Goal: Task Accomplishment & Management: Complete application form

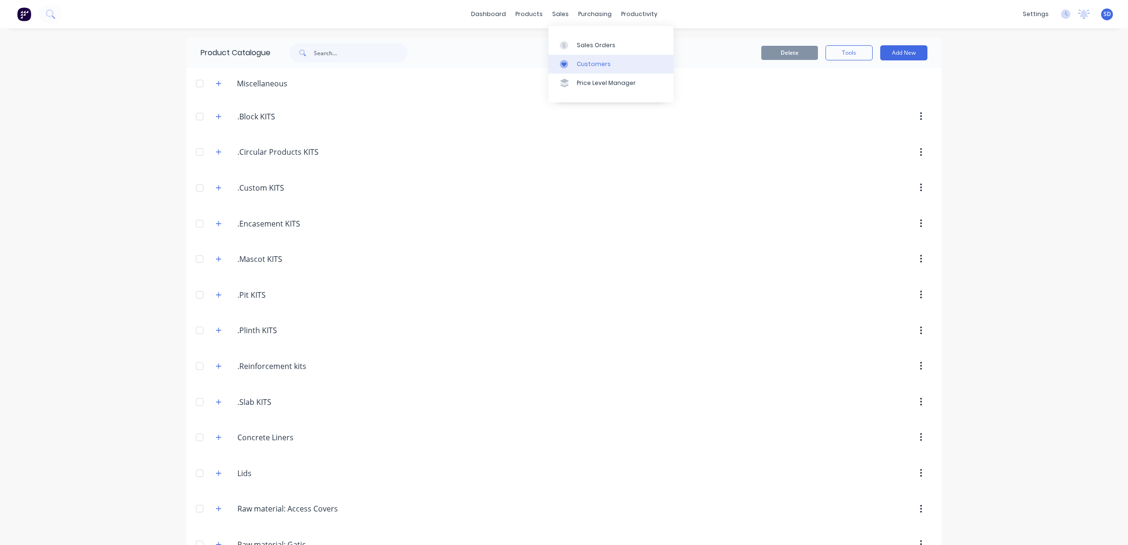
click at [586, 60] on div "Customers" at bounding box center [594, 64] width 34 height 8
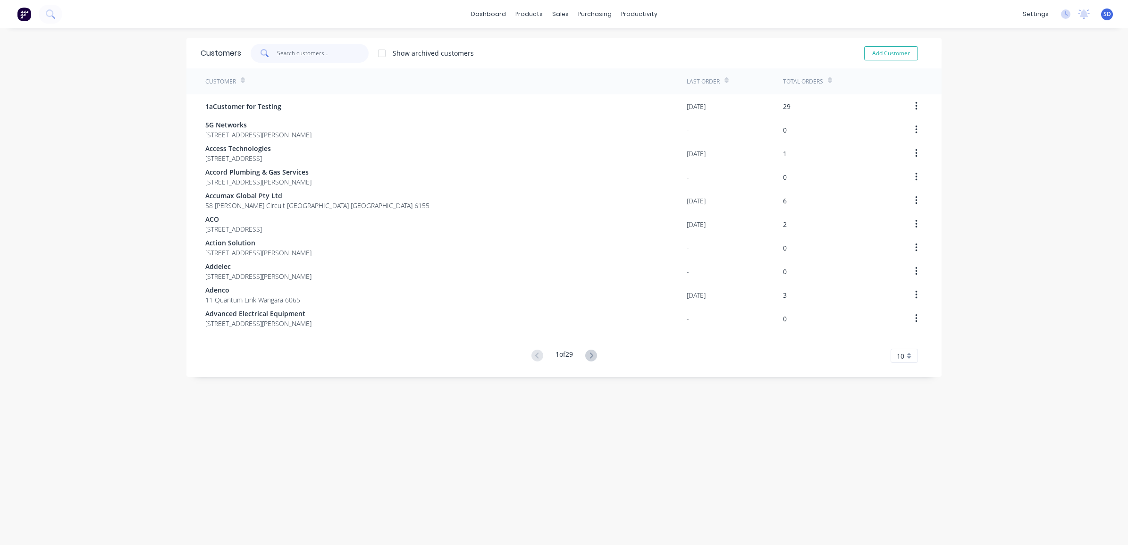
click at [308, 57] on input "text" at bounding box center [323, 53] width 92 height 19
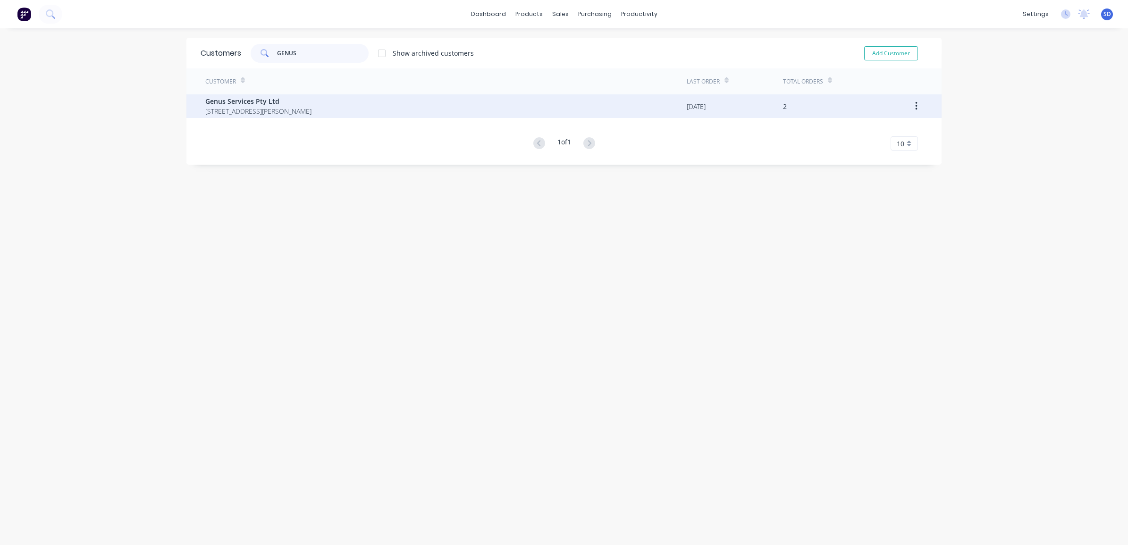
type input "GENUS"
click at [289, 112] on span "[STREET_ADDRESS][PERSON_NAME]" at bounding box center [258, 111] width 106 height 10
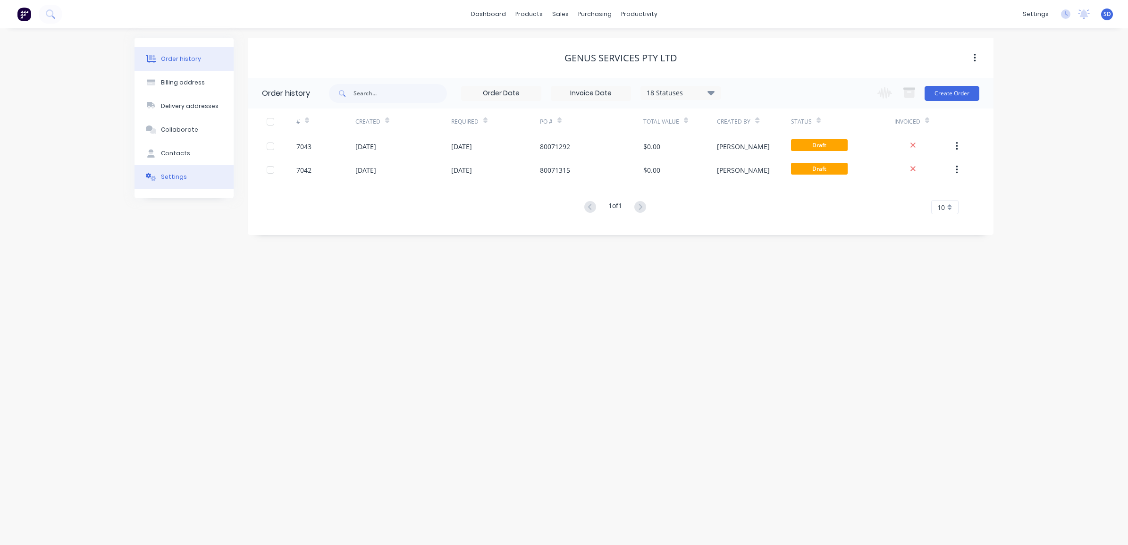
click at [164, 182] on button "Settings" at bounding box center [184, 177] width 99 height 24
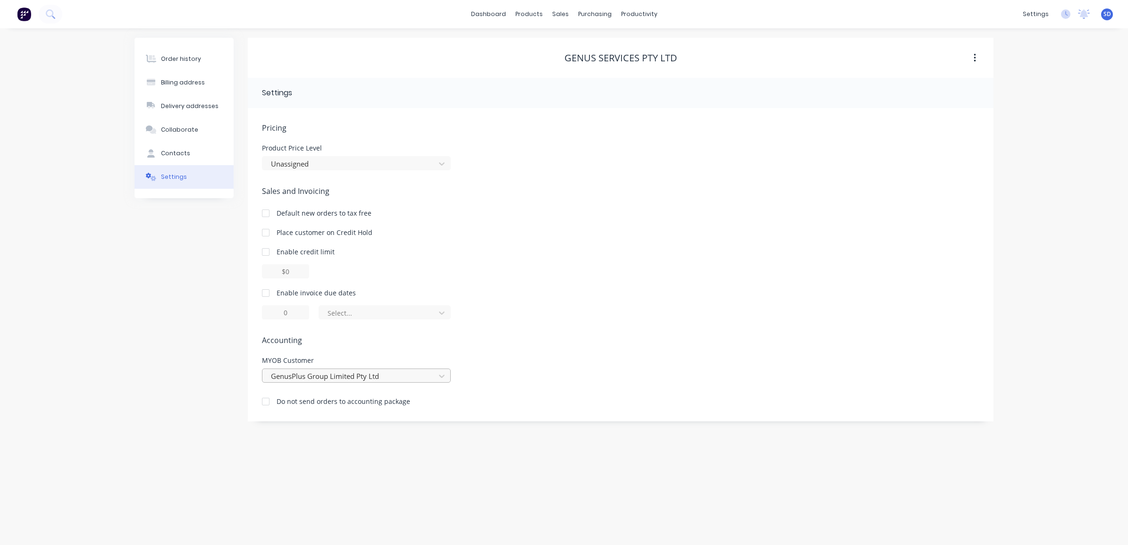
click at [423, 378] on div at bounding box center [350, 377] width 160 height 12
click at [315, 396] on div "No customer" at bounding box center [356, 396] width 189 height 17
click at [191, 62] on div "Order history" at bounding box center [181, 59] width 40 height 8
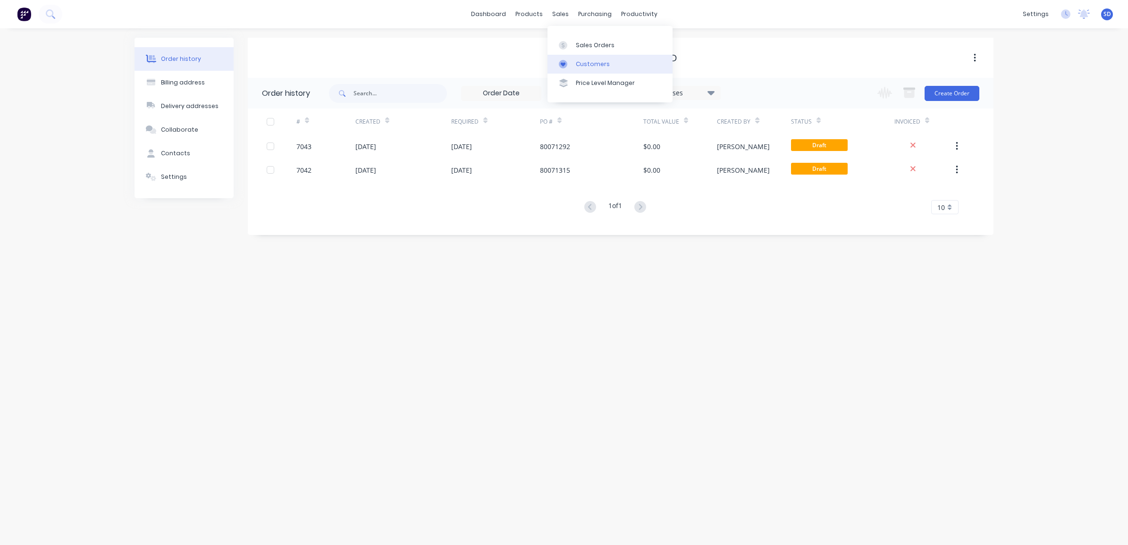
click at [583, 58] on link "Customers" at bounding box center [610, 64] width 125 height 19
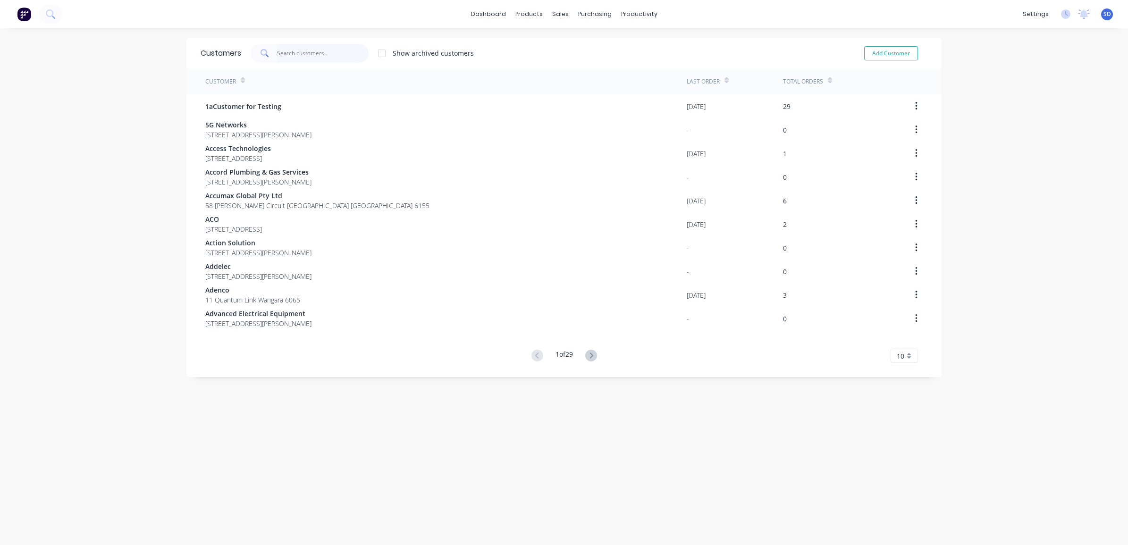
click at [326, 53] on input "text" at bounding box center [323, 53] width 92 height 19
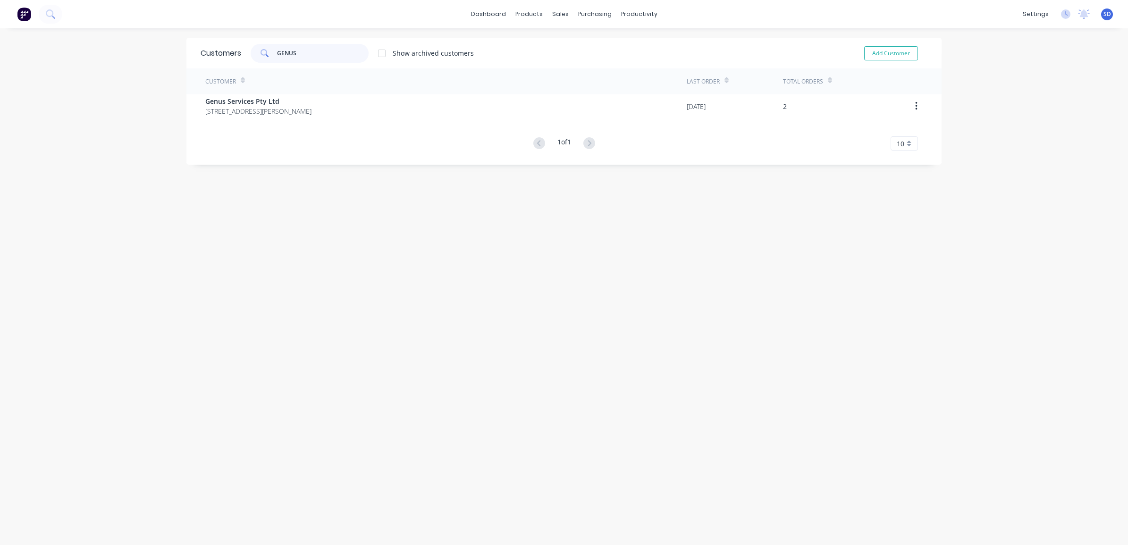
type input "GENUS"
click at [733, 357] on div "Customers GENUS Show archived customers Add Customer Customer Last Order Total …" at bounding box center [563, 296] width 755 height 517
click at [1030, 17] on div "settings" at bounding box center [1035, 14] width 35 height 14
click at [961, 105] on div "Integrations" at bounding box center [967, 102] width 38 height 8
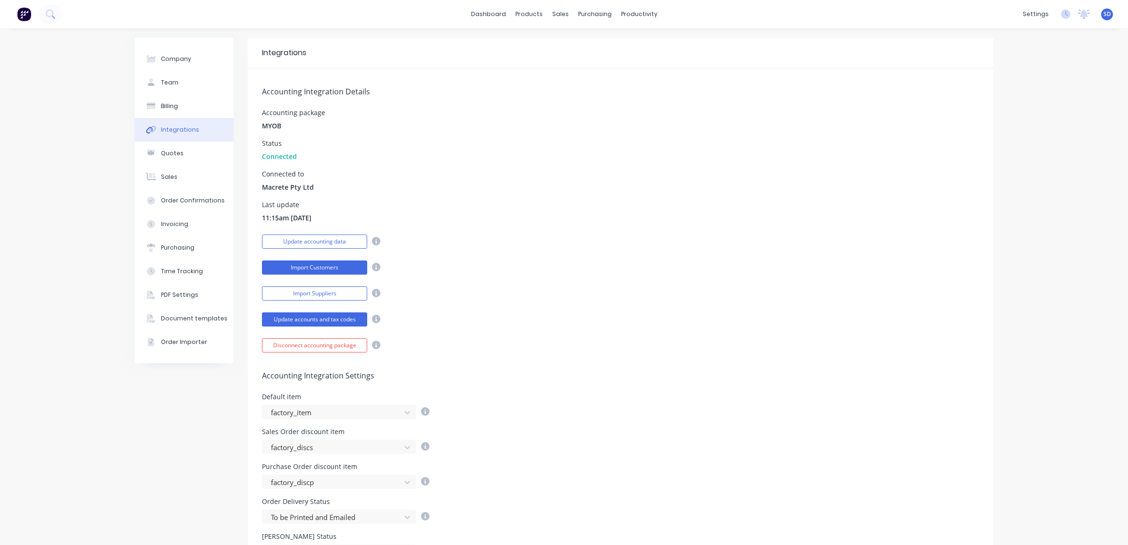
click at [303, 262] on button "Import Customers" at bounding box center [314, 268] width 105 height 14
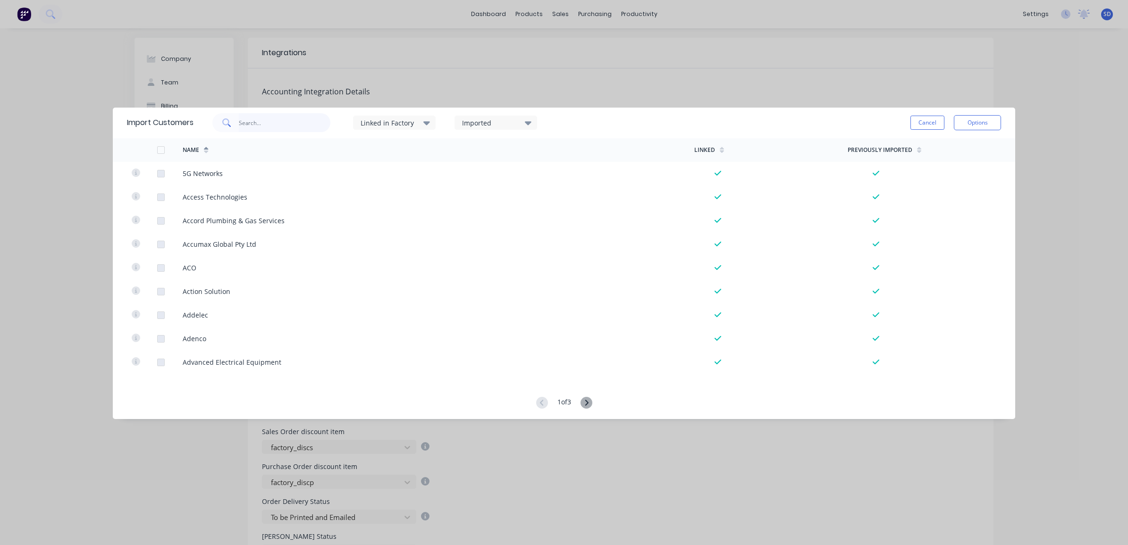
click at [267, 121] on input "text" at bounding box center [285, 122] width 92 height 19
type input "GENU"
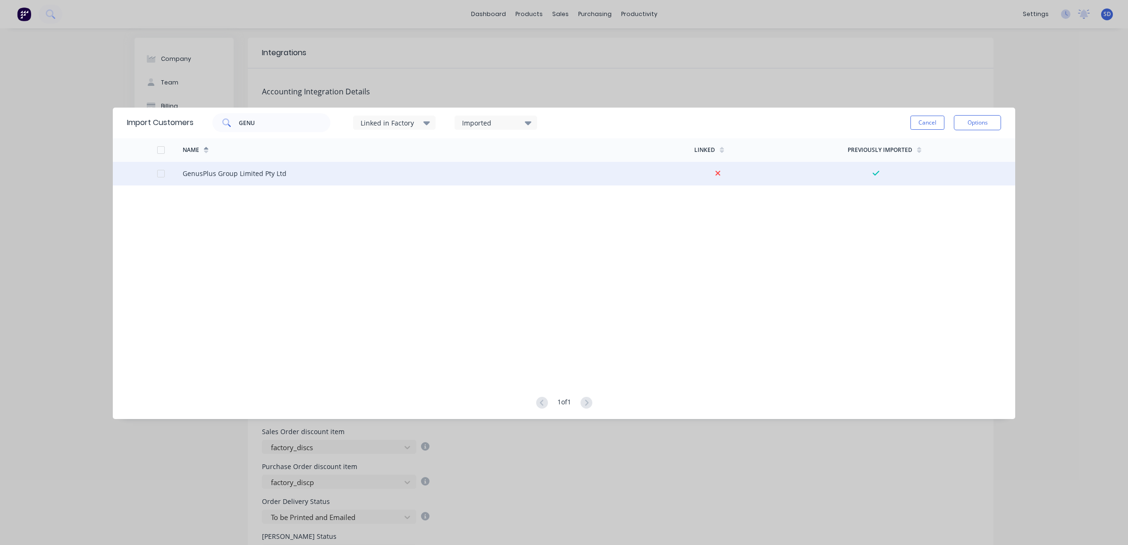
click at [217, 177] on div "GenusPlus Group Limited Pty Ltd" at bounding box center [235, 174] width 104 height 10
click at [163, 171] on div at bounding box center [161, 173] width 19 height 19
click at [980, 126] on button "Options" at bounding box center [977, 122] width 47 height 15
click at [962, 149] on div "Import selected customers" at bounding box center [956, 149] width 73 height 24
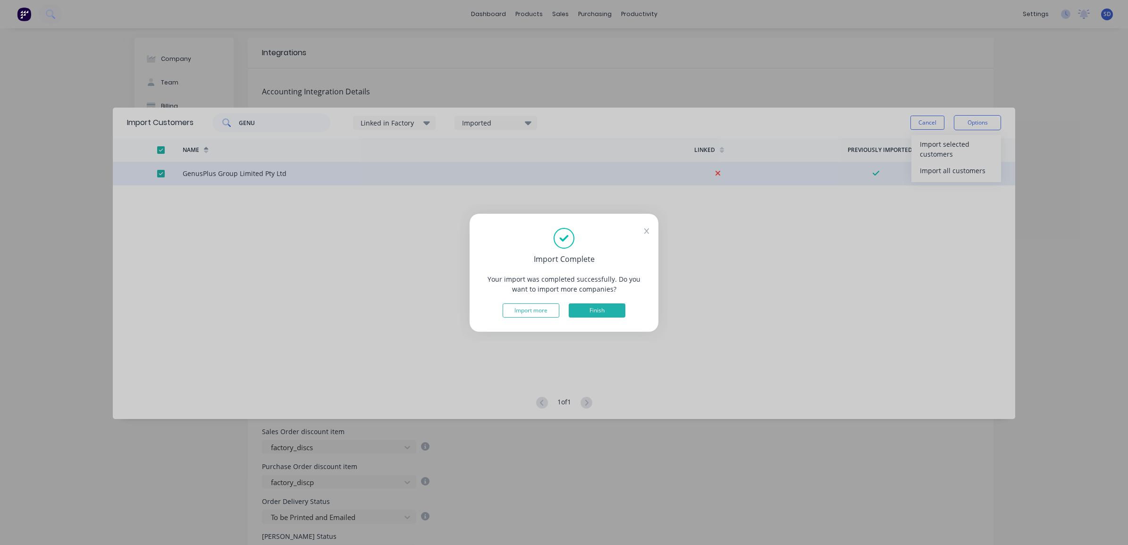
click at [599, 312] on button "Finish" at bounding box center [597, 311] width 57 height 14
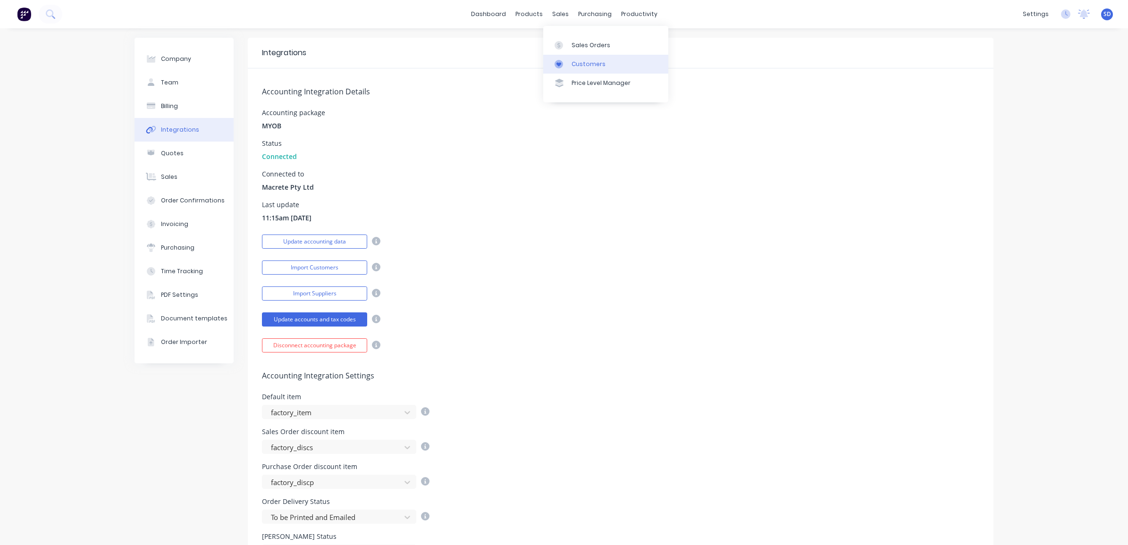
click at [579, 60] on div "Customers" at bounding box center [589, 64] width 34 height 8
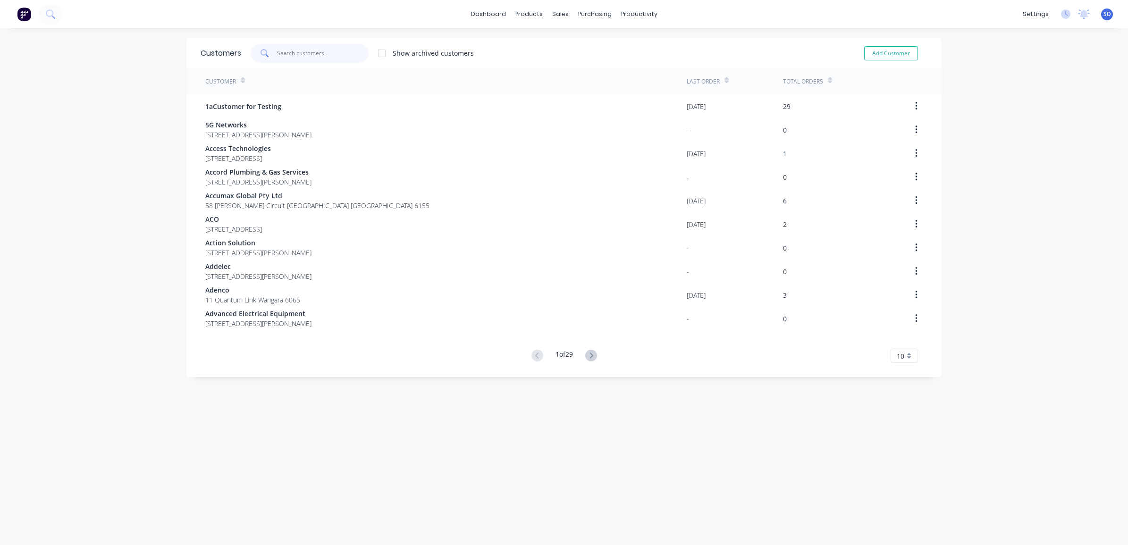
click at [317, 50] on input "text" at bounding box center [323, 53] width 92 height 19
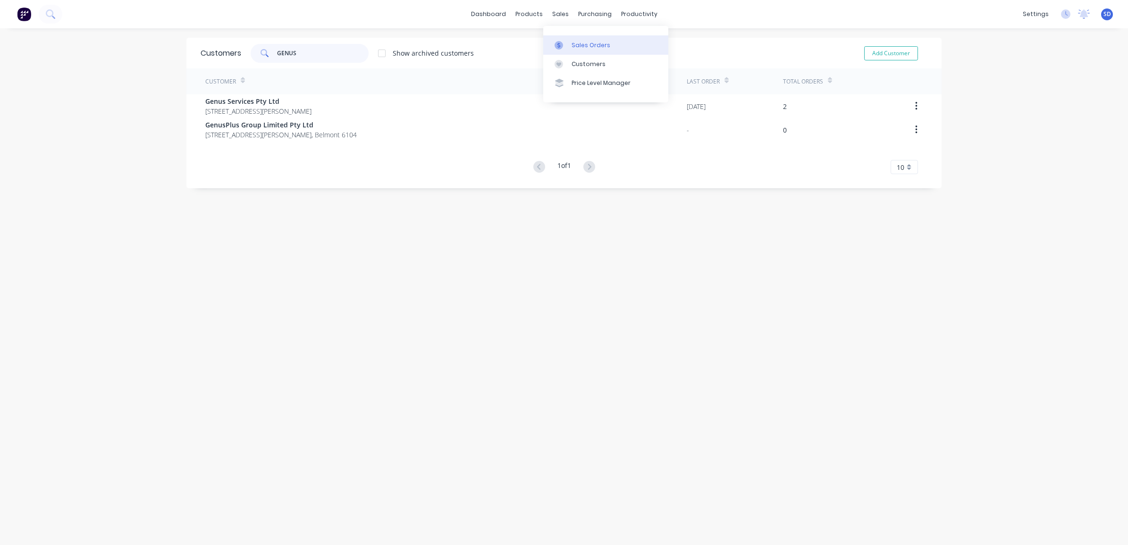
type input "GENUS"
click at [583, 46] on div "Sales Orders" at bounding box center [591, 45] width 39 height 8
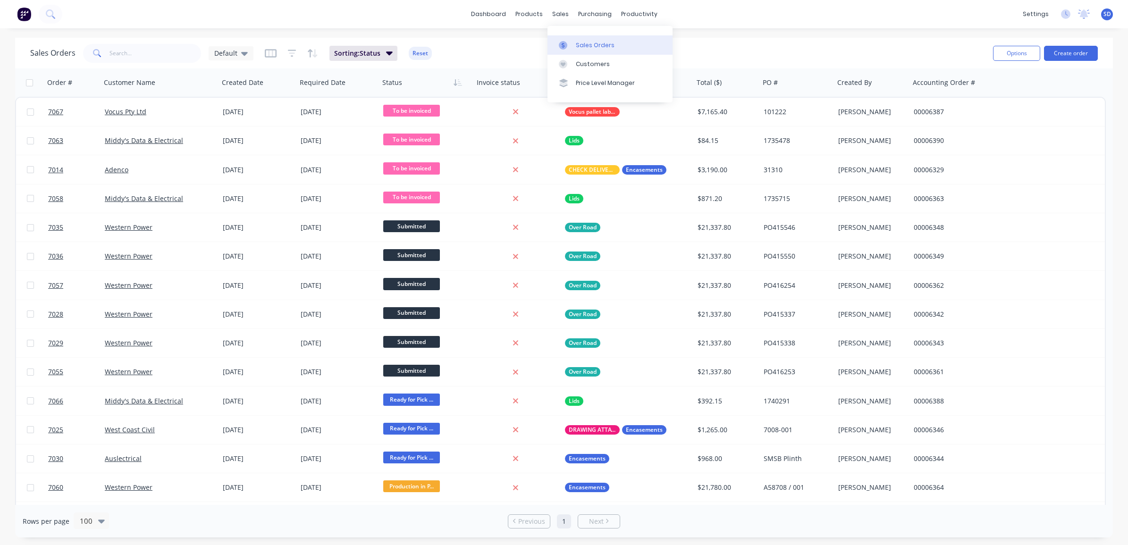
click at [589, 49] on div "Sales Orders" at bounding box center [595, 45] width 39 height 8
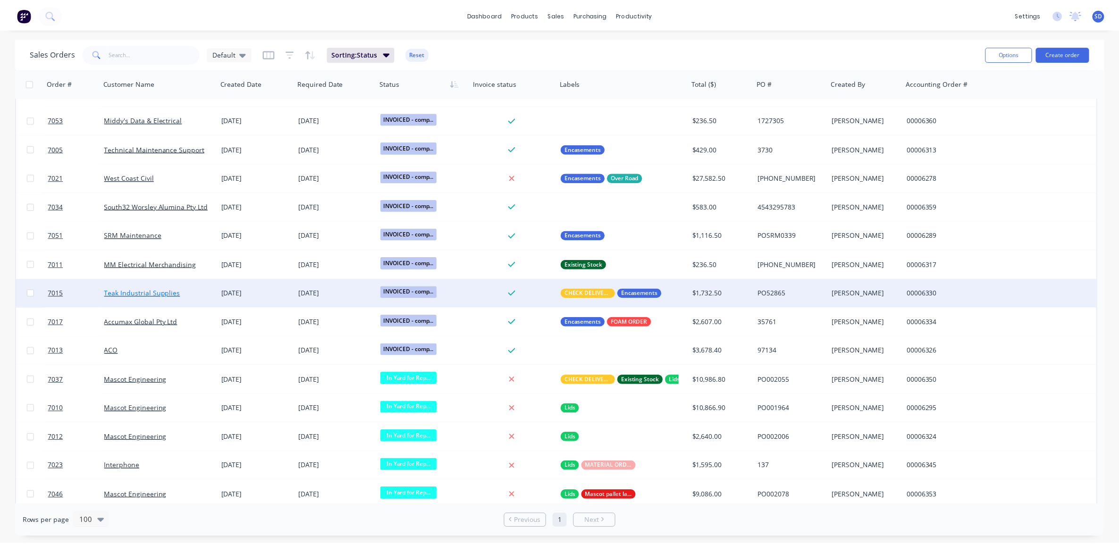
scroll to position [1442, 0]
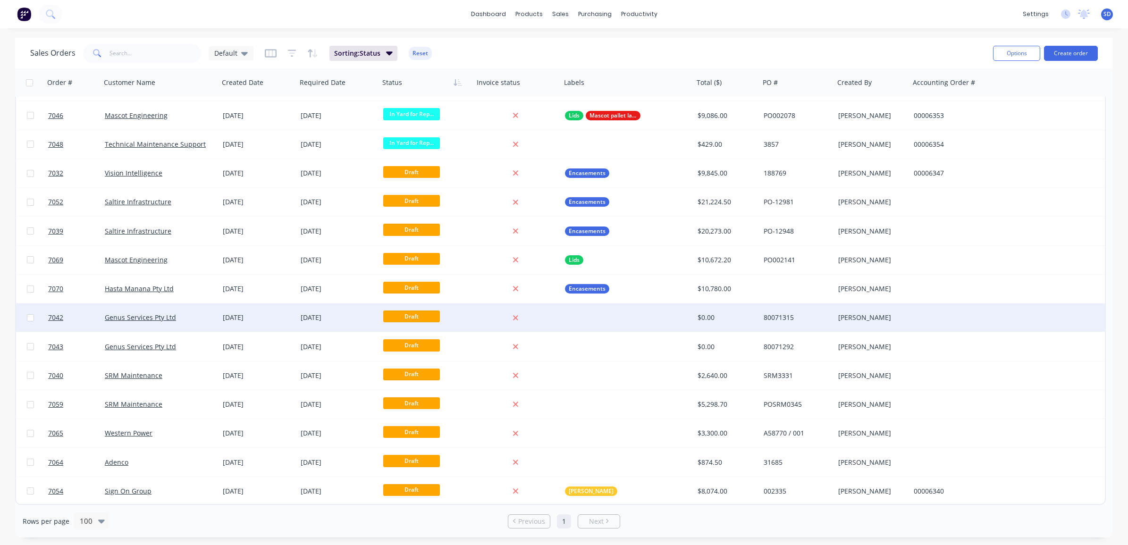
click at [188, 322] on div "Genus Services Pty Ltd" at bounding box center [160, 318] width 118 height 28
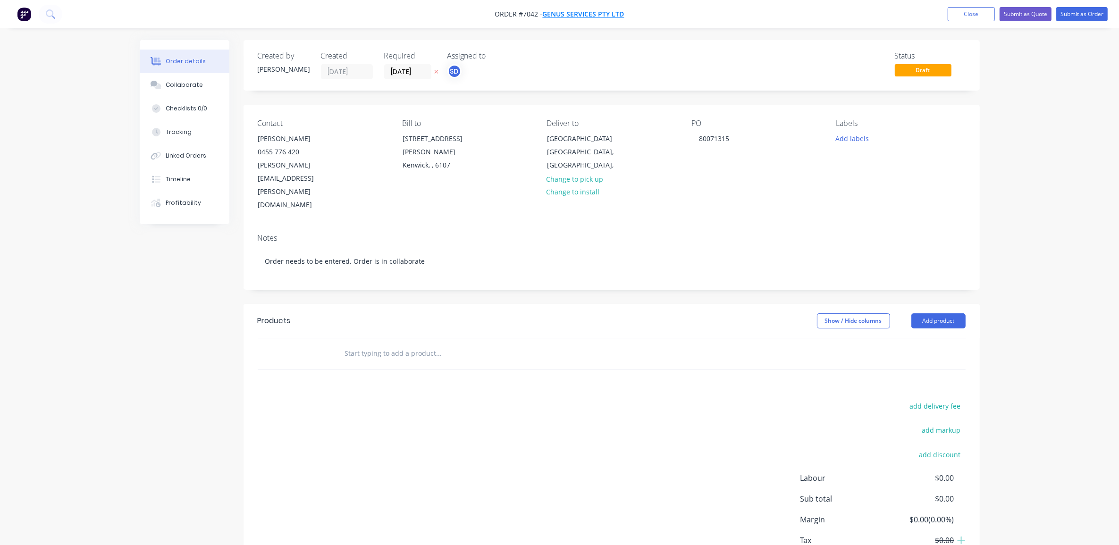
click at [577, 12] on span "Genus Services Pty Ltd" at bounding box center [584, 14] width 82 height 9
click at [189, 87] on div "Collaborate" at bounding box center [184, 85] width 37 height 8
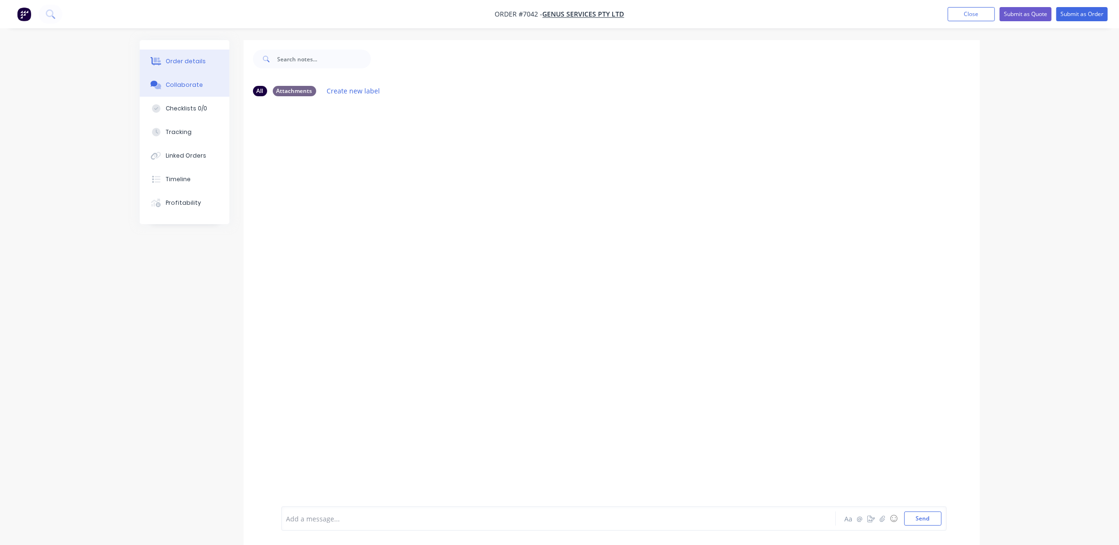
click at [187, 60] on div "Order details" at bounding box center [186, 61] width 40 height 8
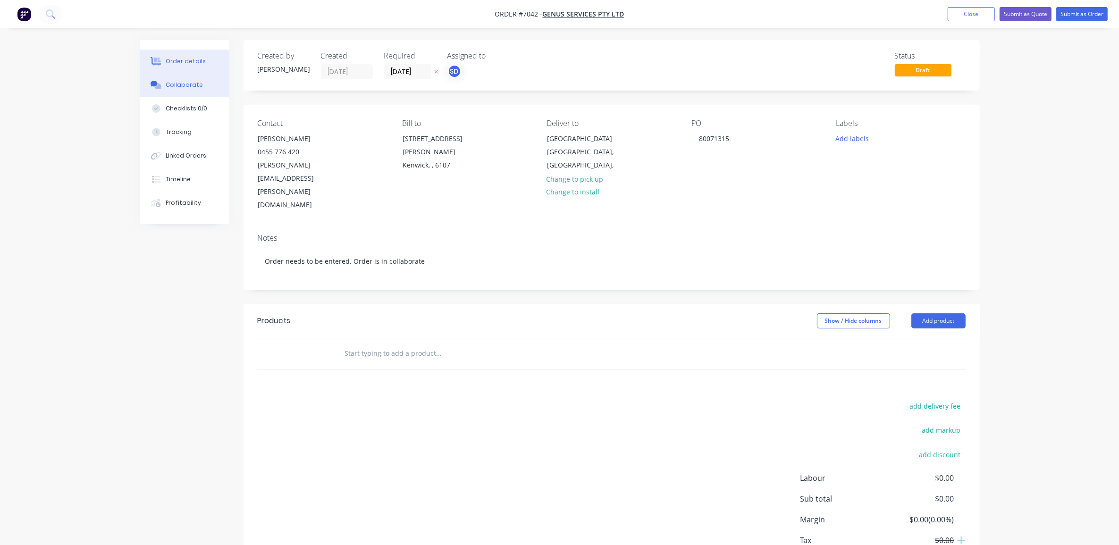
click at [170, 78] on button "Collaborate" at bounding box center [185, 85] width 90 height 24
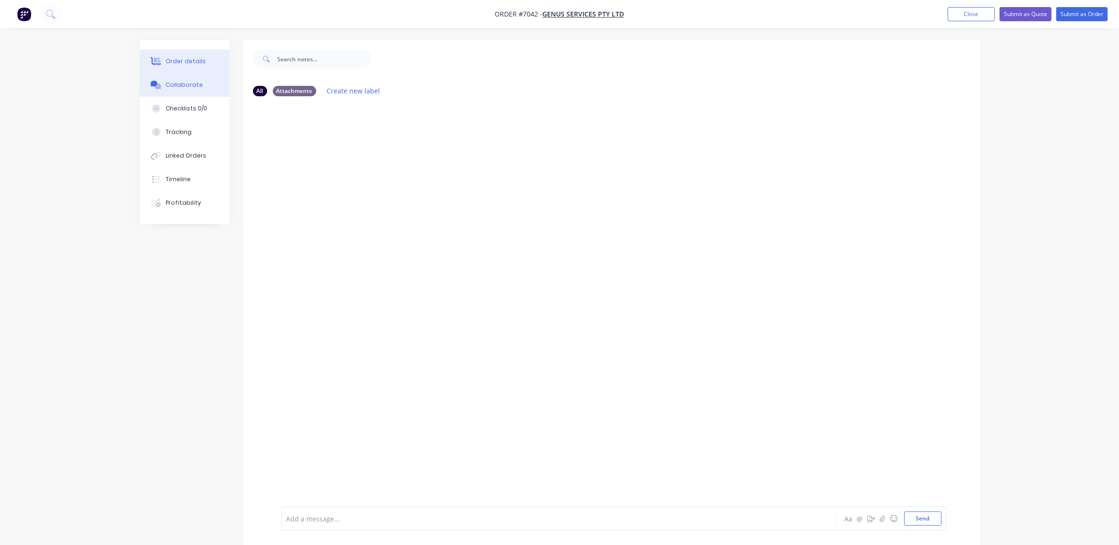
click at [204, 58] on button "Order details" at bounding box center [185, 62] width 90 height 24
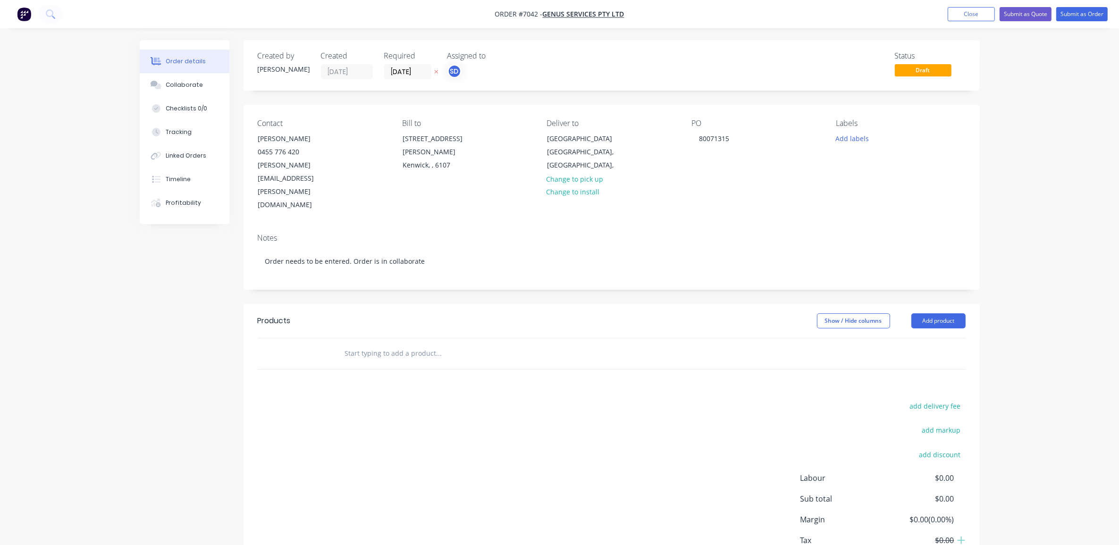
drag, startPoint x: 969, startPoint y: 14, endPoint x: 939, endPoint y: 22, distance: 30.8
click at [969, 13] on button "Close" at bounding box center [971, 14] width 47 height 14
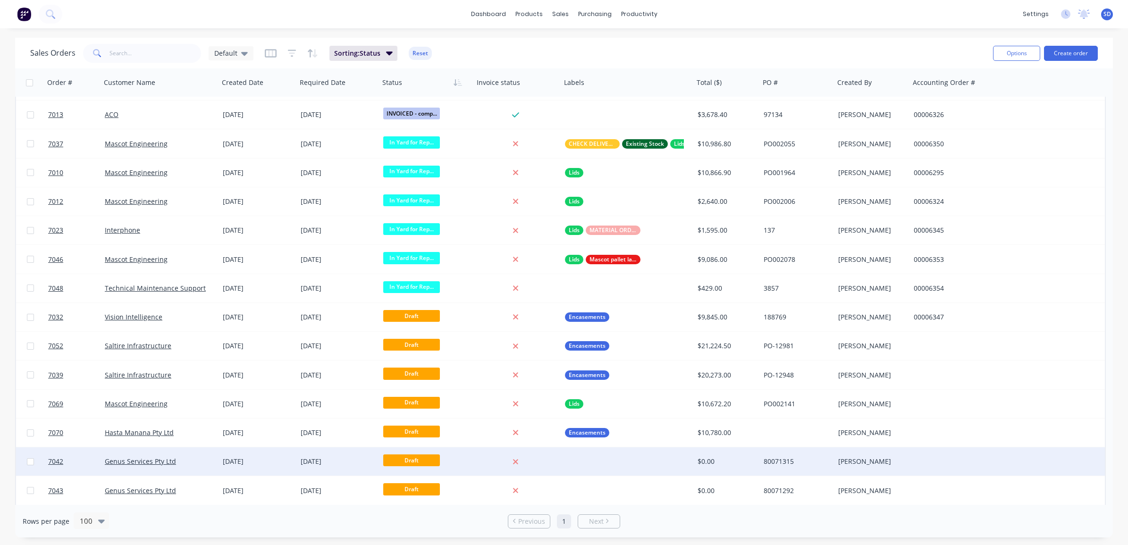
scroll to position [1416, 0]
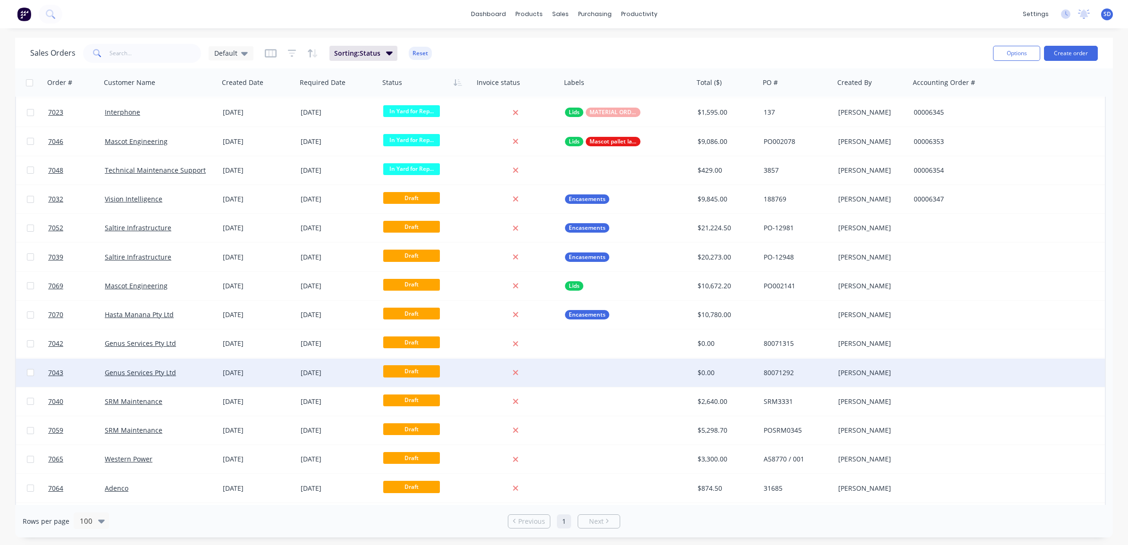
click at [187, 370] on div "Genus Services Pty Ltd" at bounding box center [157, 372] width 105 height 9
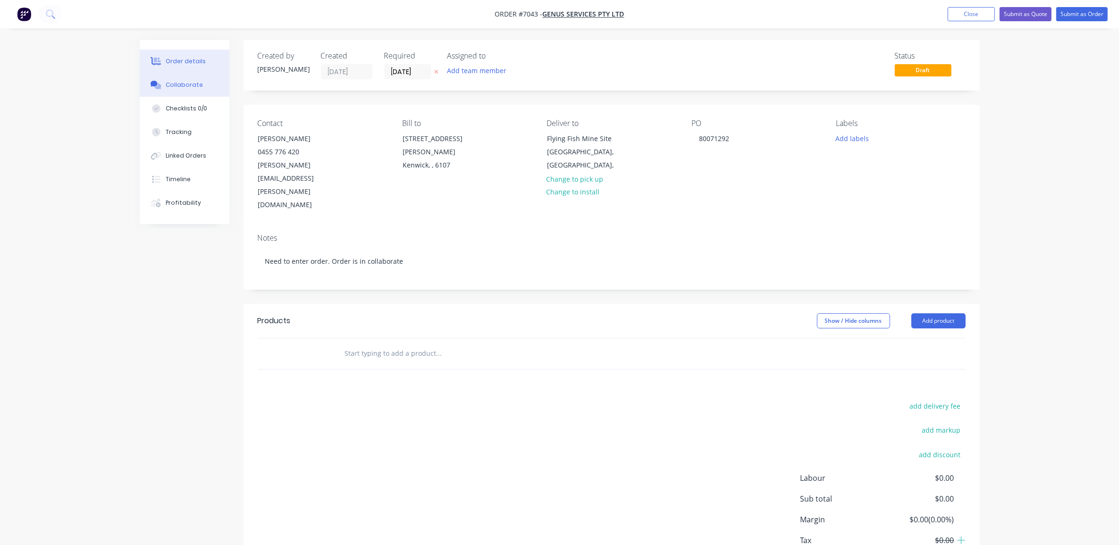
click at [211, 87] on button "Collaborate" at bounding box center [185, 85] width 90 height 24
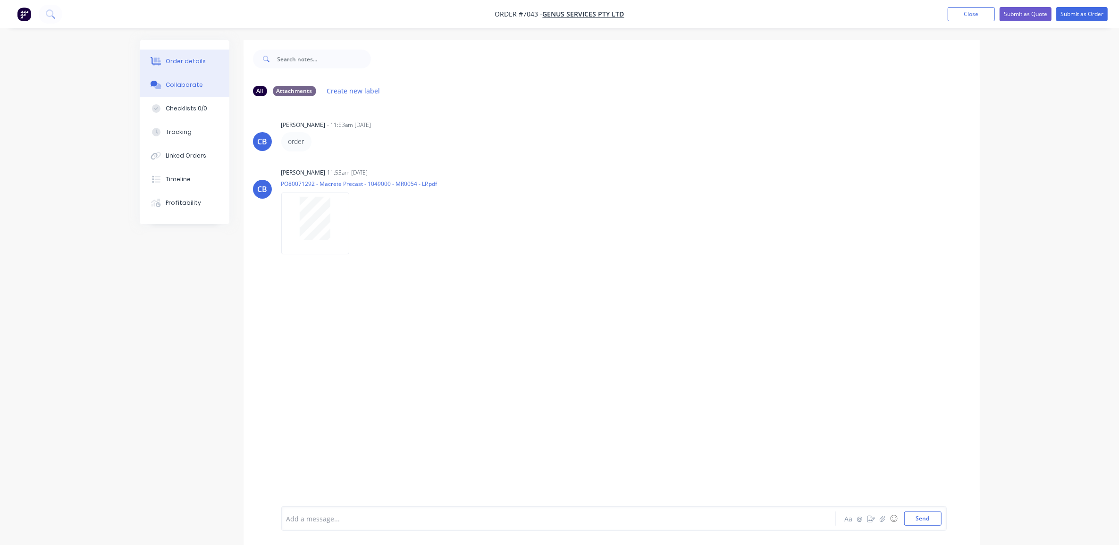
click at [166, 61] on div "Order details" at bounding box center [186, 61] width 40 height 8
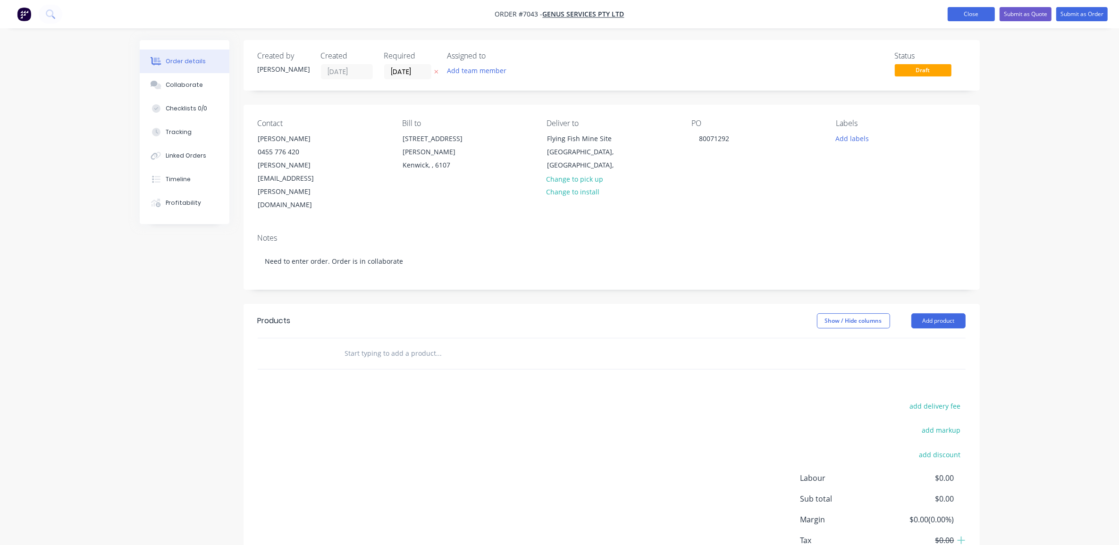
click at [959, 9] on button "Close" at bounding box center [971, 14] width 47 height 14
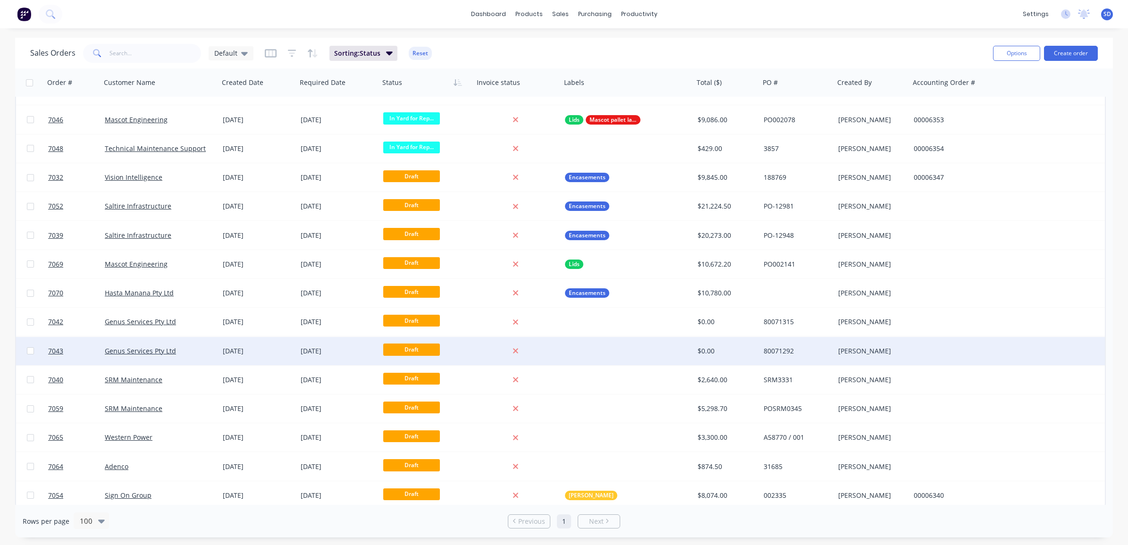
scroll to position [1442, 0]
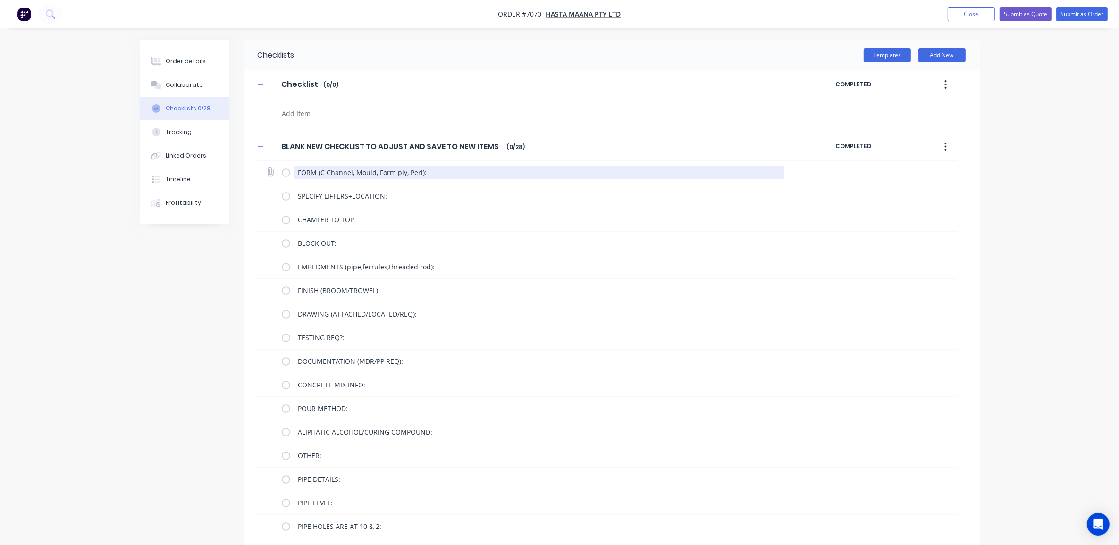
type textarea "x"
click at [426, 173] on textarea "FORM (C Channel, Mould, Form ply, Peri):" at bounding box center [539, 173] width 490 height 14
type textarea "FORM (C Channel, Mould, Form ply, Peri):"
type textarea "x"
type textarea "FORM (C Channel, Mould, Form ply, Peri): P"
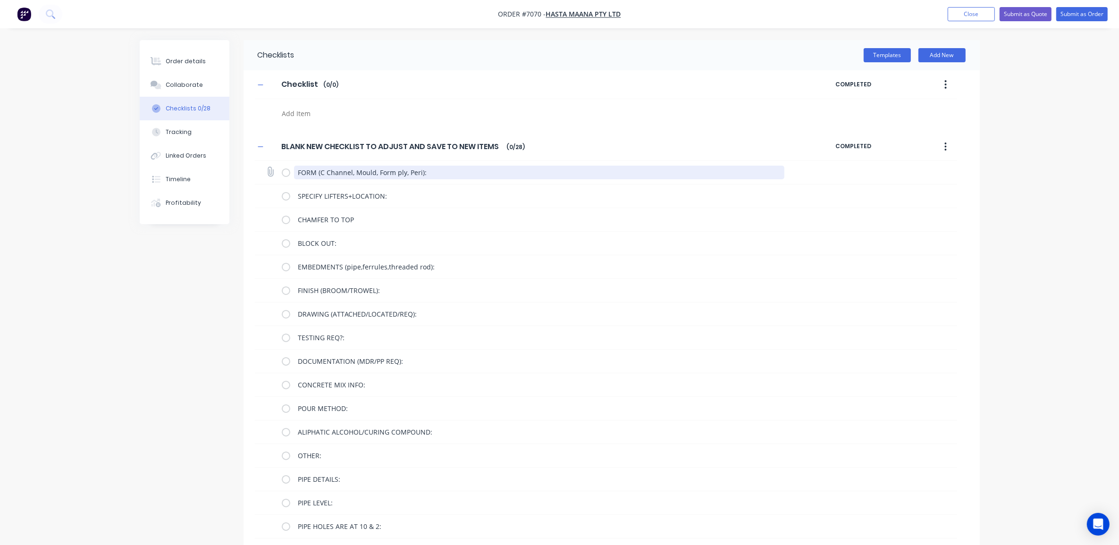
type textarea "x"
type textarea "FORM (C Channel, Mould, Form ply, Peri): PE"
type textarea "x"
type textarea "FORM (C Channel, Mould, Form ply, Peri): PER"
type textarea "x"
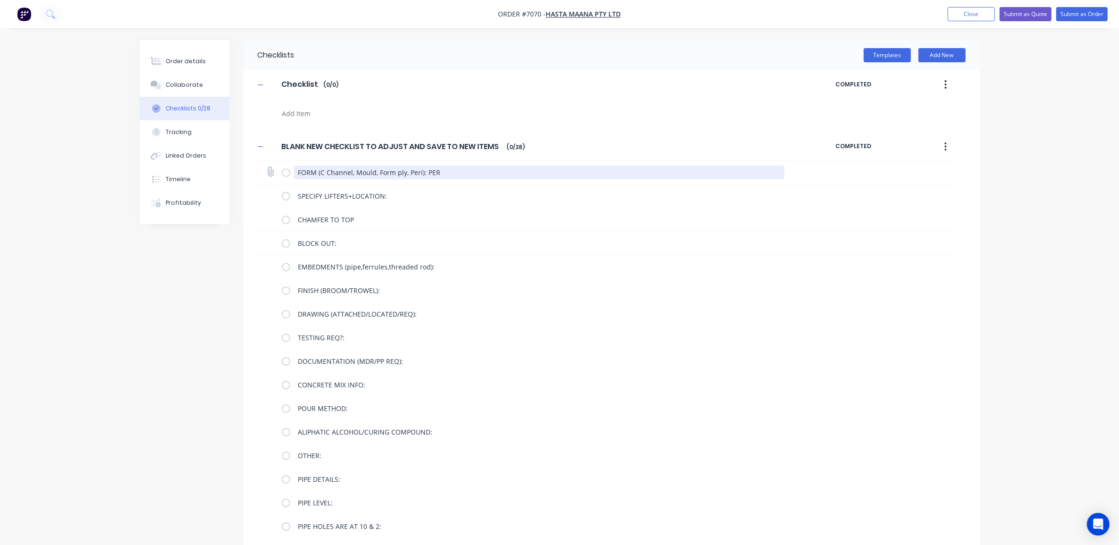
type textarea "FORM (C Channel, Mould, Form ply, Peri): PERI"
type textarea "x"
drag, startPoint x: 414, startPoint y: 175, endPoint x: 317, endPoint y: 170, distance: 96.9
click at [317, 170] on textarea "FORM (C Channel, Mould, Form ply, Peri): PERI" at bounding box center [539, 173] width 490 height 14
type textarea "FORM ri): PERI"
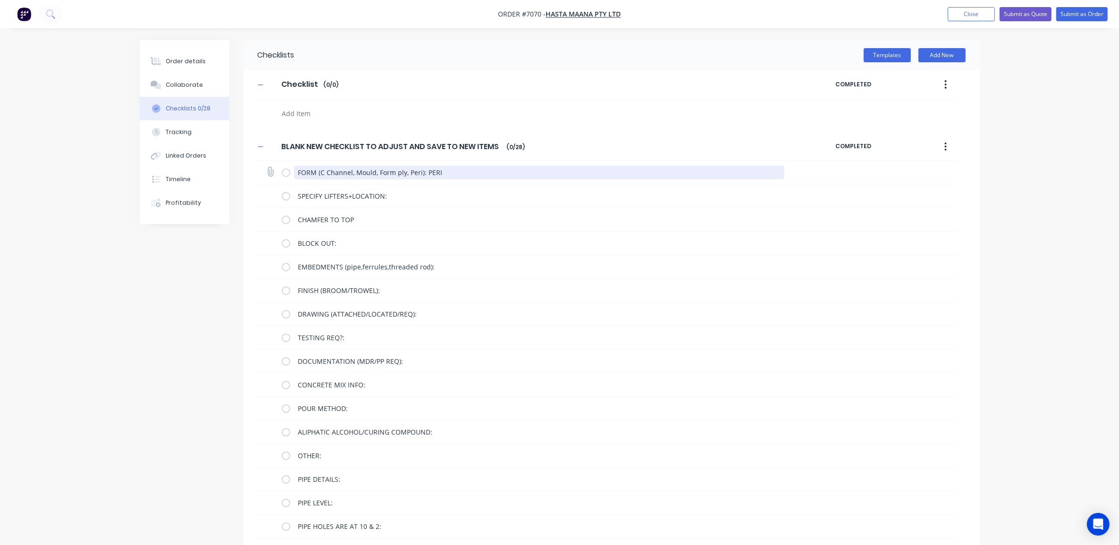
type textarea "x"
type textarea "FORM i): PERI"
type textarea "x"
type textarea "FORM ): PERI"
type textarea "x"
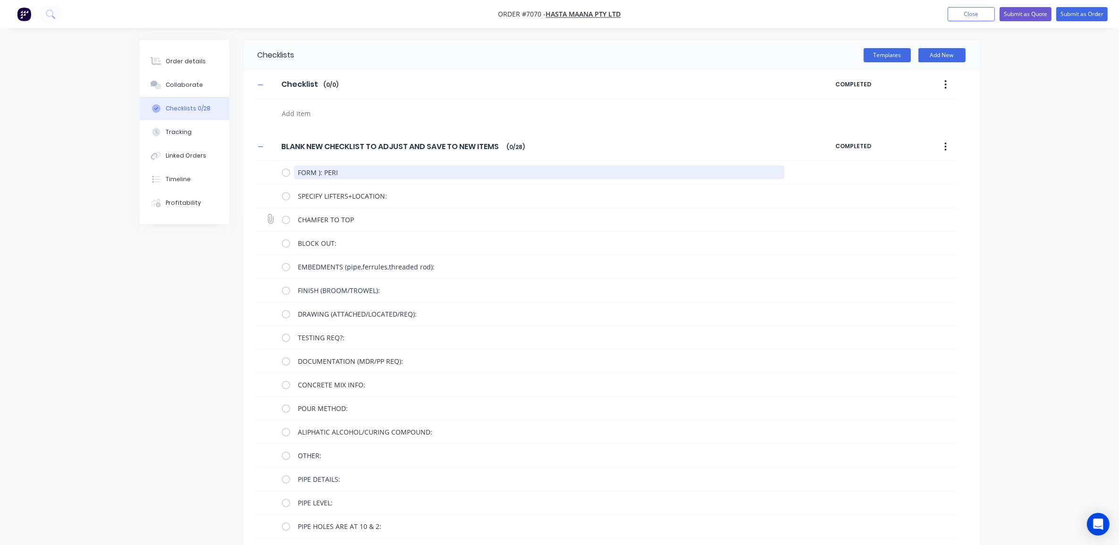
type textarea "FORM : PERI"
type textarea "x"
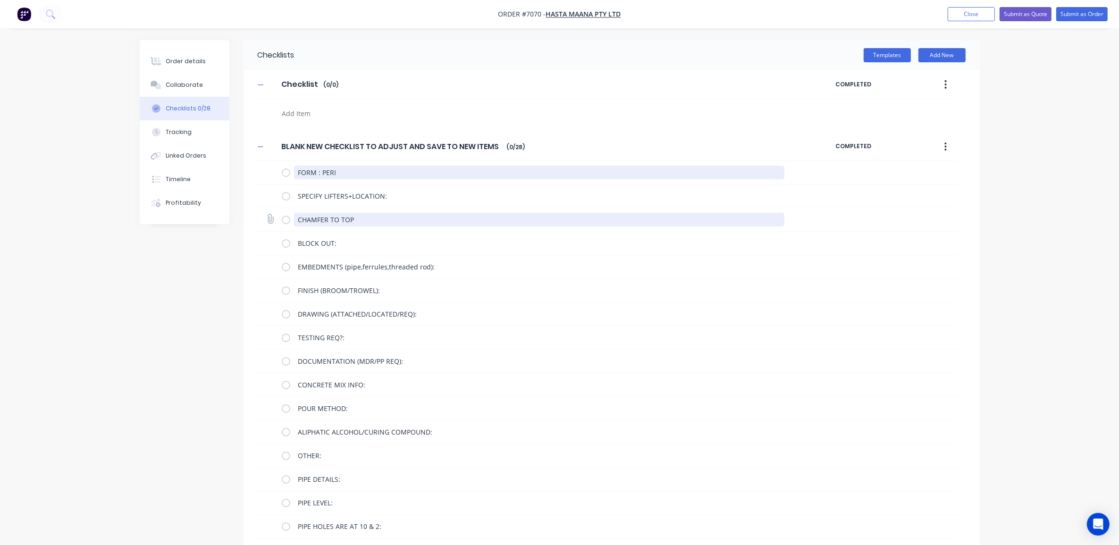
type textarea "FORM: PERI"
type textarea "x"
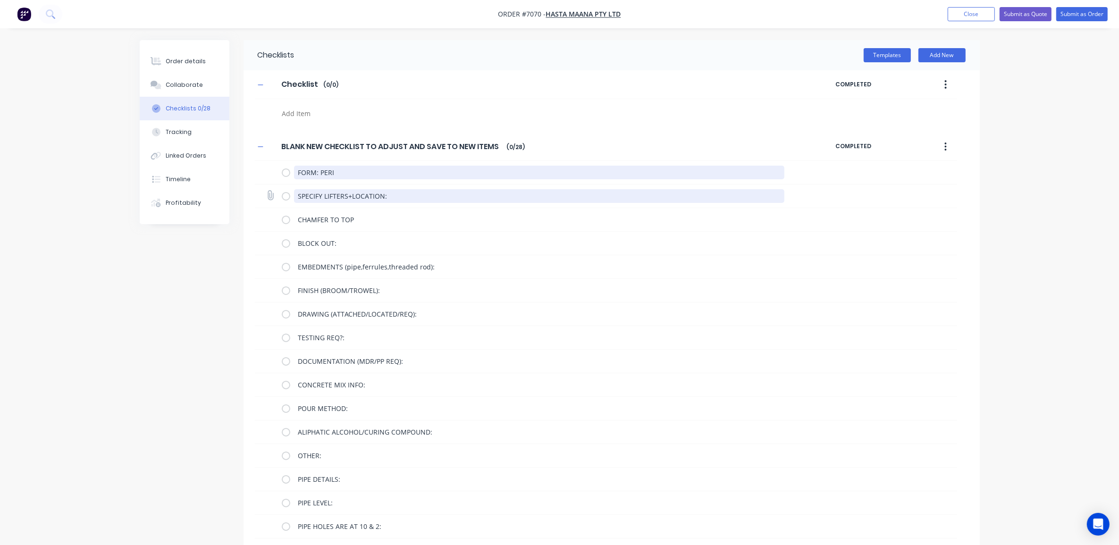
type textarea "FORM: PERI"
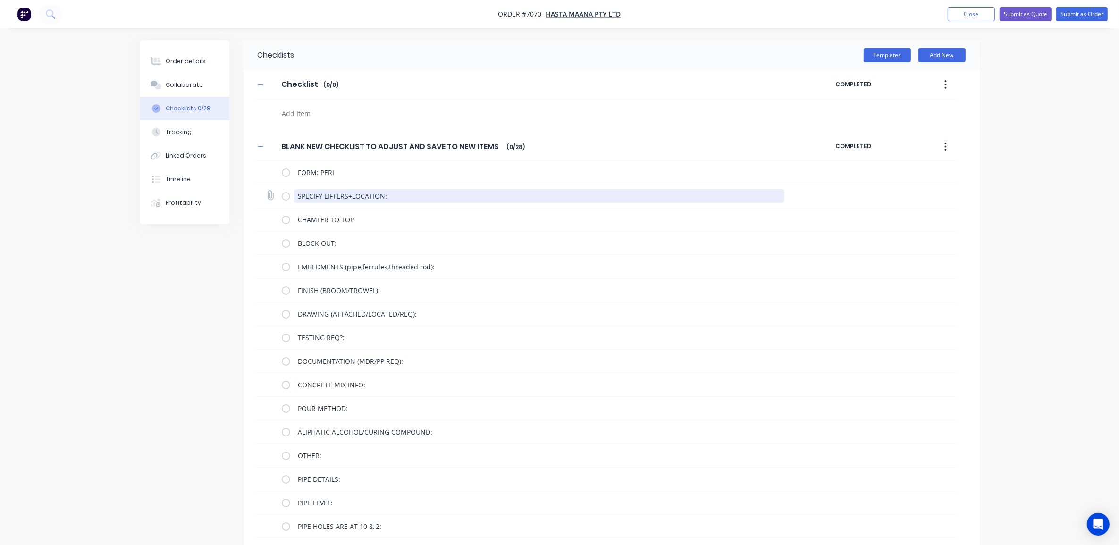
type textarea "x"
click at [396, 196] on textarea "SPECIFY LIFTERS+LOCATION:" at bounding box center [539, 196] width 490 height 14
drag, startPoint x: 363, startPoint y: 194, endPoint x: 266, endPoint y: 193, distance: 97.7
click at [266, 193] on div "SPECIFY LIFTERS+LOCATION:" at bounding box center [606, 197] width 702 height 24
type textarea "1"
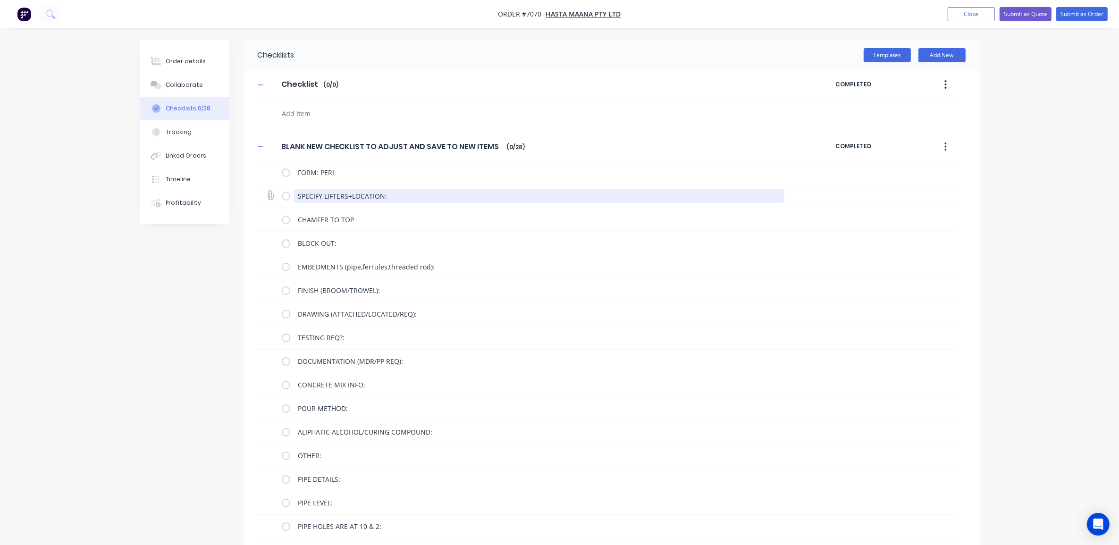
type textarea "x"
type textarea "1"
type textarea "x"
type textarea "1 X"
type textarea "x"
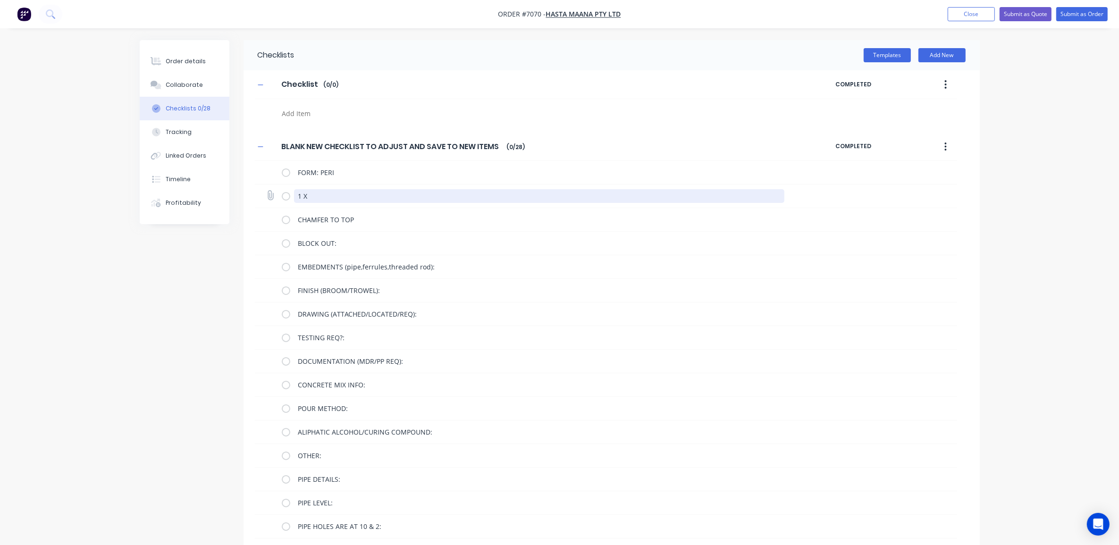
type textarea "1 X"
type textarea "x"
type textarea "1 X"
type textarea "x"
type textarea "1"
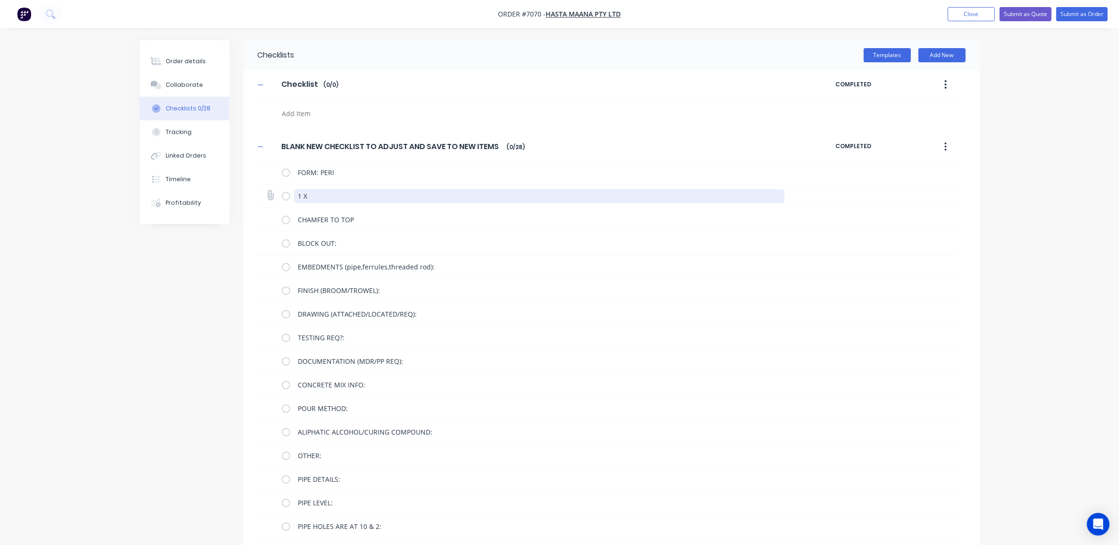
type textarea "x"
type textarea "1 x"
type textarea "x"
type textarea "1 x"
type textarea "x"
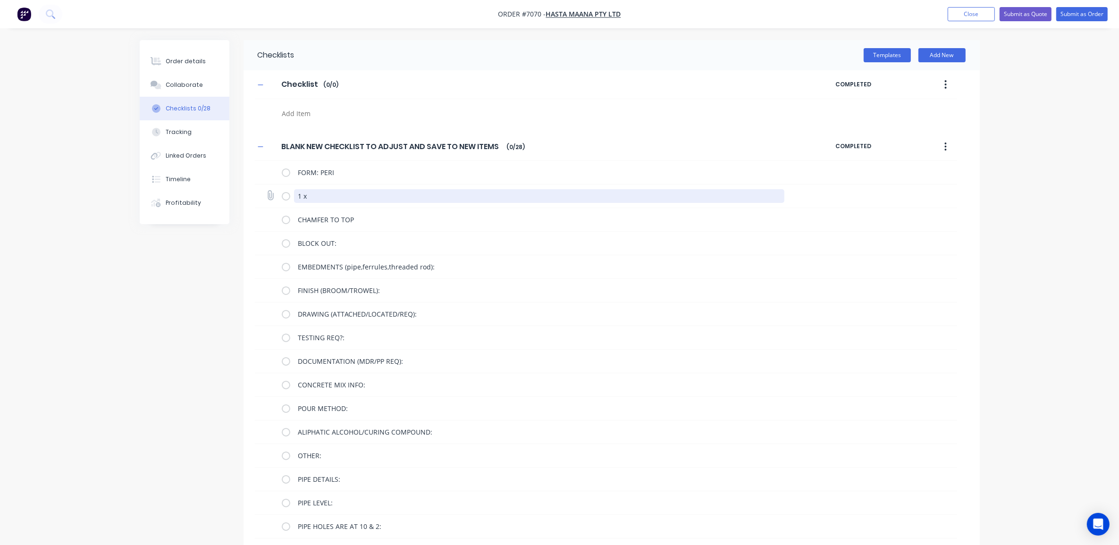
type textarea "1 x 2"
type textarea "x"
type textarea "1 x 2."
type textarea "x"
type textarea "1 x 2.5"
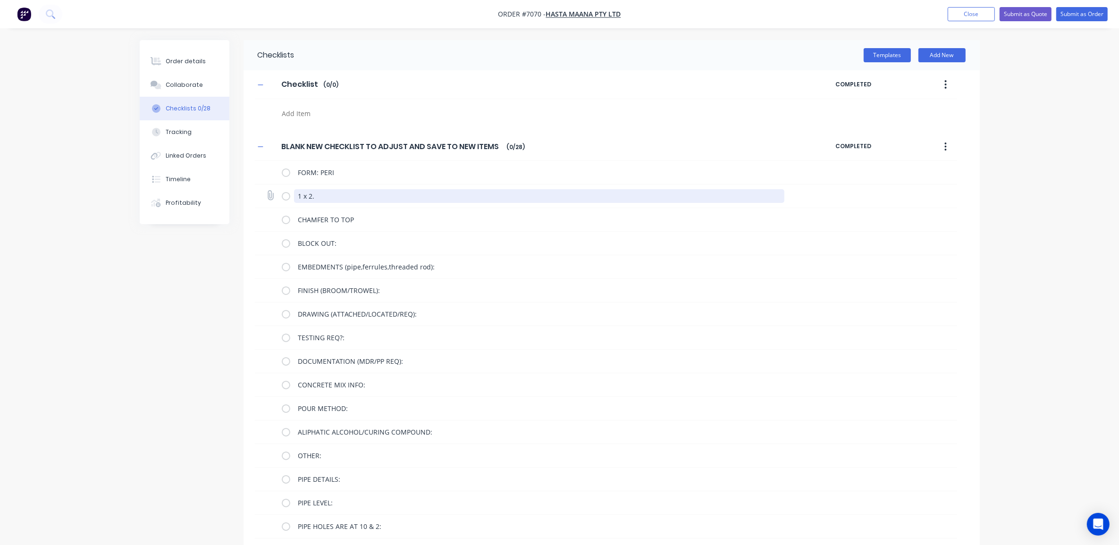
type textarea "x"
type textarea "1 x 2.5T"
type textarea "x"
type textarea "1 x 2.5T"
type textarea "x"
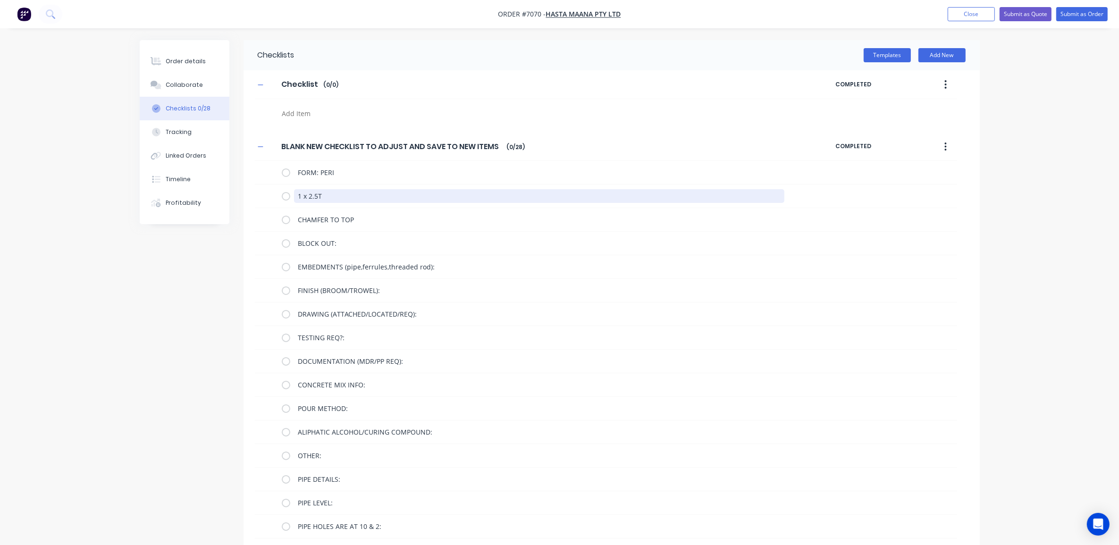
type textarea "1 x 2.5T"
type textarea "x"
click at [334, 197] on textarea "1 x 2.5T" at bounding box center [539, 196] width 490 height 14
type textarea "1 x 2.5T U"
type textarea "x"
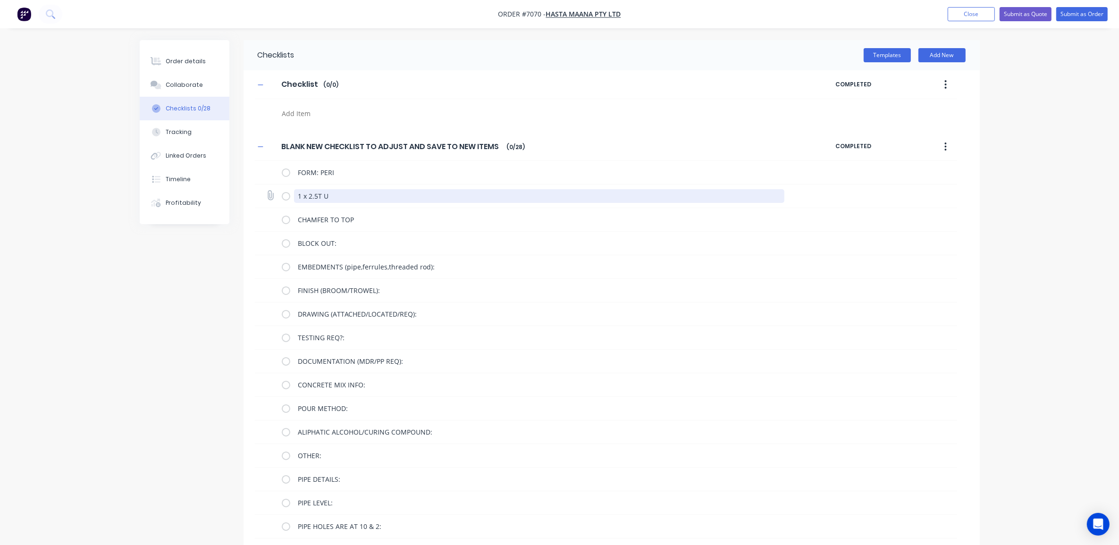
type textarea "1 x 2.5T UT"
type textarea "x"
type textarea "1 x 2.5T UTI"
type textarea "x"
type textarea "1 x 2.5T UTIL"
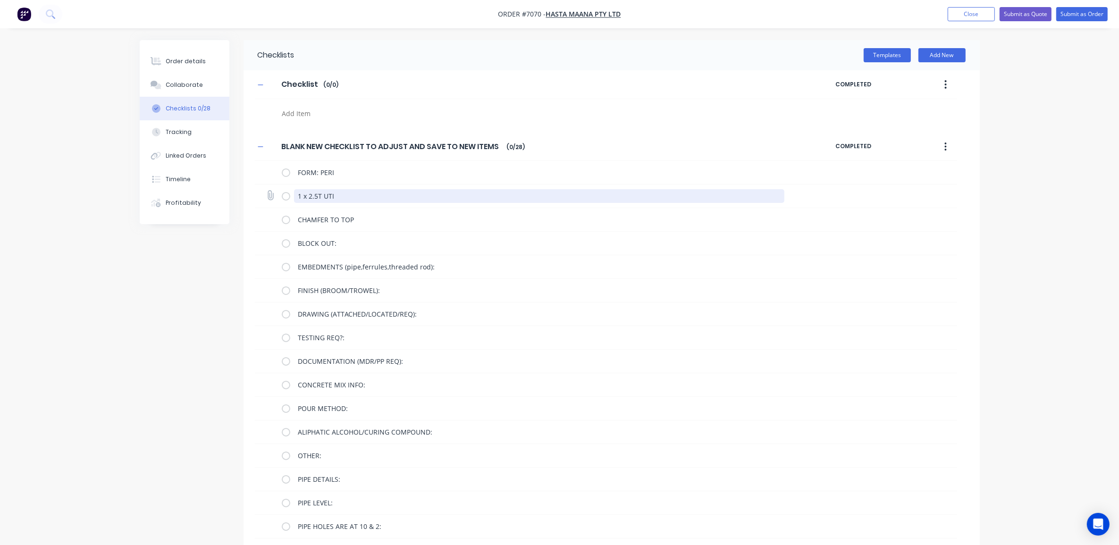
type textarea "x"
type textarea "1 x 2.5T UTILI"
type textarea "x"
type textarea "1 x 2.5T UTILIT"
type textarea "x"
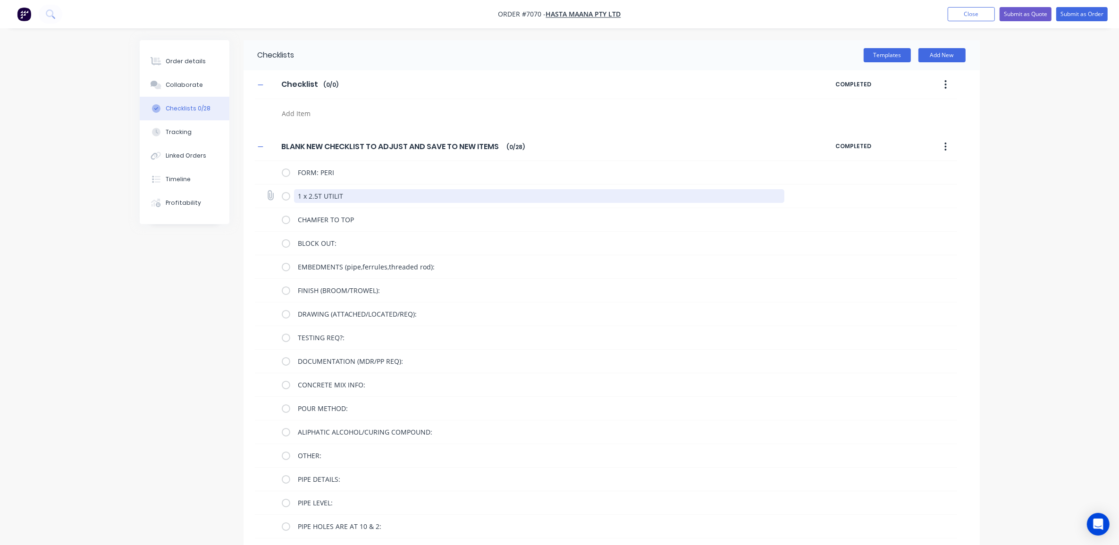
type textarea "1 x 2.5T UTILITY"
type textarea "x"
type textarea "1 x 2.5T UTILITY"
type textarea "x"
type textarea "1 x 2.5T UTILITY A"
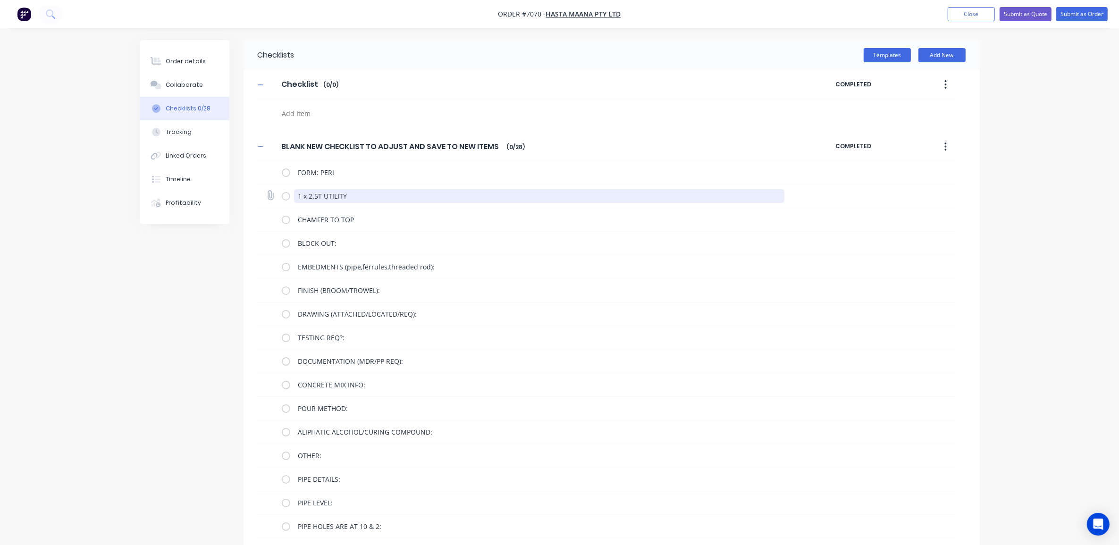
type textarea "x"
type textarea "1 x 2.5T UTILITY AN"
type textarea "x"
type textarea "1 x 2.5T UTILITY ANH"
type textarea "x"
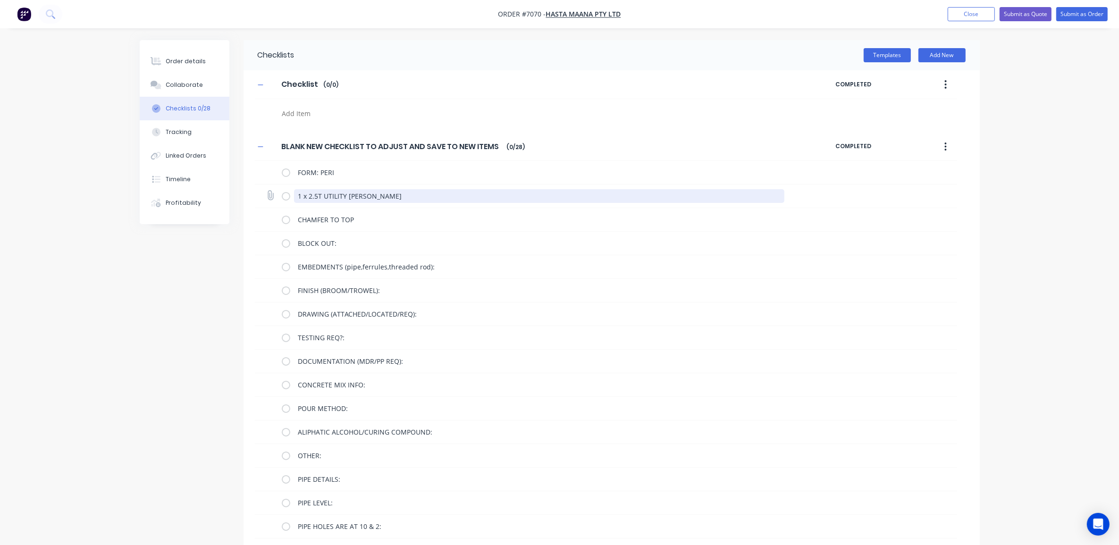
type textarea "1 x 2.5T UTILITY ANHC"
type textarea "x"
type textarea "1 x 2.5T UTILITY ANHCO"
type textarea "x"
type textarea "1 x 2.5T UTILITY ANHCOR"
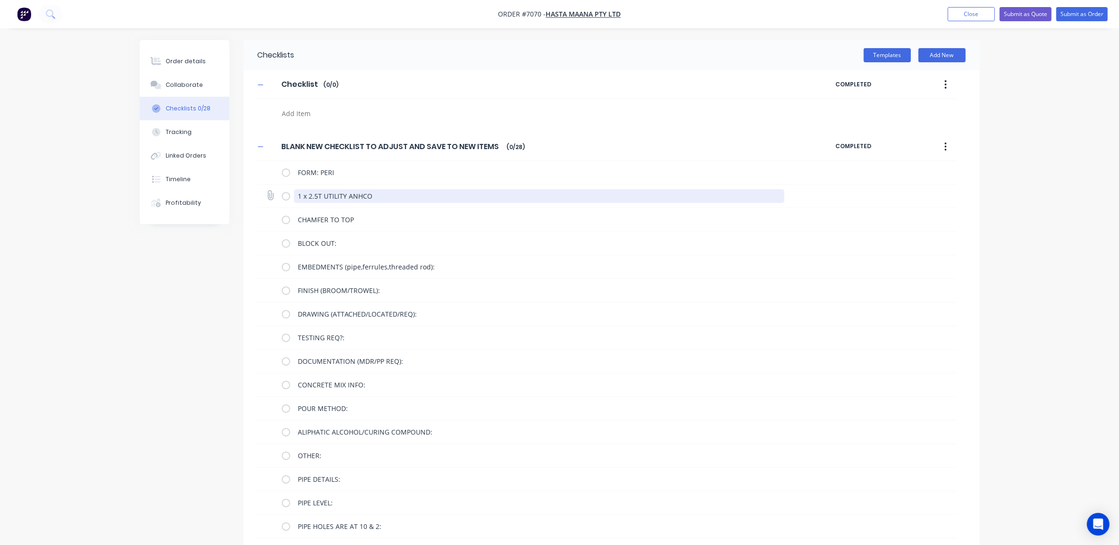
type textarea "x"
type textarea "1 x 2.5T UTILITY ANHCOR"
type textarea "x"
type textarea "1 x 2.5T UTILITY ANHCOR"
type textarea "x"
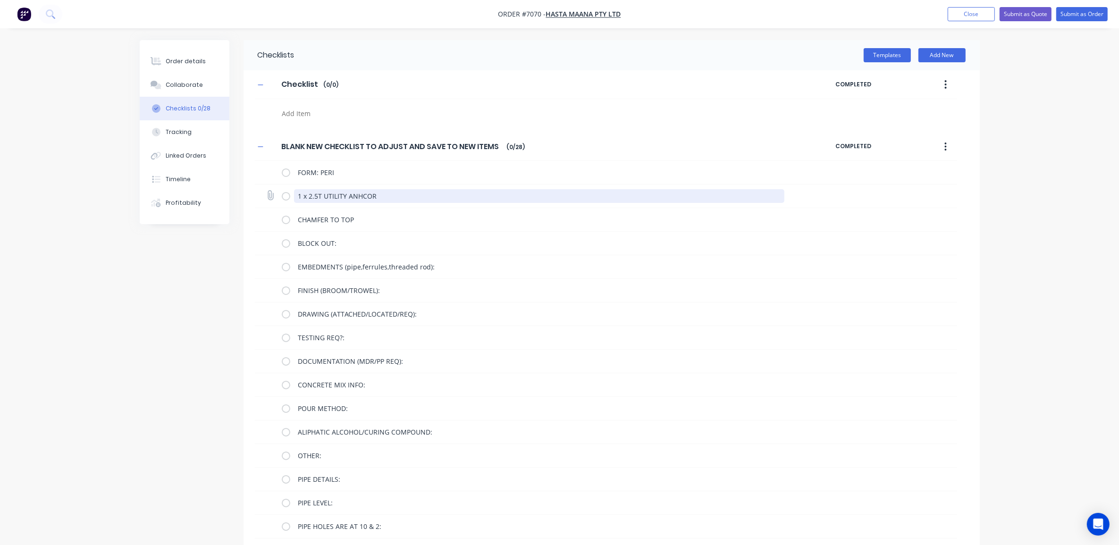
type textarea "1 x 2.5T UTILITY ANHCO"
type textarea "x"
type textarea "1 x 2.5T UTILITY ANHC"
type textarea "x"
type textarea "1 x 2.5T UTILITY ANH"
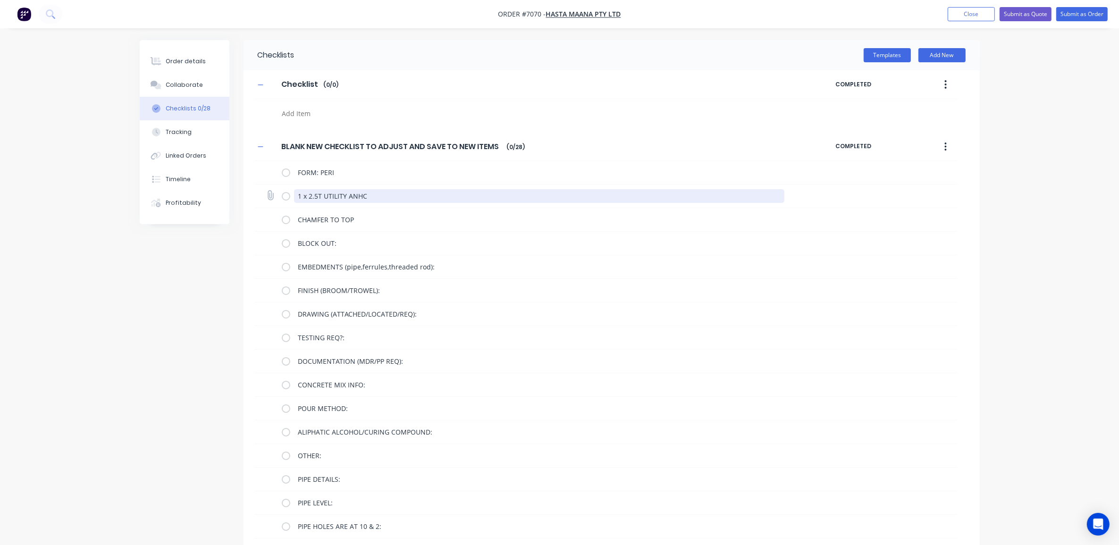
type textarea "x"
type textarea "1 x 2.5T UTILITY AN"
type textarea "x"
type textarea "1 x 2.5T UTILITY ANC"
type textarea "x"
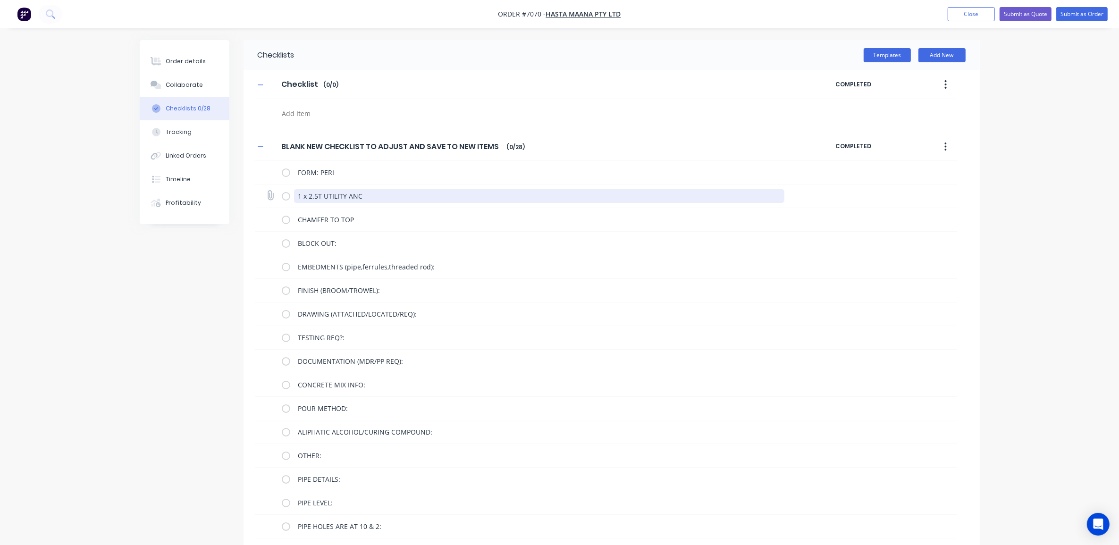
type textarea "1 x 2.5T UTILITY ANCH"
type textarea "x"
type textarea "1 x 2.5T UTILITY ANCHO"
type textarea "x"
type textarea "1 x 2.5T UTILITY ANCHOR"
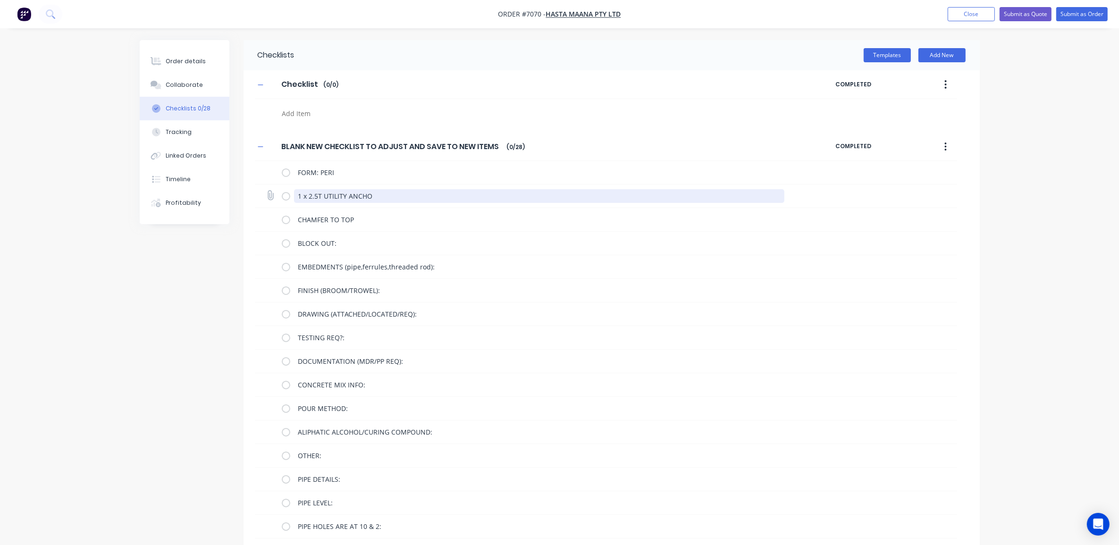
type textarea "x"
type textarea "1 x 2.5T UTILITY ANCHOR"
type textarea "x"
type textarea "1 x 2.5T UTILITY ANCHOR T"
type textarea "x"
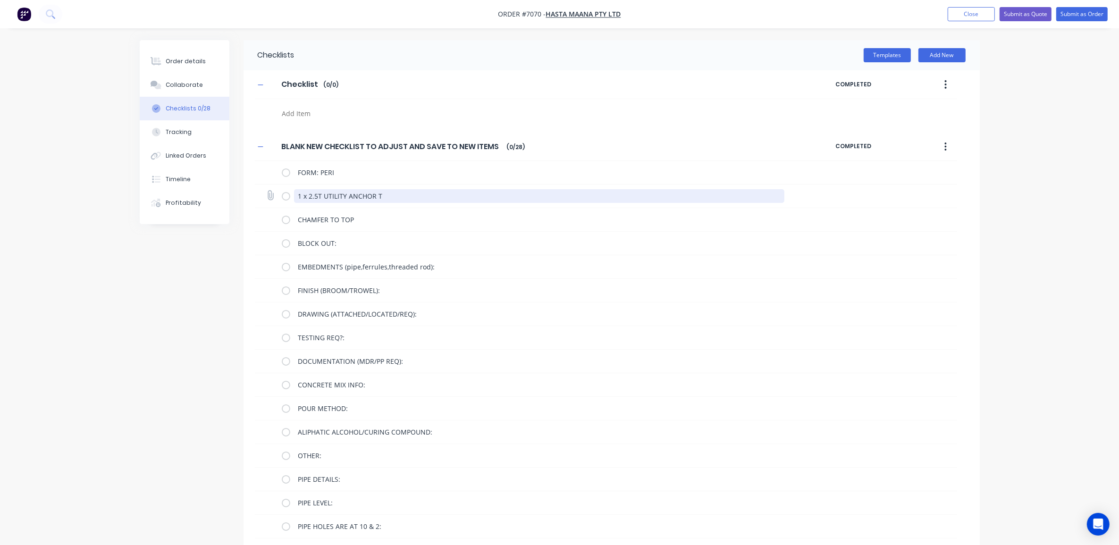
type textarea "1 x 2.5T UTILITY ANCHOR TO"
type textarea "x"
type textarea "1 x 2.5T UTILITY ANCHOR TO"
type textarea "x"
type textarea "1 x 2.5T UTILITY ANCHOR TO C"
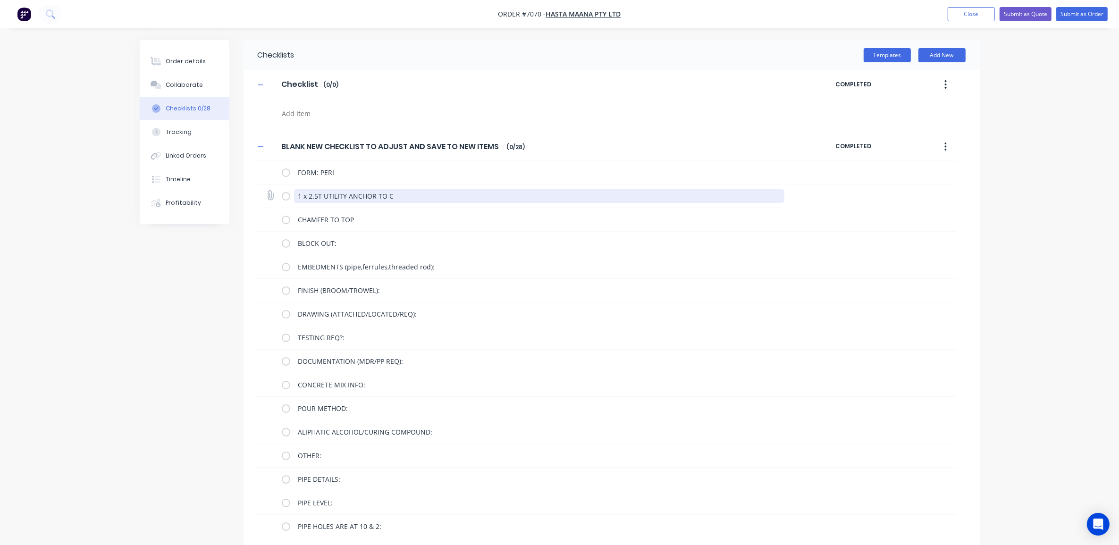
type textarea "x"
type textarea "1 x 2.5T UTILITY ANCHOR TO CE"
type textarea "x"
type textarea "1 x 2.5T UTILITY ANCHOR TO CEN"
type textarea "x"
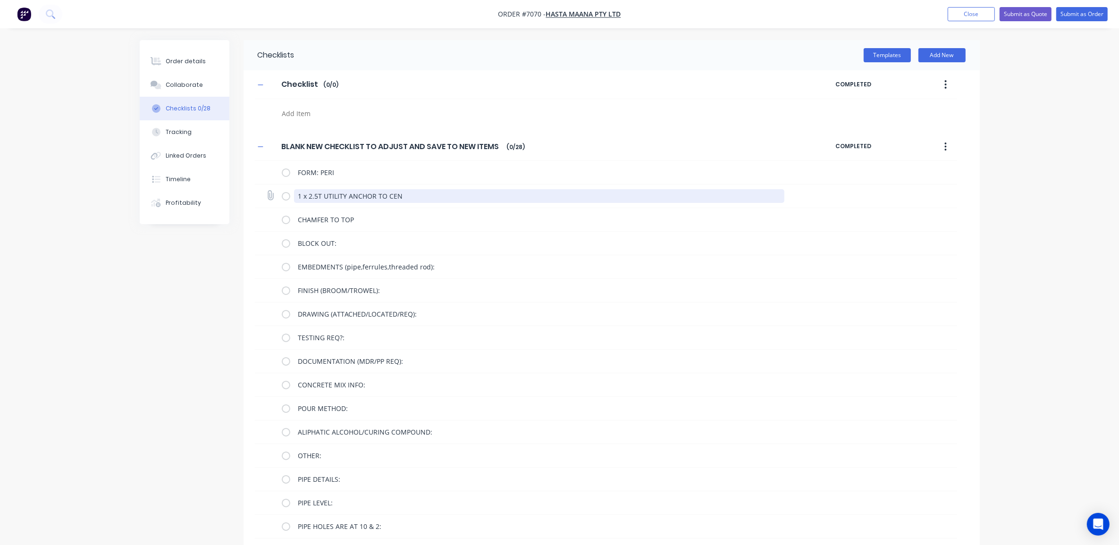
type textarea "1 x 2.5T UTILITY ANCHOR TO CENT"
type textarea "x"
type textarea "1 x 2.5T UTILITY ANCHOR TO CENTR"
type textarea "x"
type textarea "1 x 2.5T UTILITY ANCHOR TO CENTRA"
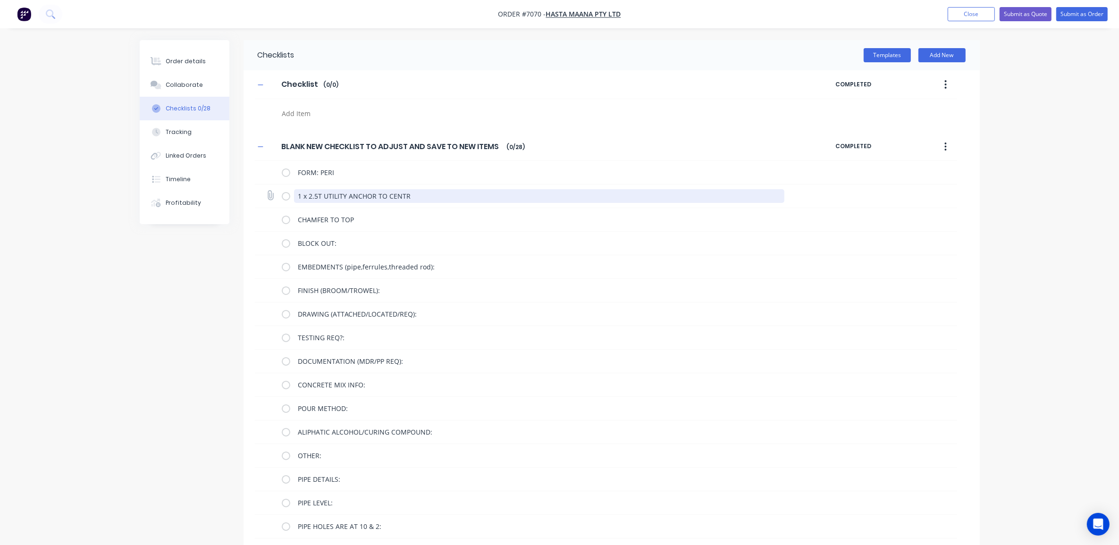
type textarea "x"
type textarea "1 x 2.5T UTILITY ANCHOR TO CENTRAL"
type textarea "x"
type textarea "1 x 2.5T UTILITY ANCHOR TO CENTRAL"
type textarea "x"
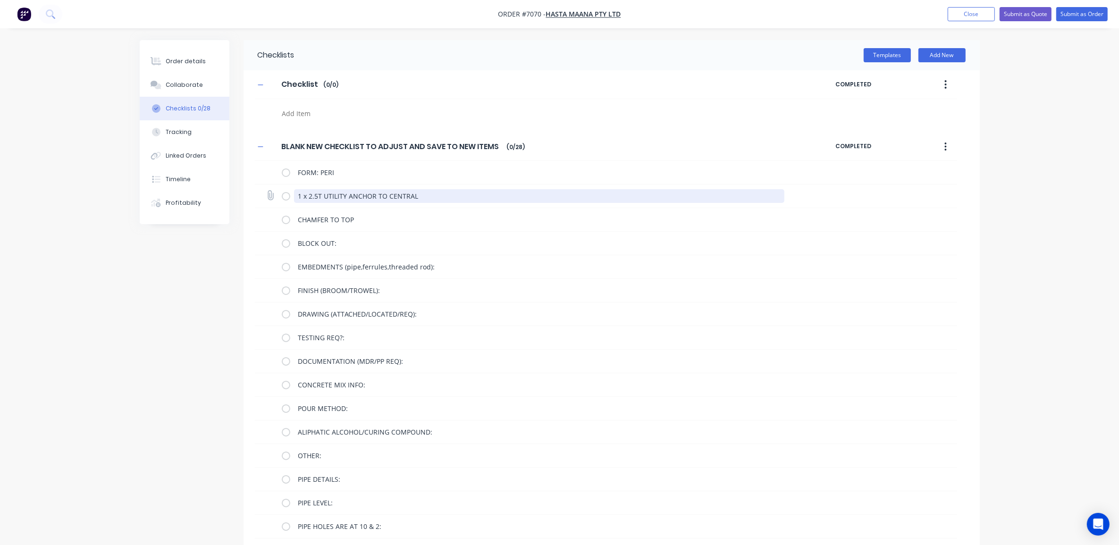
type textarea "1 x 2.5T UTILITY ANCHOR TO CENTRAL T"
type textarea "x"
type textarea "1 x 2.5T UTILITY ANCHOR TO CENTRAL TO"
type textarea "x"
type textarea "1 x 2.5T UTILITY ANCHOR TO CENTRAL TOP"
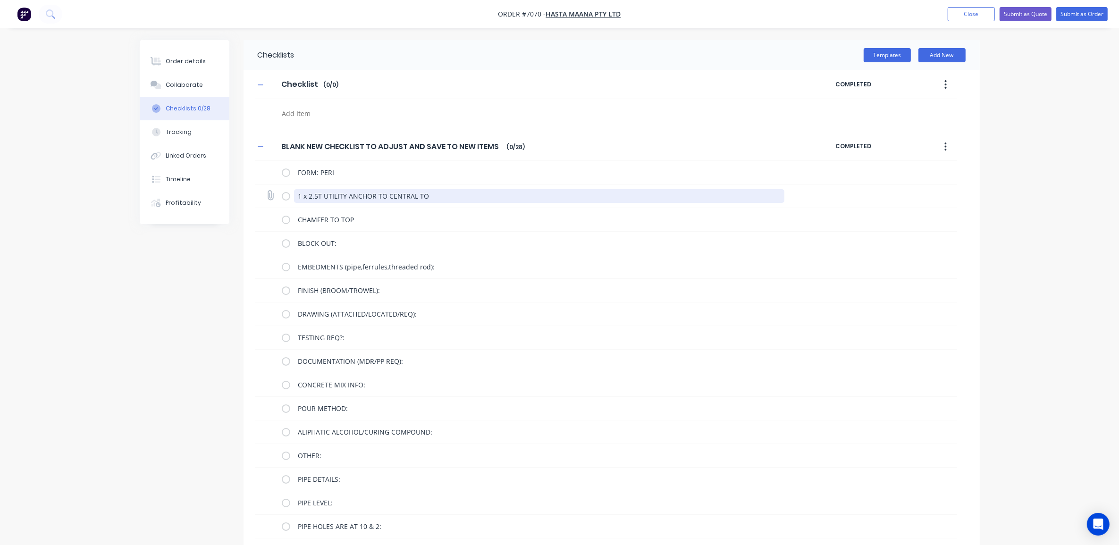
type textarea "x"
type textarea "1 x 2.5T UTILITY ANCHOR TO CENTRAL TOP"
type textarea "x"
type textarea "1 x 2.5T UTILITY ANCHOR TO CENTRAL TOP -"
type textarea "x"
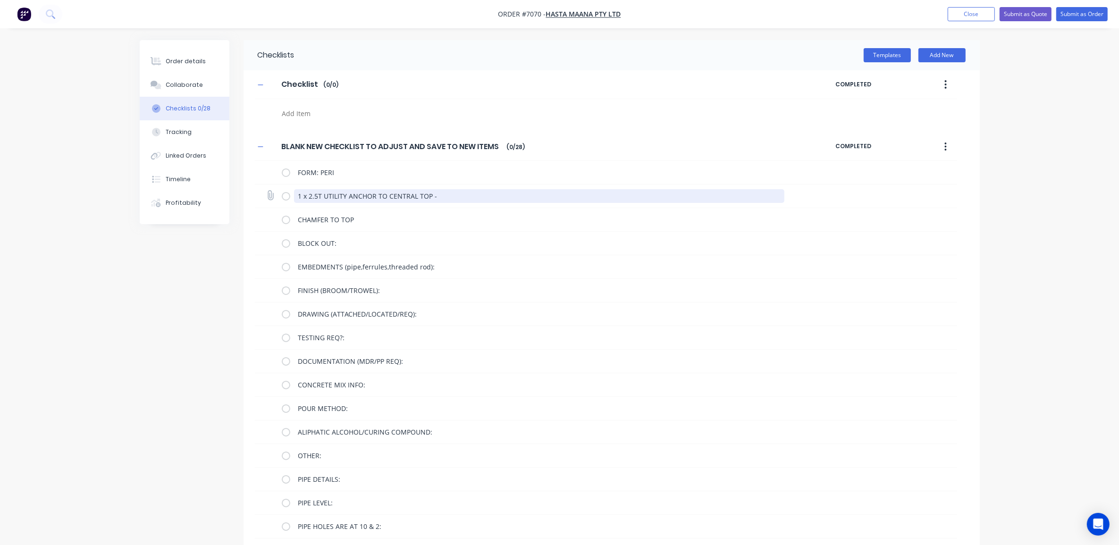
type textarea "1 x 2.5T UTILITY ANCHOR TO CENTRAL TOP -"
type textarea "x"
type textarea "1 x 2.5T UTILITY ANCHOR TO CENTRAL TOP - A"
type textarea "x"
type textarea "1 x 2.5T UTILITY ANCHOR TO CENTRAL TOP - AN"
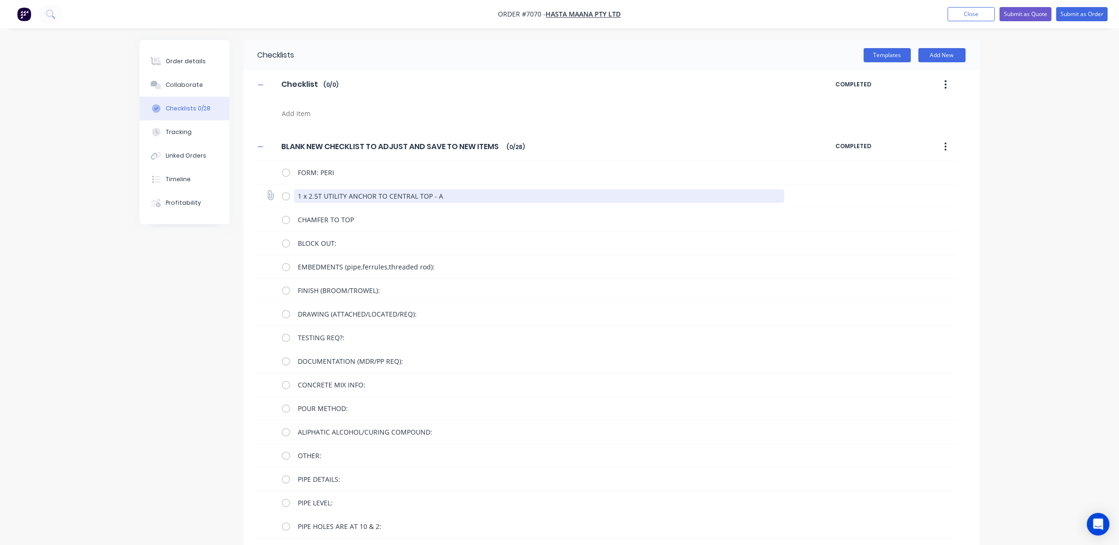
type textarea "x"
type textarea "1 x 2.5T UTILITY ANCHOR TO CENTRAL TOP - ANG"
type textarea "x"
type textarea "1 x 2.5T UTILITY ANCHOR TO CENTRAL TOP - ANGL"
type textarea "x"
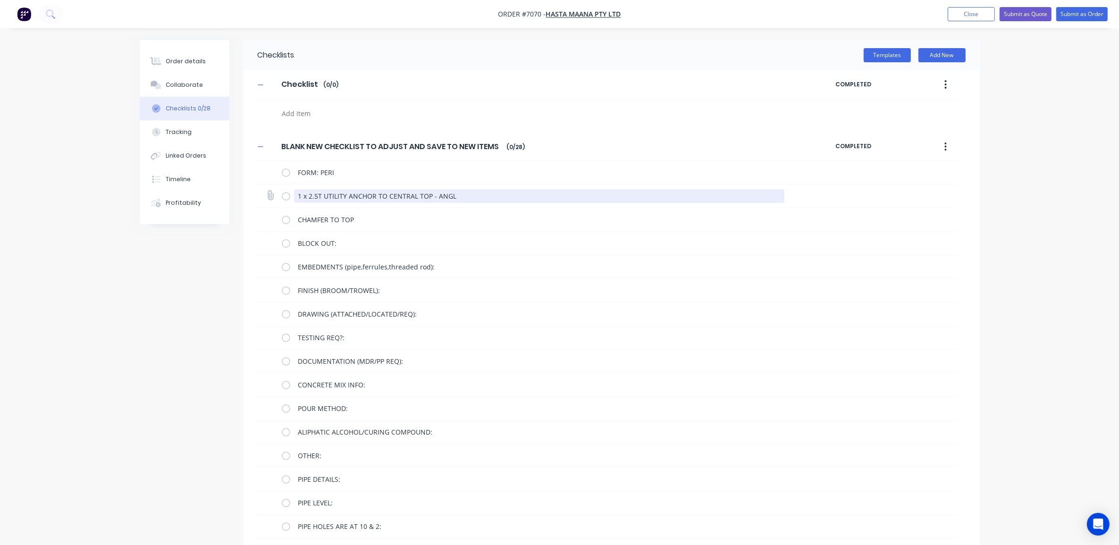
type textarea "1 x 2.5T UTILITY ANCHOR TO CENTRAL TOP - ANGLE"
type textarea "x"
type textarea "1 x 2.5T UTILITY ANCHOR TO CENTRAL TOP - ANGLED"
type textarea "x"
type textarea "1 x 2.5T UTILITY ANCHOR TO CENTRAL TOP - ANGLED"
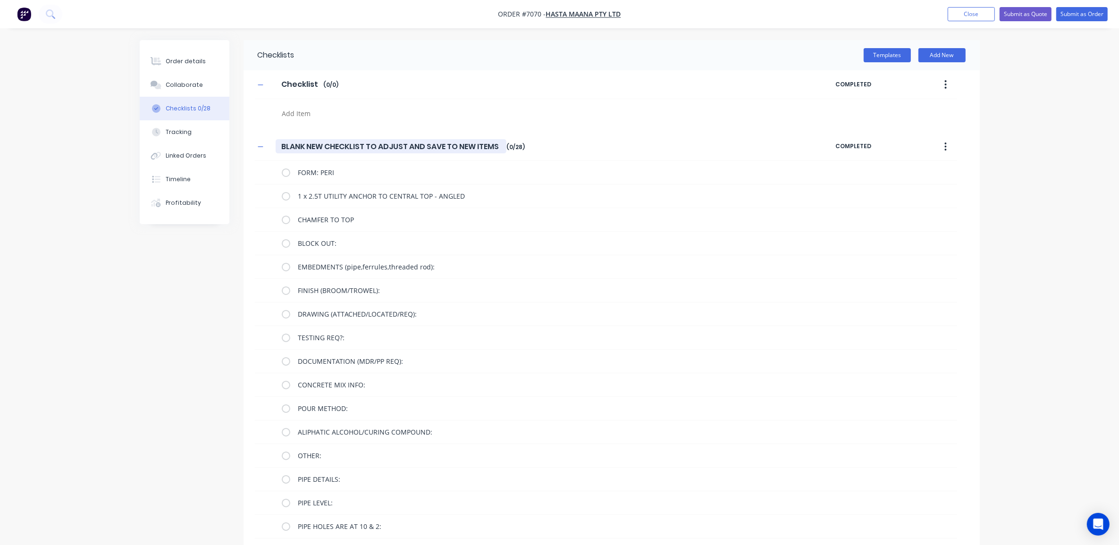
type textarea "x"
drag, startPoint x: 501, startPoint y: 145, endPoint x: 272, endPoint y: 148, distance: 228.9
click at [272, 148] on div "BLANK NEW CHECKLIST TO ADJUST AND SAVE TO NEW ITEMS BLANK NEW CHECKLIST TO ADJU…" at bounding box center [545, 146] width 581 height 17
type input "T"
type textarea "x"
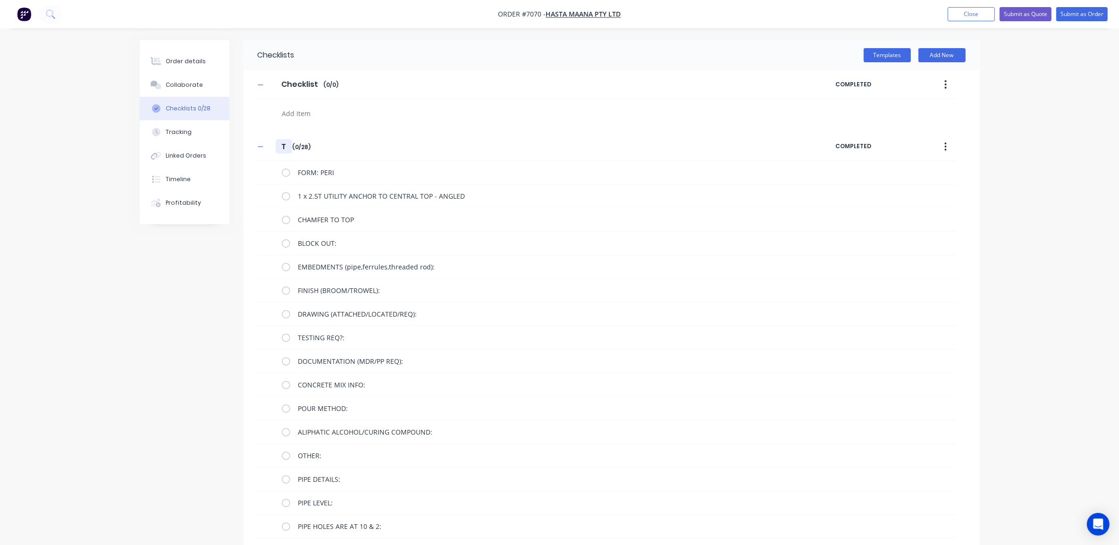
type input "TI"
type textarea "x"
type input "TIE"
type textarea "x"
type input "TIE"
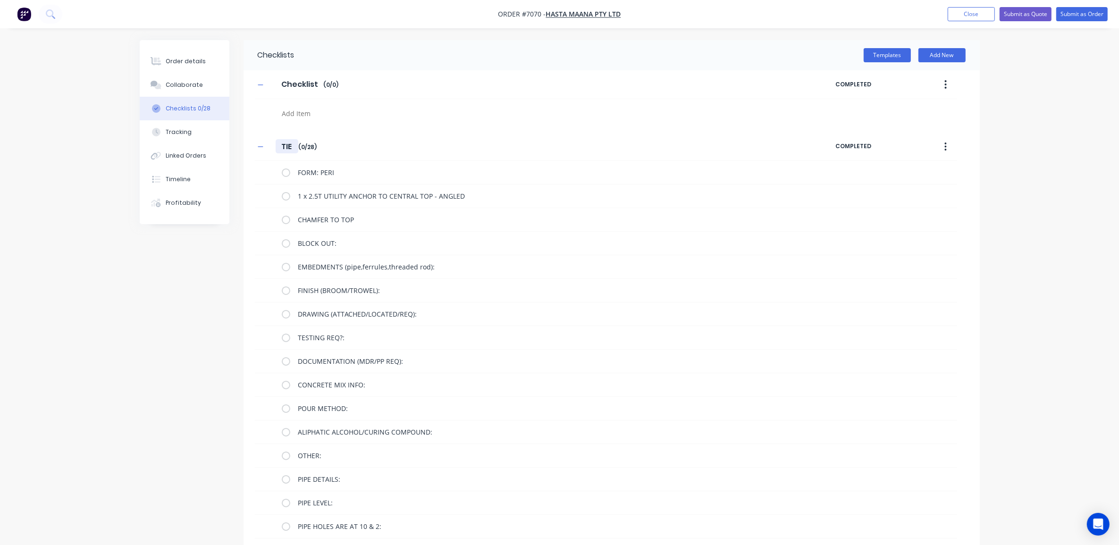
type textarea "x"
type input "TIE D"
type textarea "x"
type input "TIE DO"
type textarea "x"
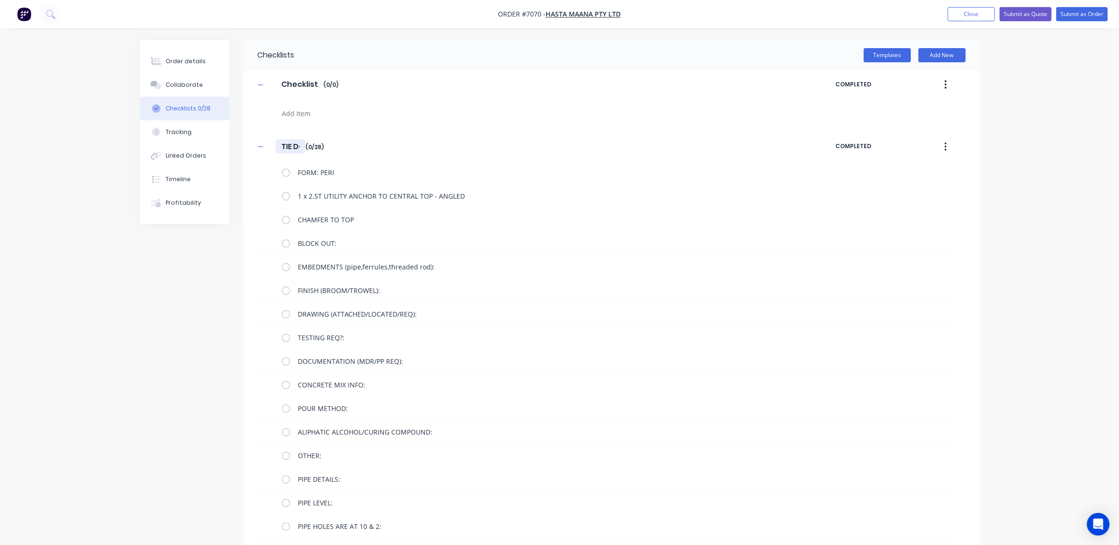
type input "TIE DOE"
type textarea "x"
type input "TIE DO"
type textarea "x"
type input "TIE DOW"
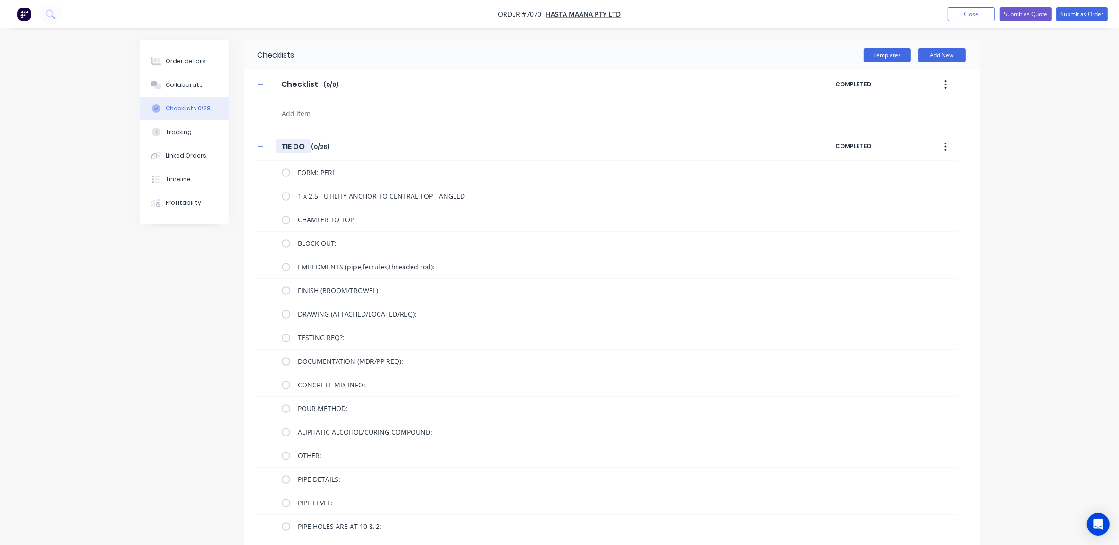
type textarea "x"
type input "TIE DOWN"
type textarea "x"
type input "TIE DOWN"
type textarea "x"
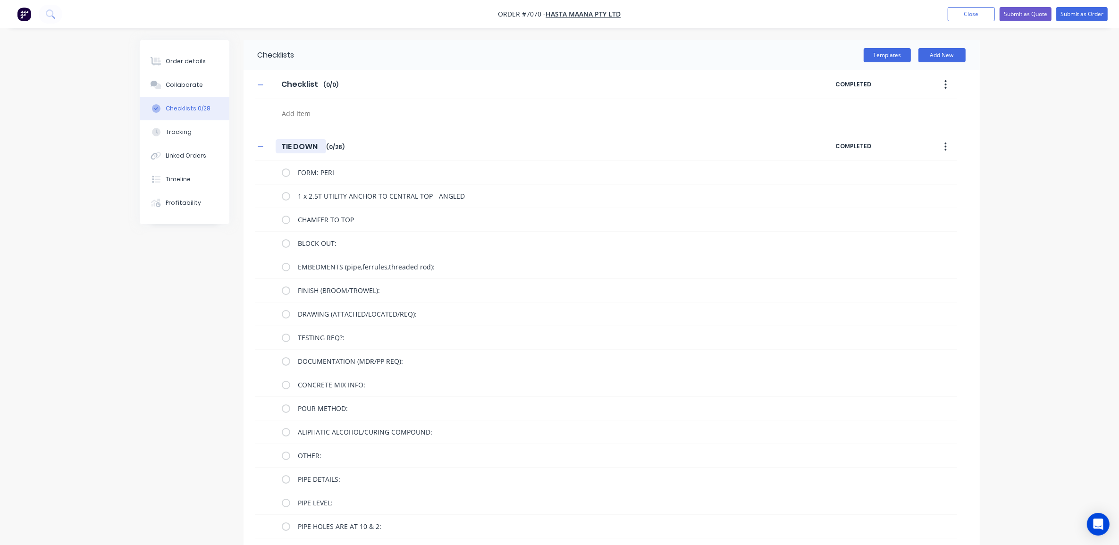
type input "TIE DOWN B"
type textarea "x"
type input "TIE DOWN BL"
type textarea "x"
type input "TIE DOWN BLO"
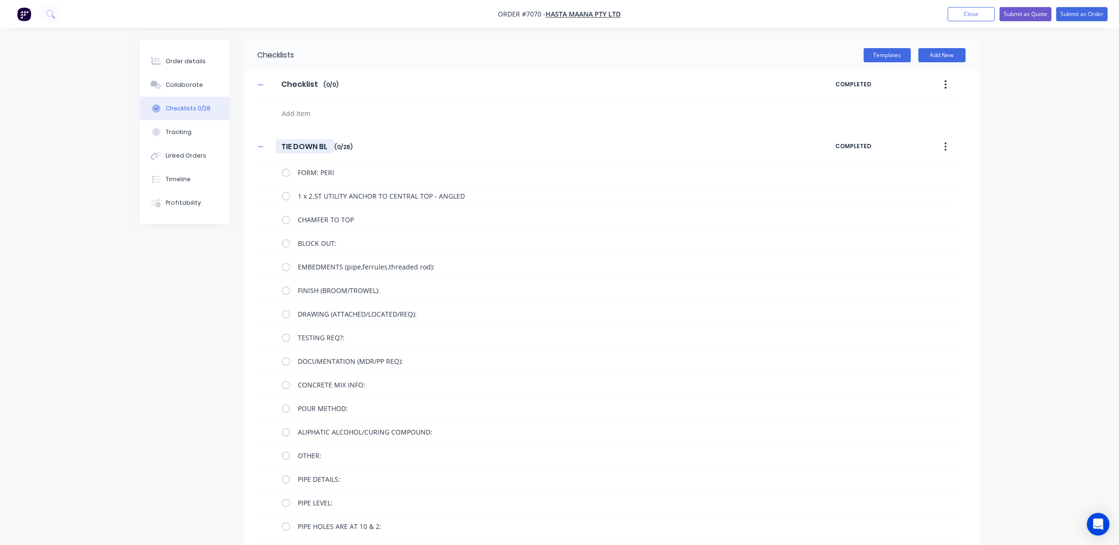
type textarea "x"
type input "TIE DOWN BLOC"
type textarea "x"
type input "TIE DOWN BLOCK"
type textarea "x"
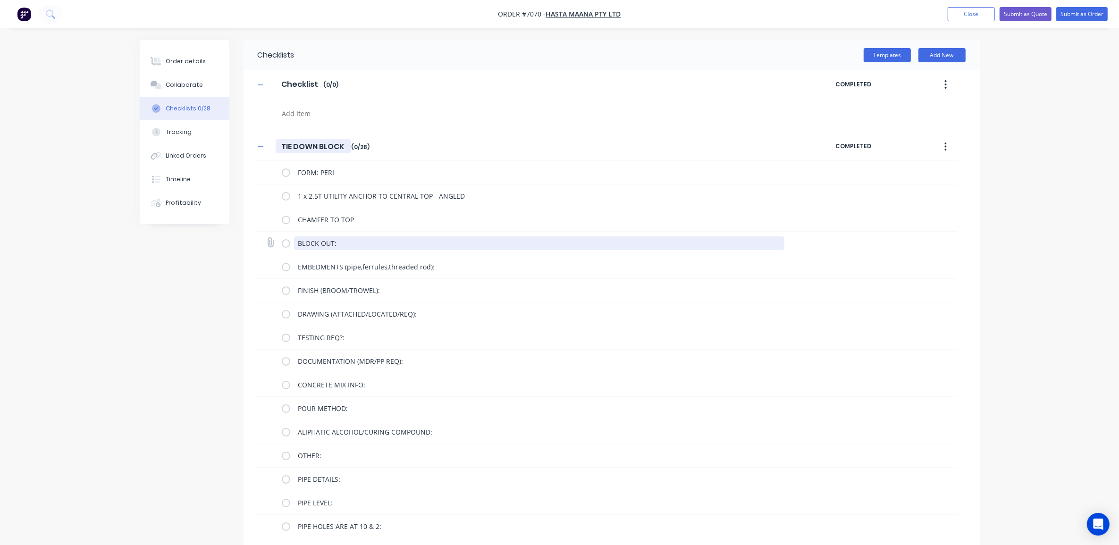
type input "TIE DOWN BLOCK"
drag, startPoint x: 355, startPoint y: 243, endPoint x: 267, endPoint y: 242, distance: 88.7
click at [267, 242] on div "BLOCK OUT:" at bounding box center [606, 244] width 702 height 24
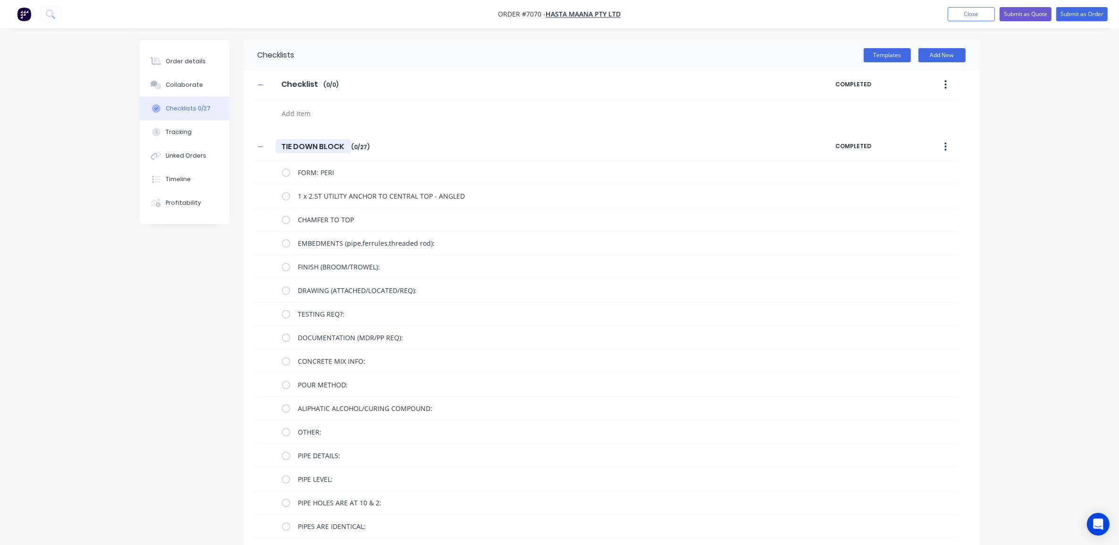
click at [345, 144] on input "TIE DOWN BLOCK" at bounding box center [314, 146] width 76 height 14
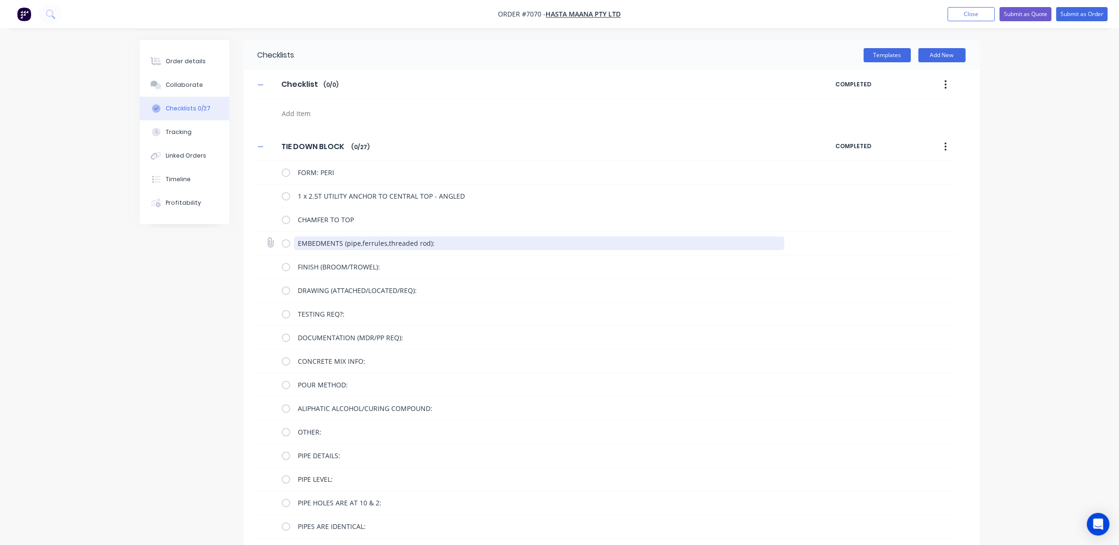
drag, startPoint x: 446, startPoint y: 241, endPoint x: 256, endPoint y: 235, distance: 190.3
click at [256, 235] on div "EMBEDMENTS (pipe,ferrules,threaded rod):" at bounding box center [606, 244] width 702 height 24
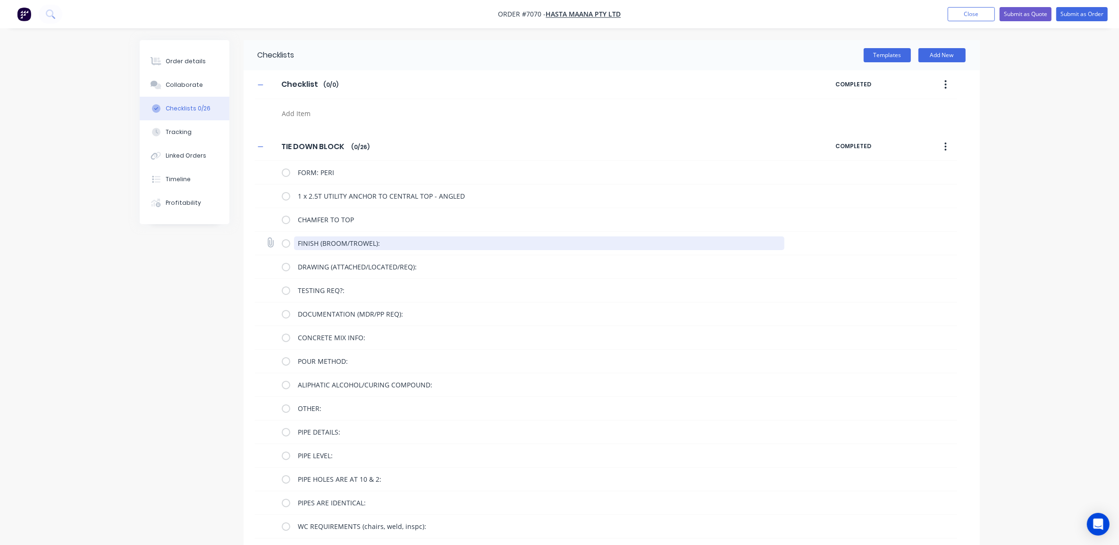
type textarea "x"
click at [392, 243] on textarea "FINISH (BROOM/TROWEL):" at bounding box center [539, 243] width 490 height 14
type textarea "FINISH (BROOM/TROWEL)"
type textarea "x"
type textarea "FINISH (BROOM/TROWEL"
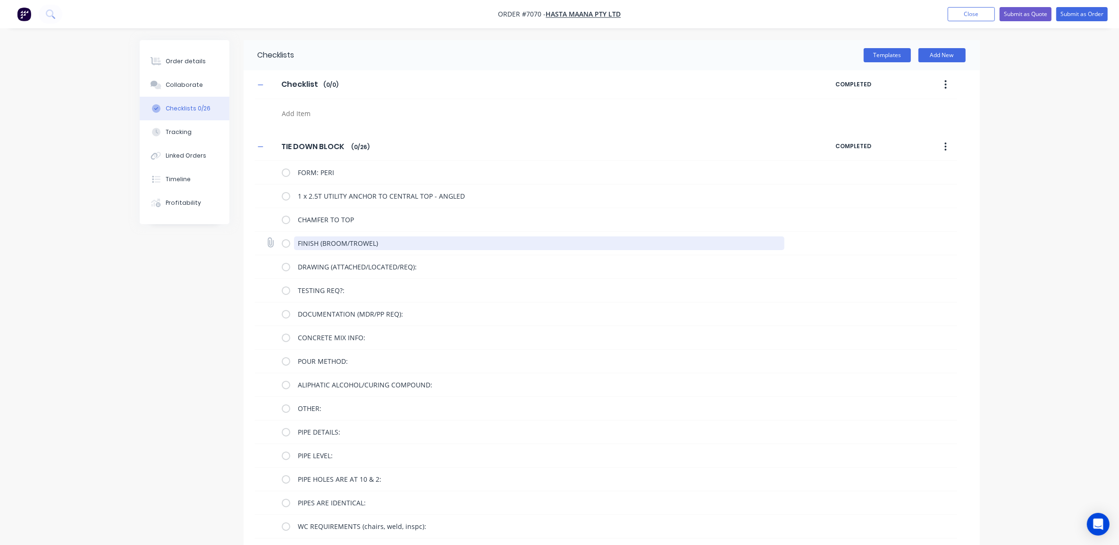
type textarea "x"
type textarea "FINISH (BROOM/TROWE"
type textarea "x"
type textarea "FINISH (BROOM/TROW"
type textarea "x"
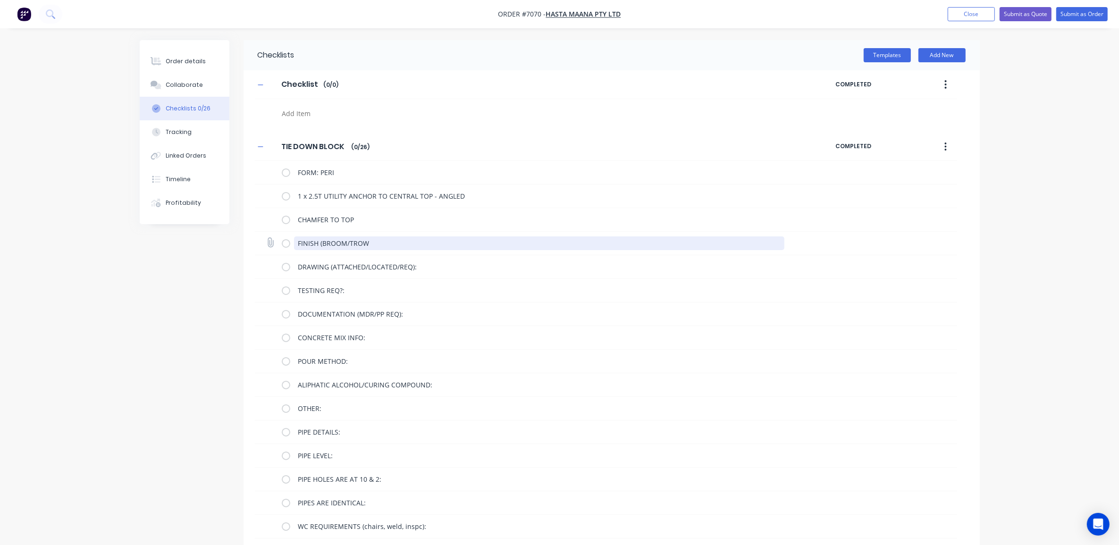
type textarea "FINISH (BROOM/TRO"
type textarea "x"
type textarea "FINISH (BROOM/TR"
type textarea "x"
type textarea "FINISH (BROOM/T"
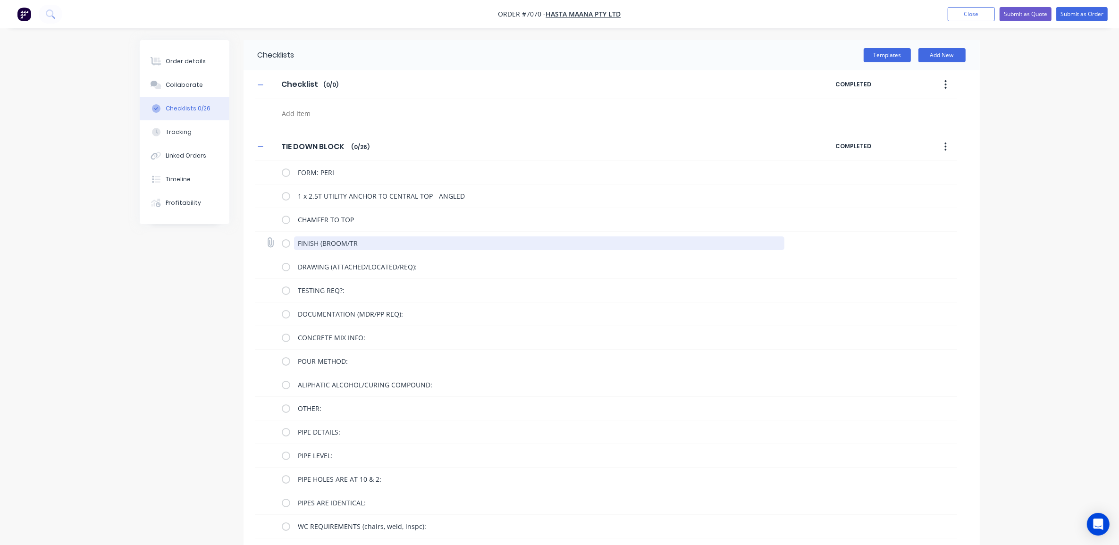
type textarea "x"
type textarea "FINISH (BROOM/"
type textarea "x"
type textarea "FINISH (BROOM"
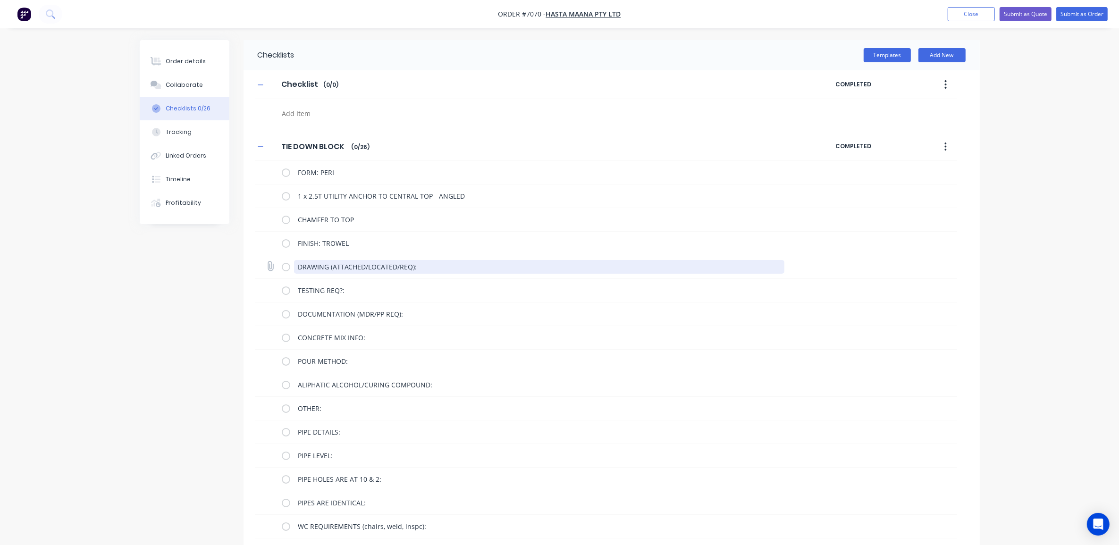
drag, startPoint x: 423, startPoint y: 268, endPoint x: 364, endPoint y: 268, distance: 59.0
click at [364, 268] on textarea "DRAWING (ATTACHED/LOCATED/REQ):" at bounding box center [539, 267] width 490 height 14
drag, startPoint x: 419, startPoint y: 266, endPoint x: 363, endPoint y: 267, distance: 56.2
click at [363, 267] on textarea "DRAWING (ATTACHED/LOCATED/REQ):" at bounding box center [539, 267] width 490 height 14
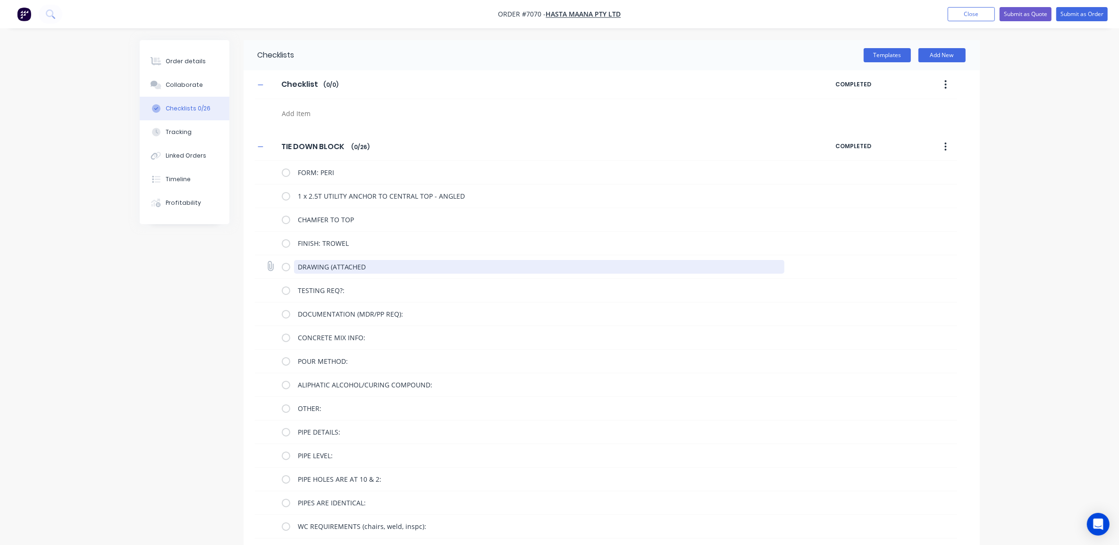
click at [332, 266] on textarea "DRAWING (ATTACHED" at bounding box center [539, 267] width 490 height 14
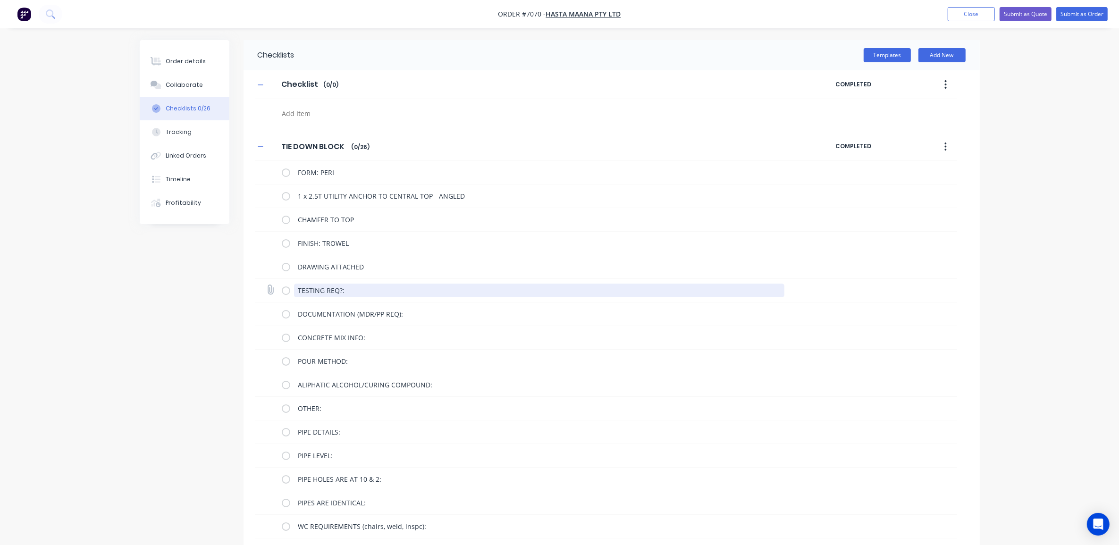
drag, startPoint x: 374, startPoint y: 289, endPoint x: 256, endPoint y: 285, distance: 117.6
click at [256, 285] on div "TESTING REQ?:" at bounding box center [606, 291] width 702 height 24
drag, startPoint x: 432, startPoint y: 289, endPoint x: 251, endPoint y: 286, distance: 181.3
click at [251, 286] on div "TIE DOWN BLOCK TIE DOWN BLOCK Enter Checklist name ( 0 / 25 ) COMPLETED FORM: P…" at bounding box center [612, 457] width 736 height 648
click at [378, 291] on textarea "CONCRETE MIX INFO:" at bounding box center [539, 291] width 490 height 14
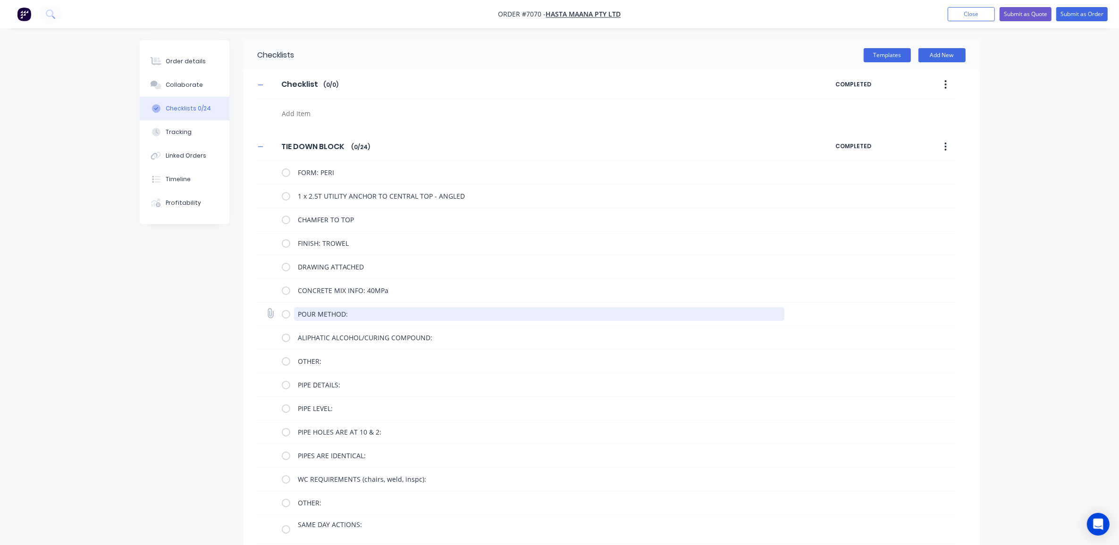
drag, startPoint x: 352, startPoint y: 311, endPoint x: 260, endPoint y: 308, distance: 91.6
click at [260, 308] on div "POUR METHOD:" at bounding box center [606, 315] width 702 height 24
drag, startPoint x: 444, startPoint y: 312, endPoint x: 246, endPoint y: 308, distance: 197.3
click at [246, 308] on div "TIE DOWN BLOCK TIE DOWN BLOCK Enter Checklist name ( 0 / 23 ) COMPLETED FORM: P…" at bounding box center [612, 433] width 736 height 601
drag, startPoint x: 343, startPoint y: 320, endPoint x: 271, endPoint y: 312, distance: 72.2
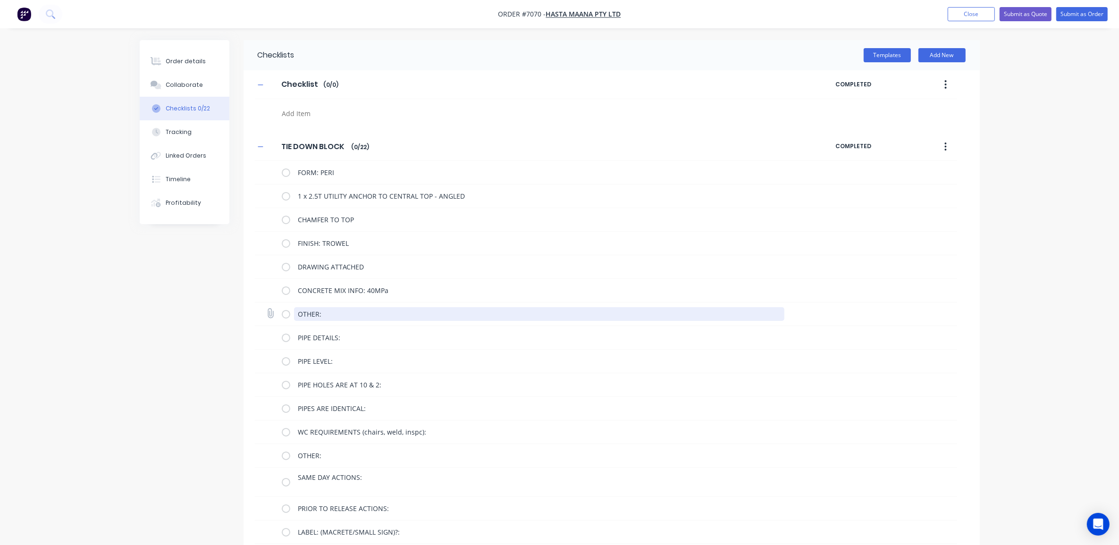
click at [271, 312] on div "OTHER:" at bounding box center [606, 315] width 702 height 24
drag, startPoint x: 367, startPoint y: 317, endPoint x: 267, endPoint y: 312, distance: 100.2
click at [267, 312] on div "PIPE DETAILS:" at bounding box center [606, 315] width 702 height 24
drag, startPoint x: 361, startPoint y: 319, endPoint x: 282, endPoint y: 313, distance: 79.1
click at [282, 313] on div "PIPE LEVEL:" at bounding box center [535, 314] width 506 height 19
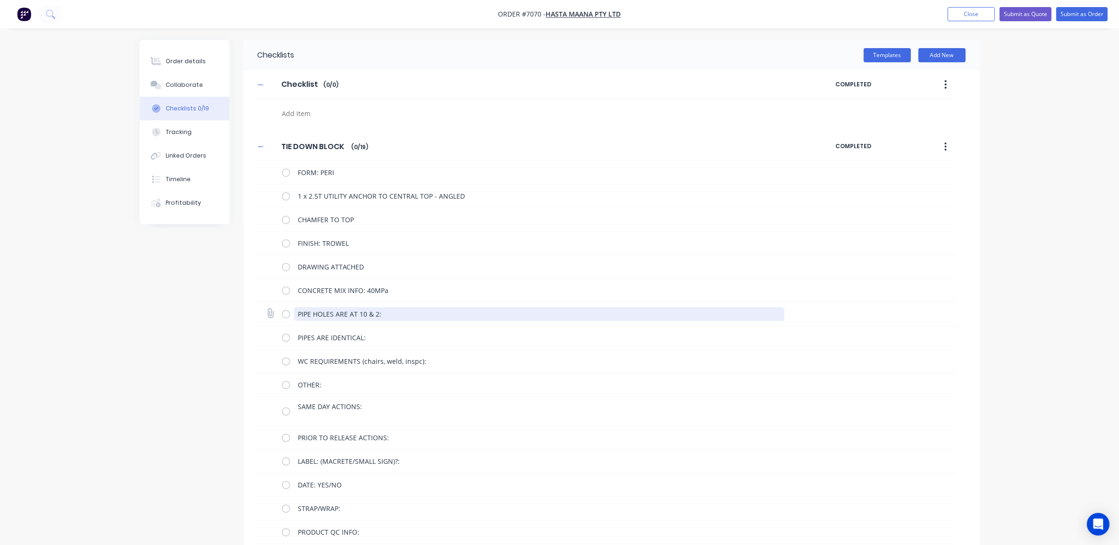
drag, startPoint x: 403, startPoint y: 312, endPoint x: 271, endPoint y: 308, distance: 131.3
click at [271, 308] on div "PIPE HOLES ARE AT 10 & 2:" at bounding box center [606, 315] width 702 height 24
drag, startPoint x: 385, startPoint y: 306, endPoint x: 316, endPoint y: 312, distance: 68.7
click at [312, 310] on div "PIPES ARE IDENTICAL:" at bounding box center [535, 314] width 506 height 19
drag, startPoint x: 393, startPoint y: 314, endPoint x: 233, endPoint y: 312, distance: 160.0
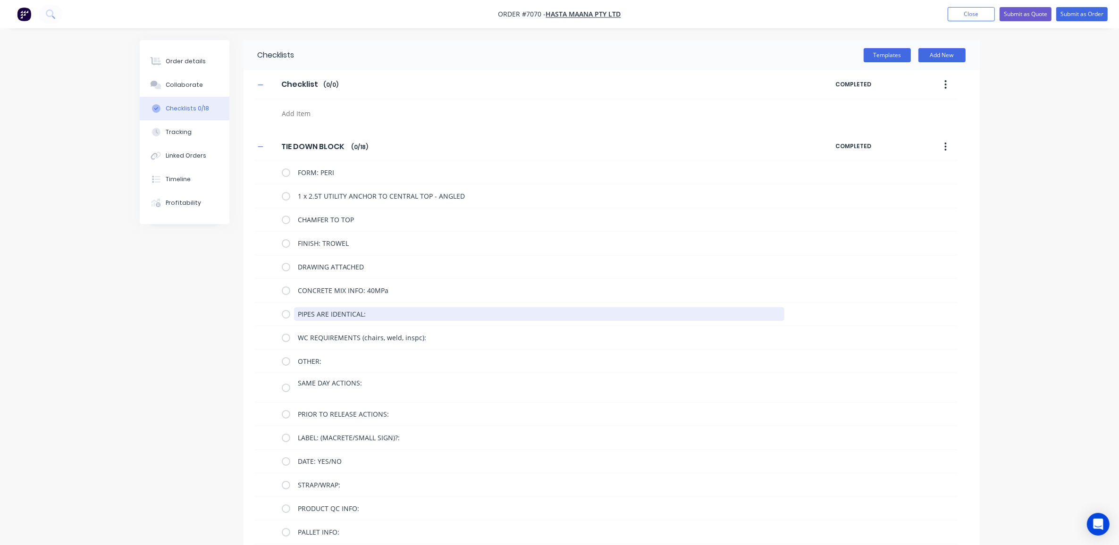
click at [233, 312] on div "Checklists Templates Add New Checklist Checklist Enter Checklist name ( 0 / 0 )…" at bounding box center [560, 333] width 840 height 587
drag, startPoint x: 444, startPoint y: 312, endPoint x: 283, endPoint y: 317, distance: 161.0
click at [283, 317] on div "WC REQUIREMENTS (chairs, weld, inspc):" at bounding box center [535, 314] width 506 height 19
drag, startPoint x: 359, startPoint y: 314, endPoint x: 247, endPoint y: 308, distance: 112.1
click at [247, 308] on div "TIE DOWN BLOCK TIE DOWN BLOCK Enter Checklist name ( 0 / 16 ) COMPLETED FORM: P…" at bounding box center [612, 351] width 736 height 436
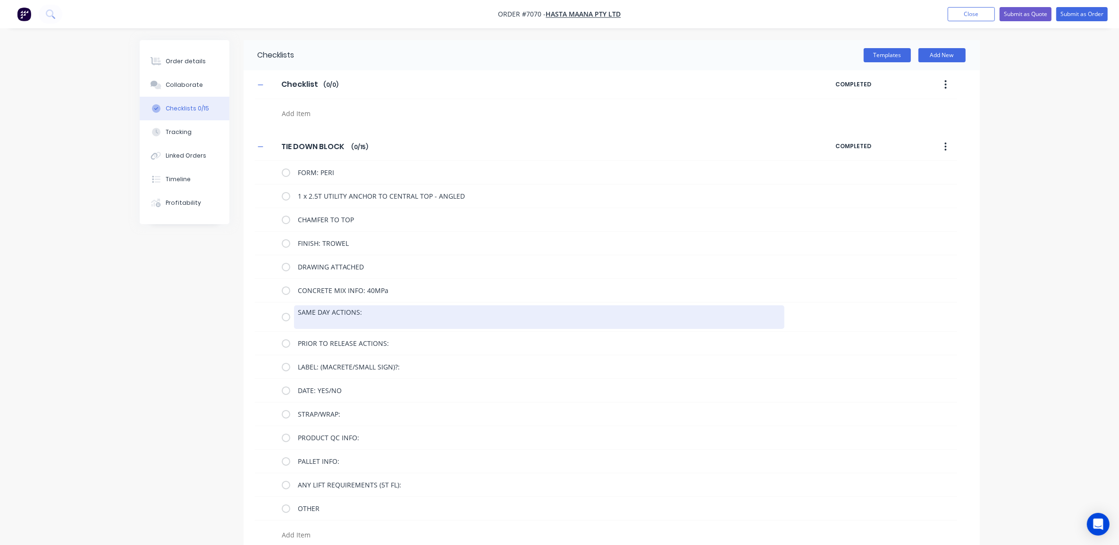
drag, startPoint x: 330, startPoint y: 315, endPoint x: 247, endPoint y: 315, distance: 83.5
click at [247, 315] on div "TIE DOWN BLOCK TIE DOWN BLOCK Enter Checklist name ( 0 / 15 ) COMPLETED FORM: P…" at bounding box center [612, 339] width 736 height 412
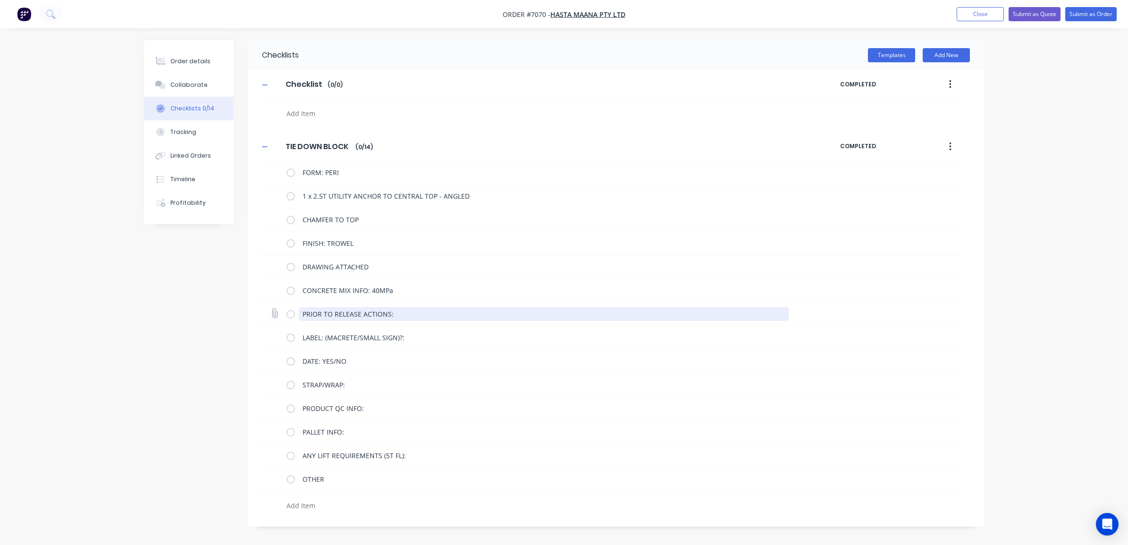
drag, startPoint x: 404, startPoint y: 313, endPoint x: 295, endPoint y: 312, distance: 109.0
click at [295, 312] on div "PRIOR TO RELEASE ACTIONS:" at bounding box center [540, 314] width 506 height 19
drag, startPoint x: 413, startPoint y: 314, endPoint x: 356, endPoint y: 314, distance: 56.6
click at [356, 314] on textarea "LABEL: (MACRETE/SMALL SIGN)?:" at bounding box center [544, 314] width 490 height 14
click at [327, 312] on textarea "LABEL: (MACRETE" at bounding box center [544, 314] width 490 height 14
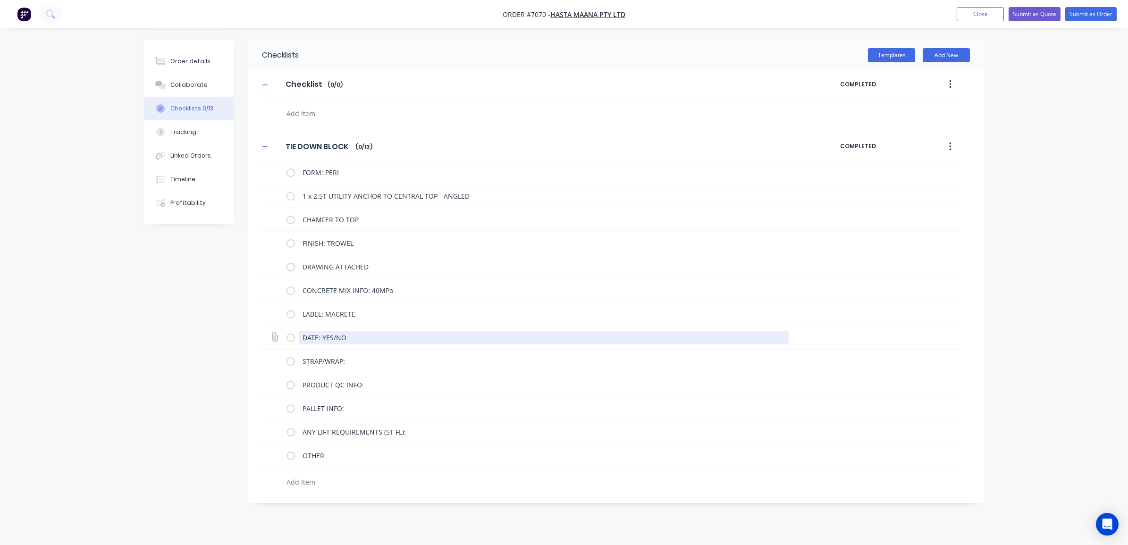
click at [346, 341] on textarea "DATE: YES/NO" at bounding box center [544, 338] width 490 height 14
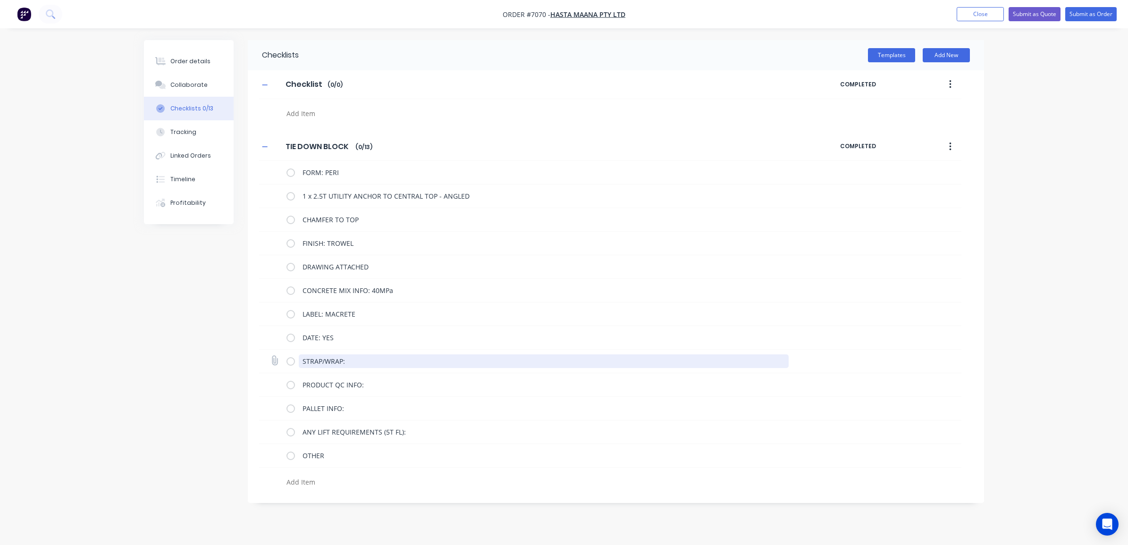
drag, startPoint x: 340, startPoint y: 364, endPoint x: 290, endPoint y: 363, distance: 49.6
click at [290, 363] on div "STRAP/WRAP:" at bounding box center [540, 361] width 506 height 19
drag, startPoint x: 358, startPoint y: 360, endPoint x: 289, endPoint y: 357, distance: 68.5
click at [289, 357] on div "PRODUCT QC INFO:" at bounding box center [540, 361] width 506 height 19
drag, startPoint x: 338, startPoint y: 364, endPoint x: 282, endPoint y: 359, distance: 56.9
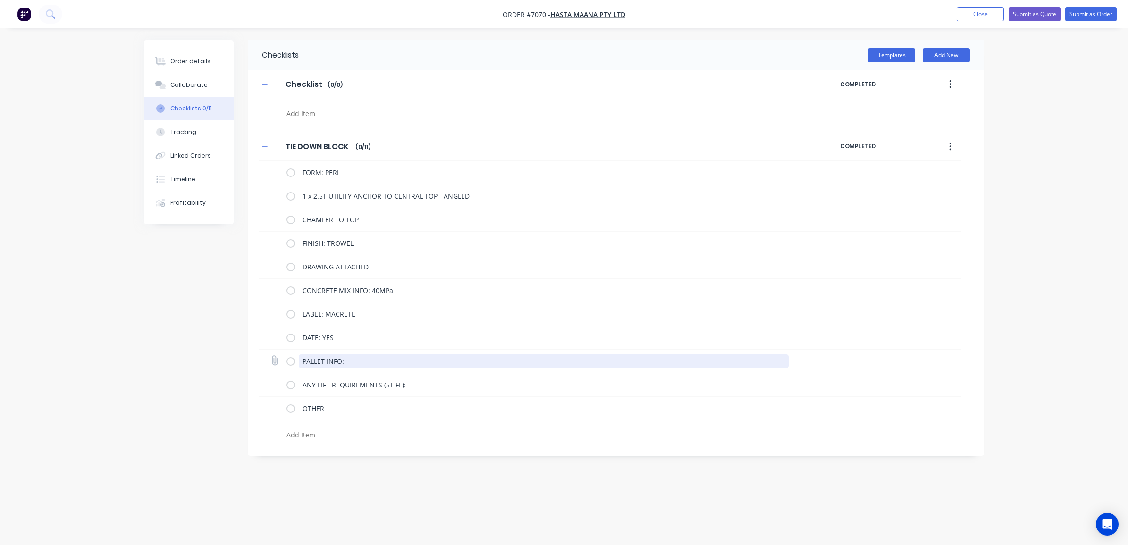
click at [282, 359] on div "PALLET INFO:" at bounding box center [610, 362] width 702 height 24
drag, startPoint x: 418, startPoint y: 362, endPoint x: 261, endPoint y: 357, distance: 157.7
click at [261, 357] on div "ANY LIFT REQUIREMENTS (5T FL):" at bounding box center [610, 362] width 702 height 24
drag, startPoint x: 338, startPoint y: 363, endPoint x: 270, endPoint y: 361, distance: 68.5
click at [270, 361] on div "OTHER" at bounding box center [610, 362] width 702 height 24
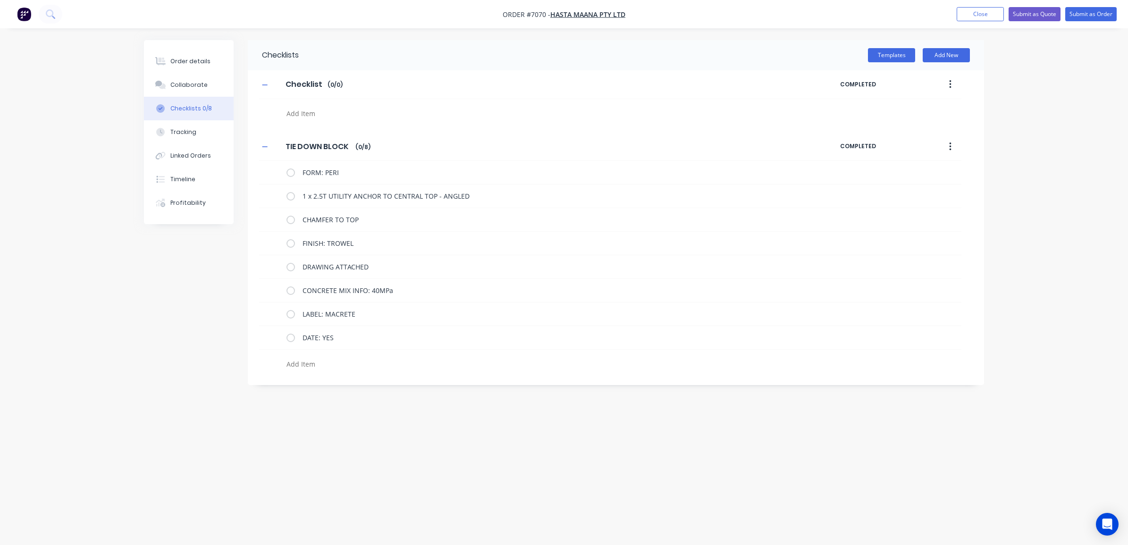
click at [953, 145] on button "button" at bounding box center [950, 146] width 22 height 17
click at [924, 166] on div "Save as Template" at bounding box center [916, 172] width 73 height 14
click at [194, 87] on div "Collaborate" at bounding box center [188, 85] width 37 height 8
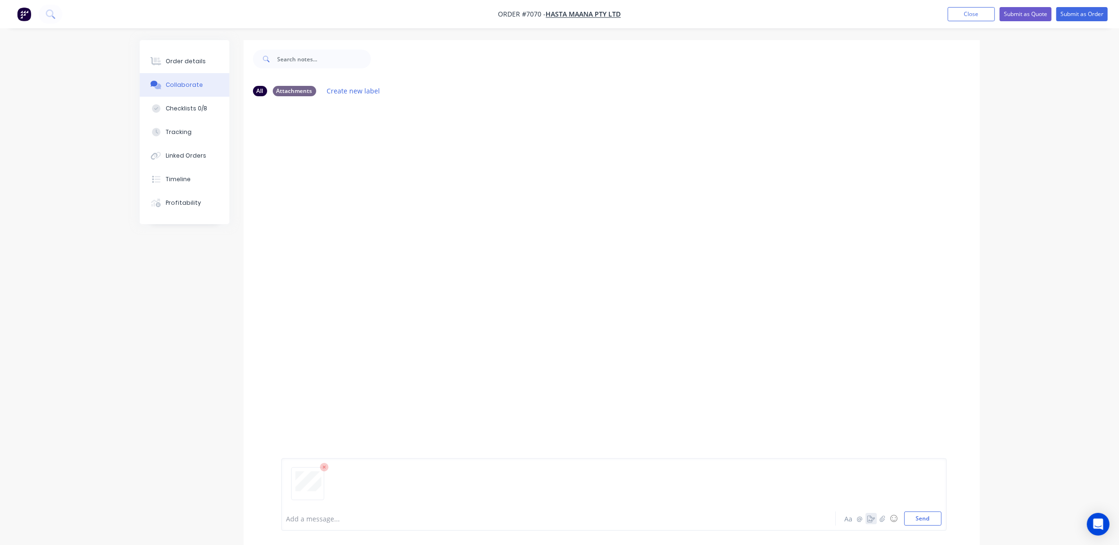
drag, startPoint x: 925, startPoint y: 520, endPoint x: 872, endPoint y: 519, distance: 52.9
click at [926, 520] on button "Send" at bounding box center [922, 519] width 37 height 14
click at [187, 107] on div "Checklists 0/8" at bounding box center [187, 108] width 42 height 8
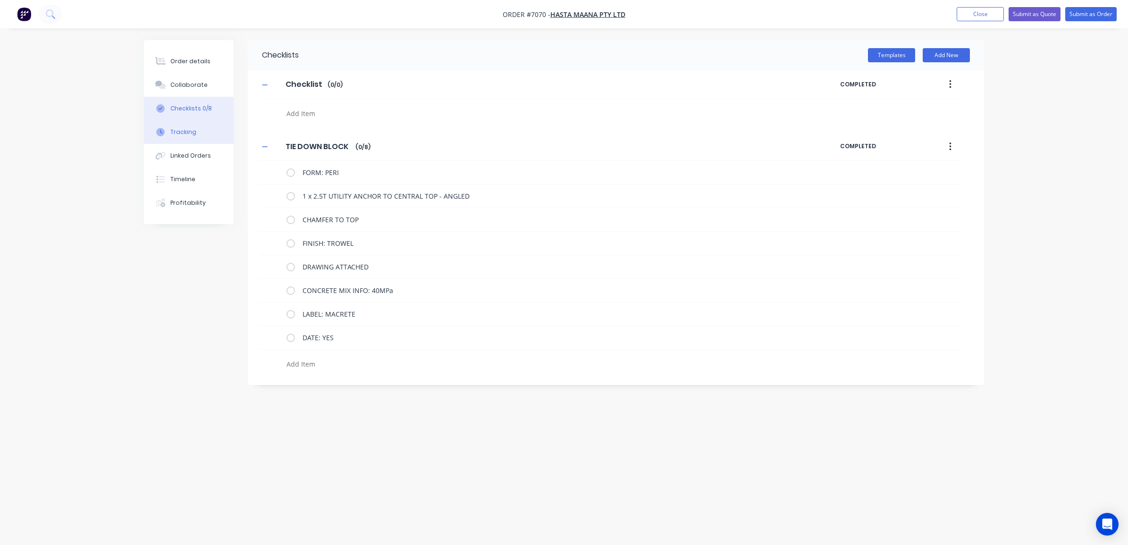
click at [194, 133] on button "Tracking" at bounding box center [189, 132] width 90 height 24
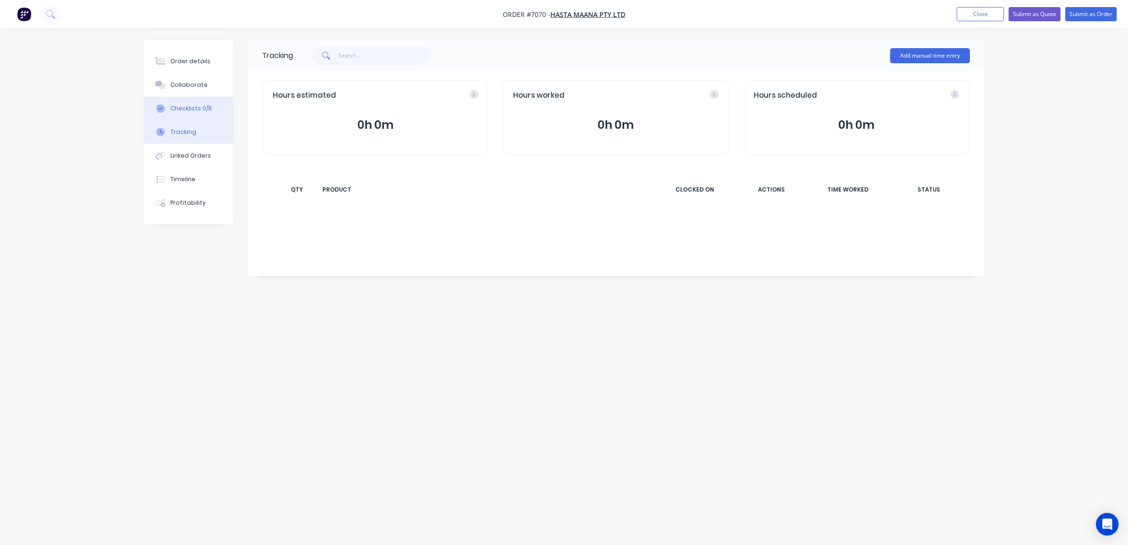
click at [190, 111] on div "Checklists 0/8" at bounding box center [191, 108] width 42 height 8
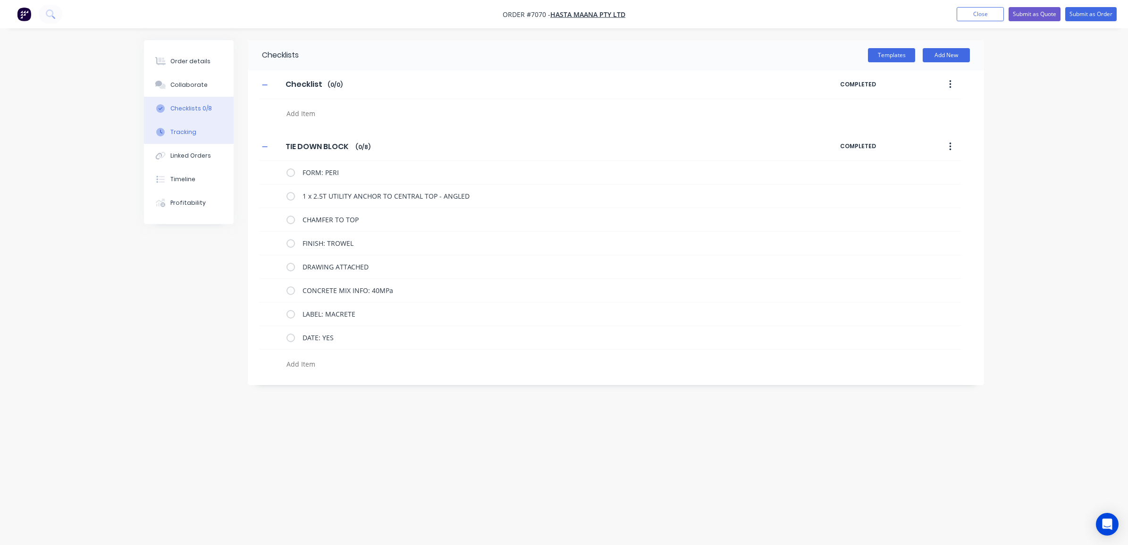
click at [190, 130] on div "Tracking" at bounding box center [183, 132] width 26 height 8
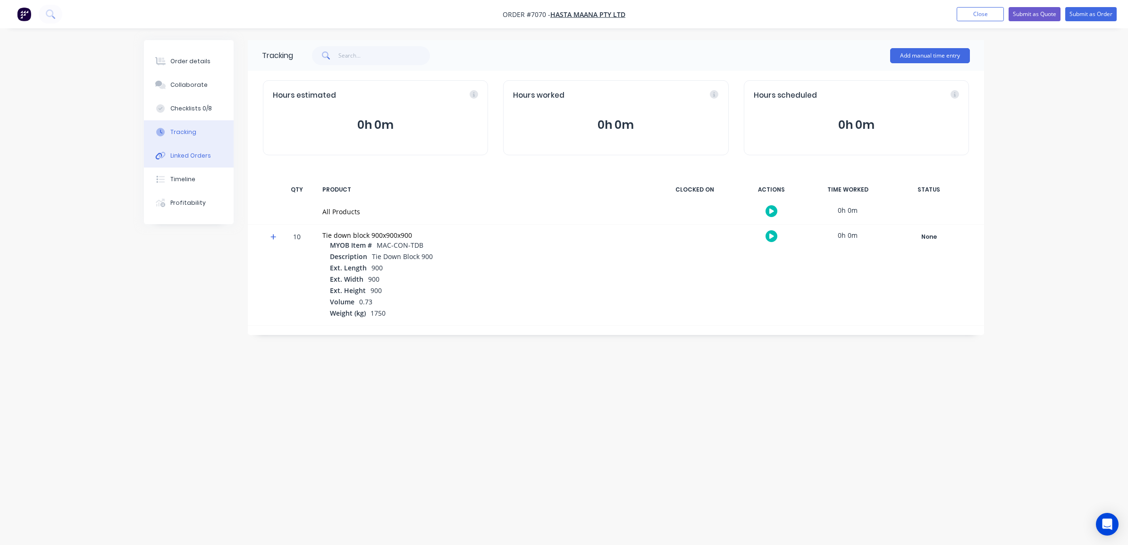
click at [190, 160] on button "Linked Orders" at bounding box center [189, 156] width 90 height 24
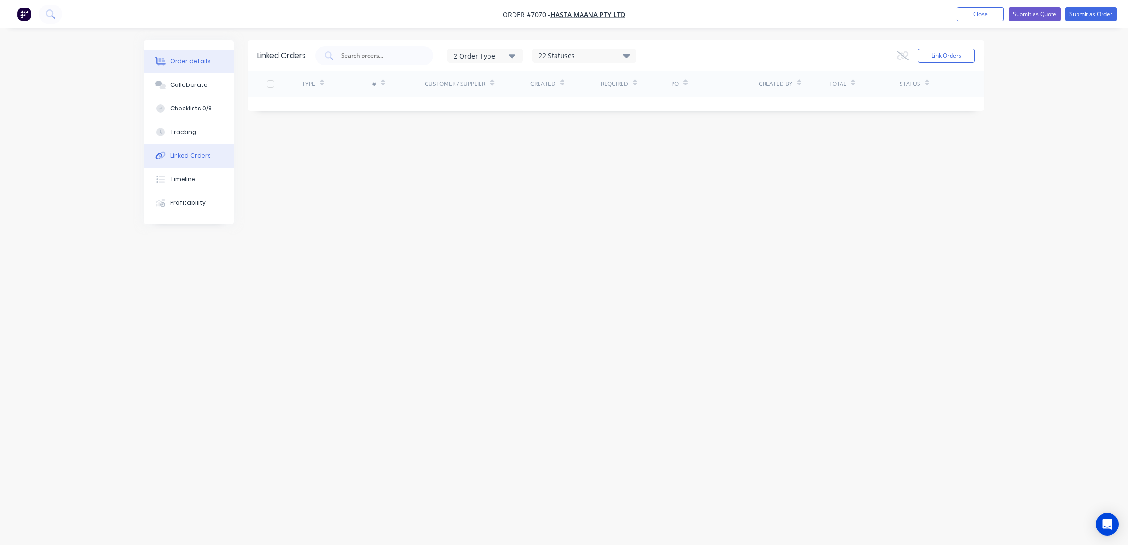
click at [189, 57] on div "Order details" at bounding box center [190, 61] width 40 height 8
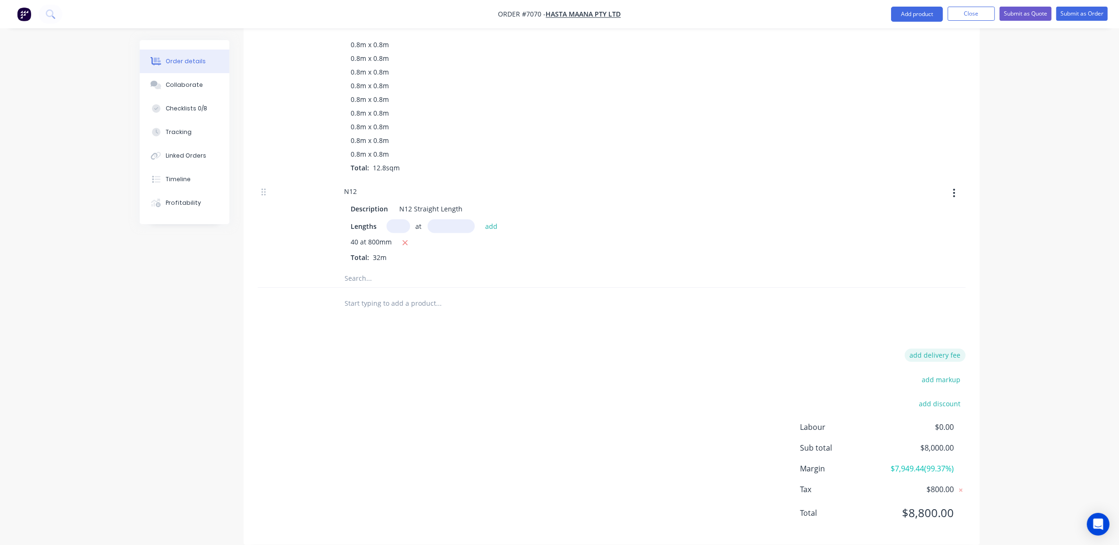
scroll to position [583, 0]
click at [363, 289] on input "text" at bounding box center [439, 298] width 189 height 19
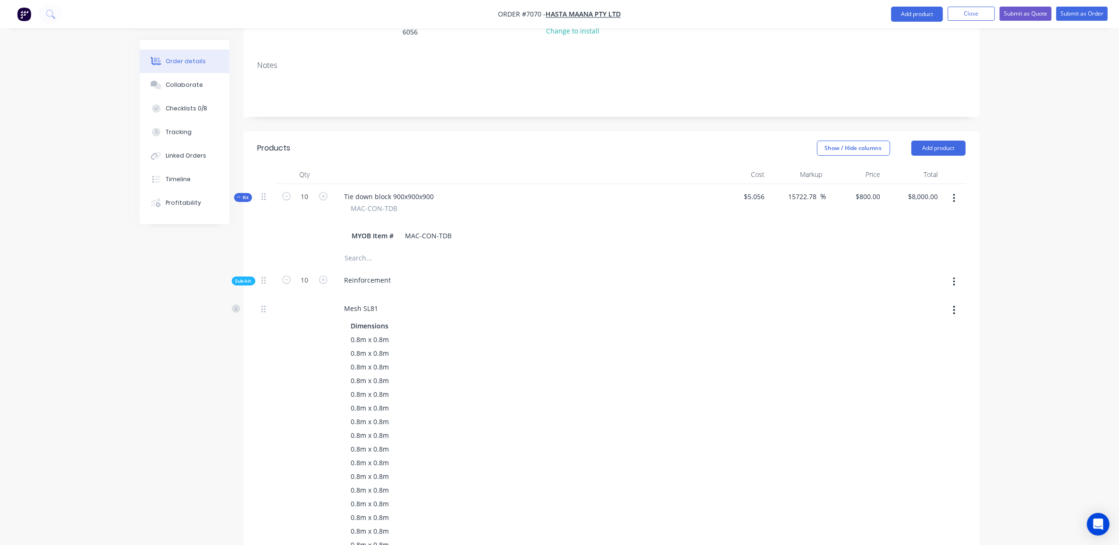
scroll to position [0, 0]
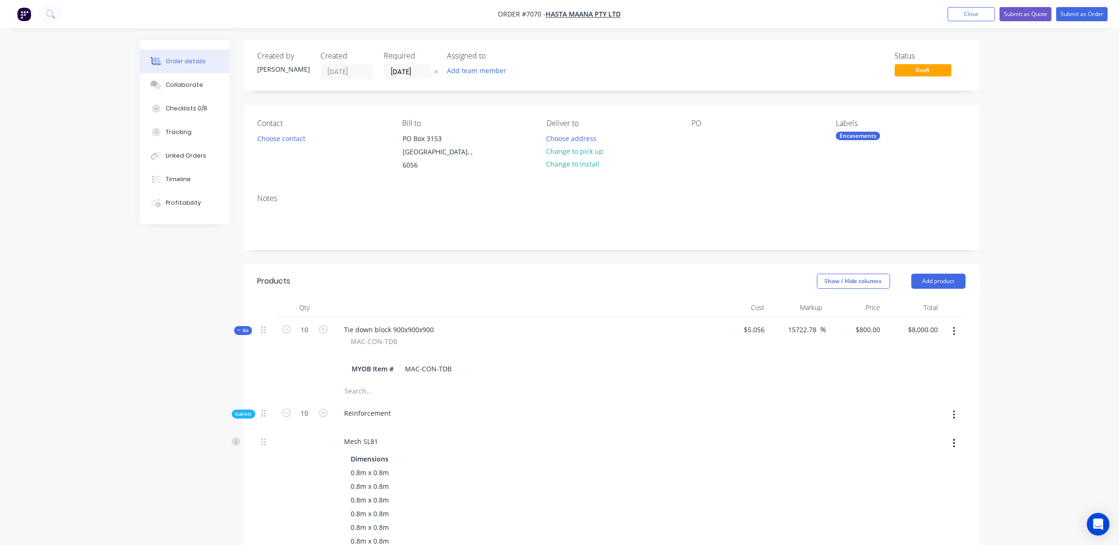
click at [955, 326] on icon "button" at bounding box center [954, 331] width 2 height 10
click at [910, 425] on div "Delete" at bounding box center [921, 432] width 73 height 14
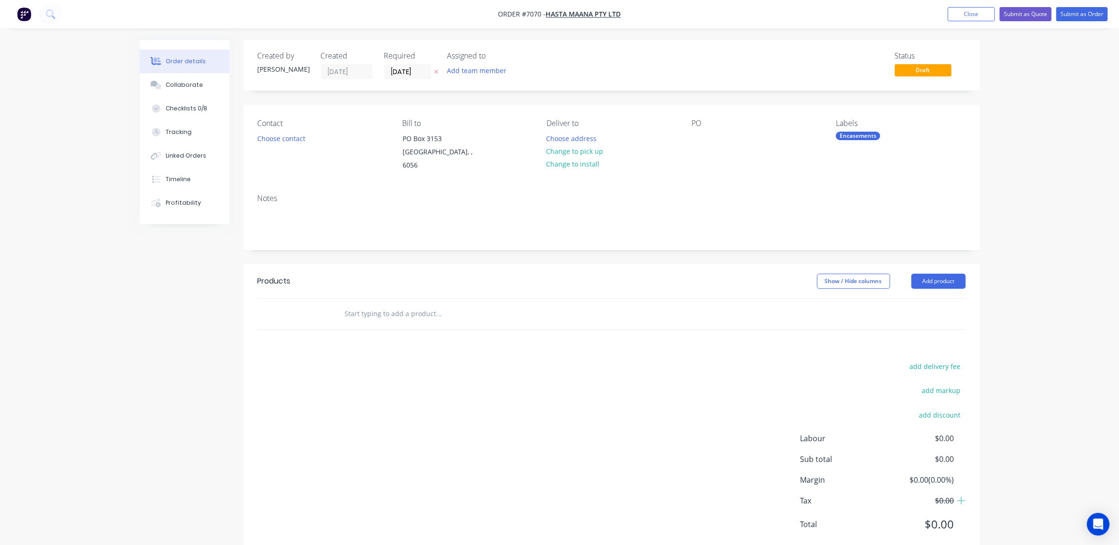
click at [390, 310] on input "text" at bounding box center [439, 313] width 189 height 19
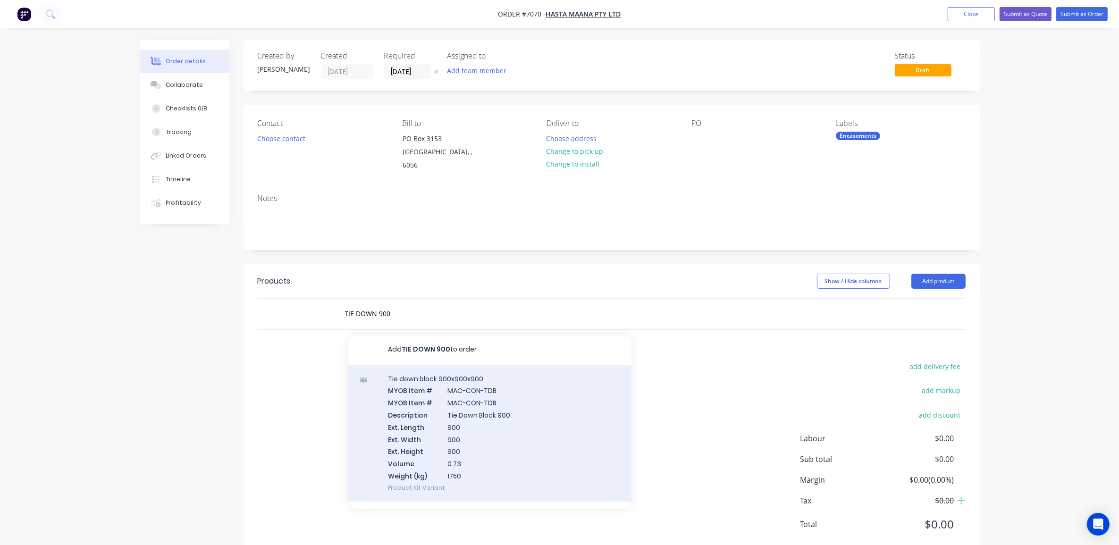
click at [442, 381] on div "Tie down block 900x900x900 MYOB Item # MAC-CON-TDB MYOB Item # MAC-CON-TDB Desc…" at bounding box center [489, 433] width 283 height 137
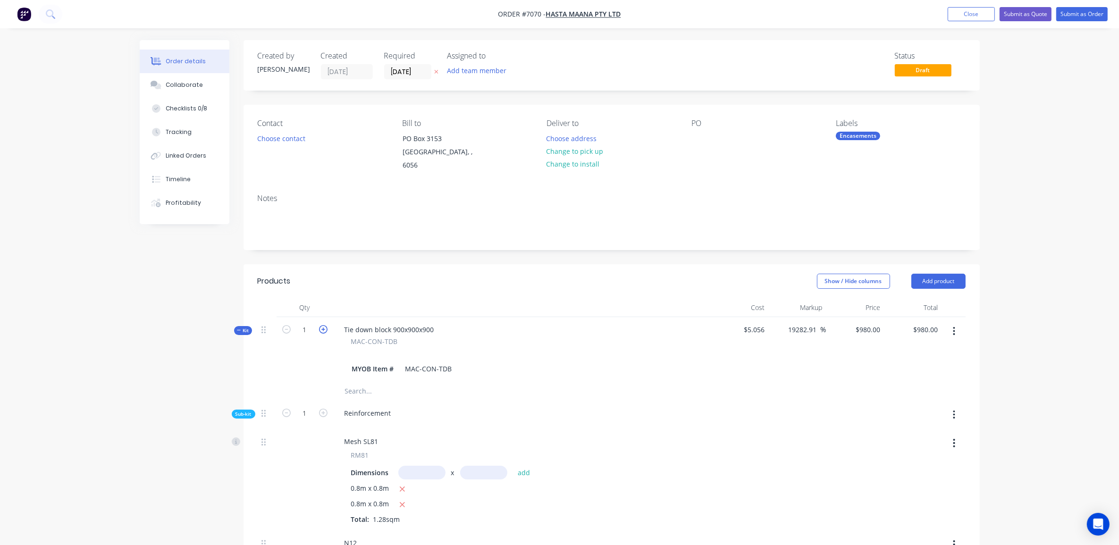
click at [324, 325] on icon "button" at bounding box center [323, 329] width 8 height 8
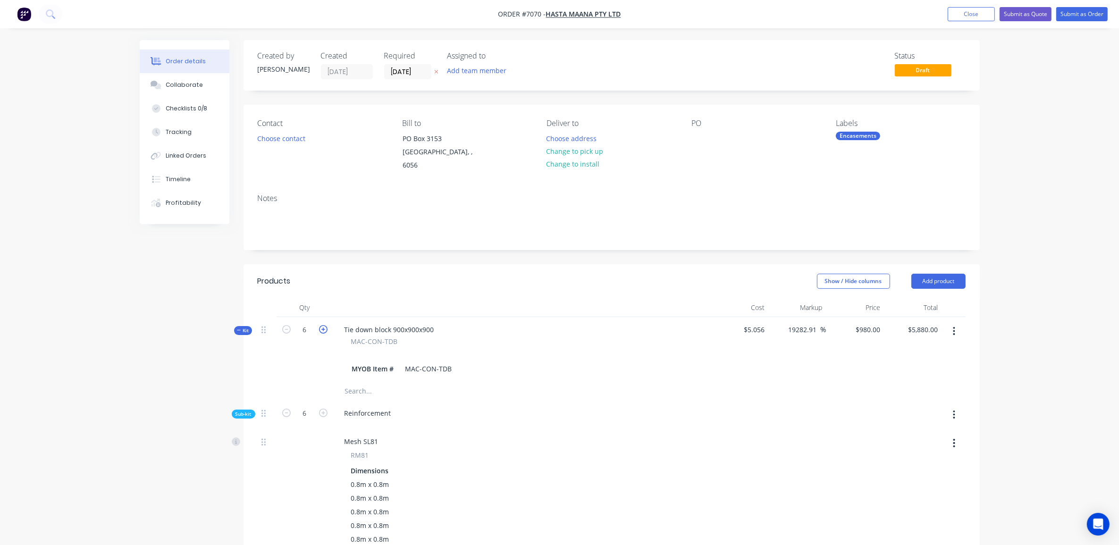
click at [324, 325] on icon "button" at bounding box center [323, 329] width 8 height 8
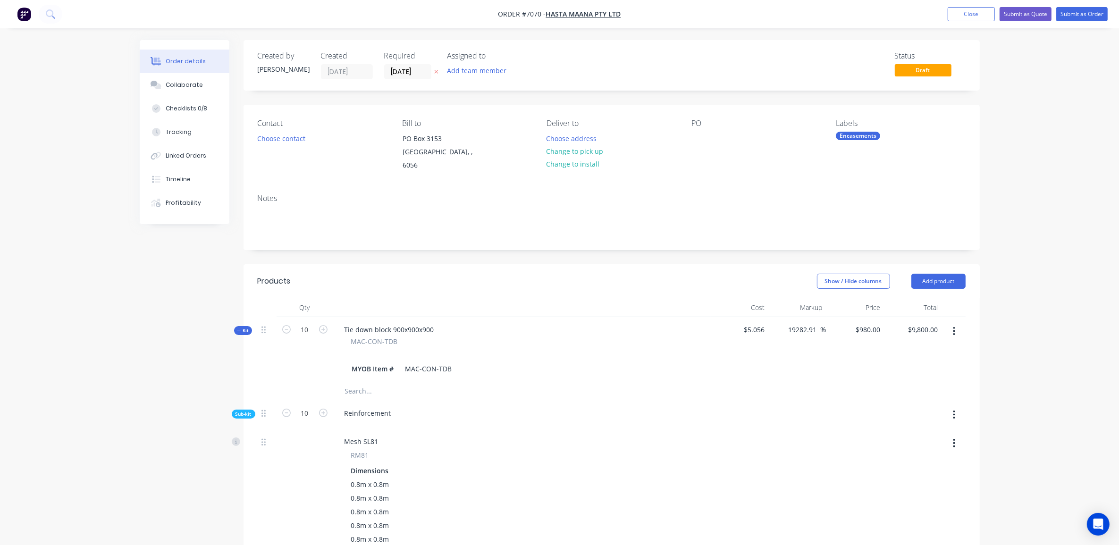
click at [240, 328] on icon "button" at bounding box center [239, 330] width 4 height 5
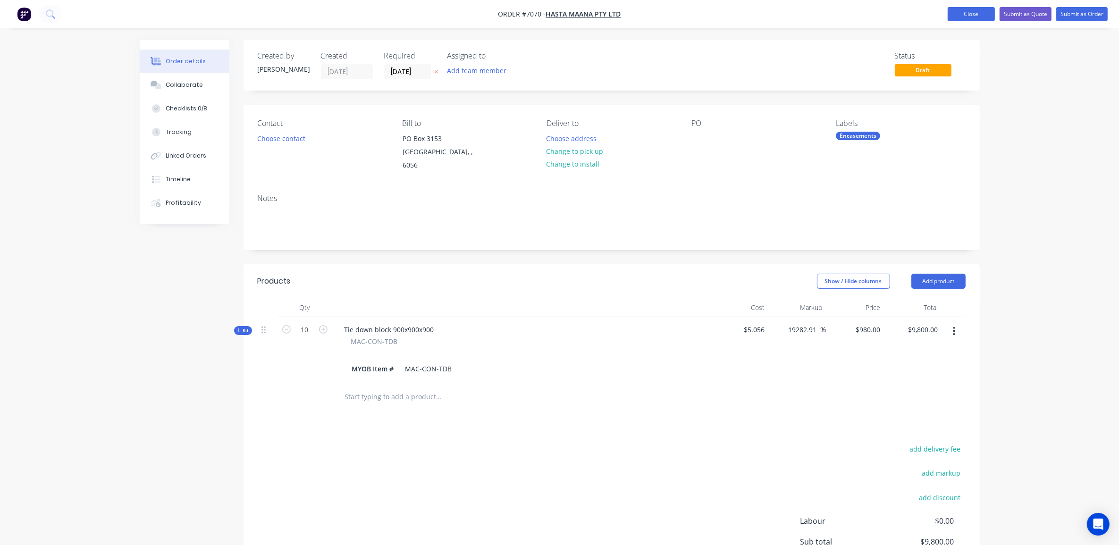
click at [977, 8] on button "Close" at bounding box center [971, 14] width 47 height 14
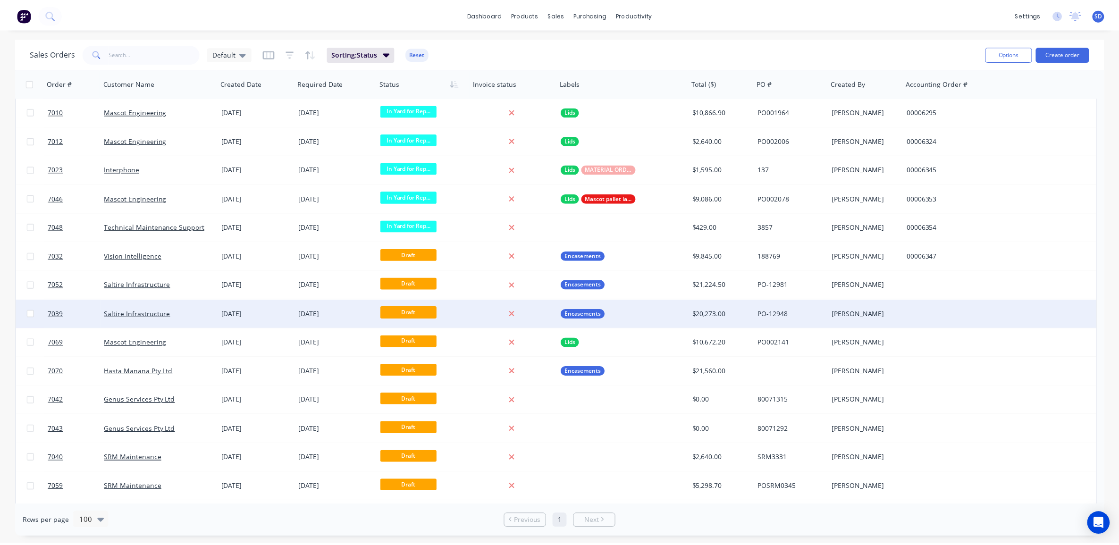
scroll to position [1442, 0]
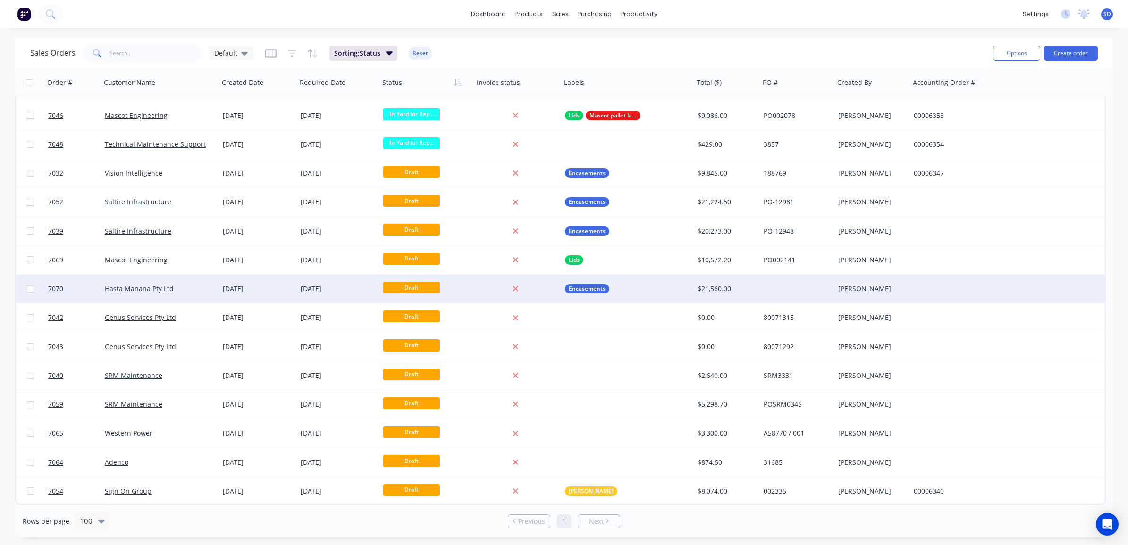
click at [184, 286] on div "Hasta Manana Pty Ltd" at bounding box center [157, 288] width 105 height 9
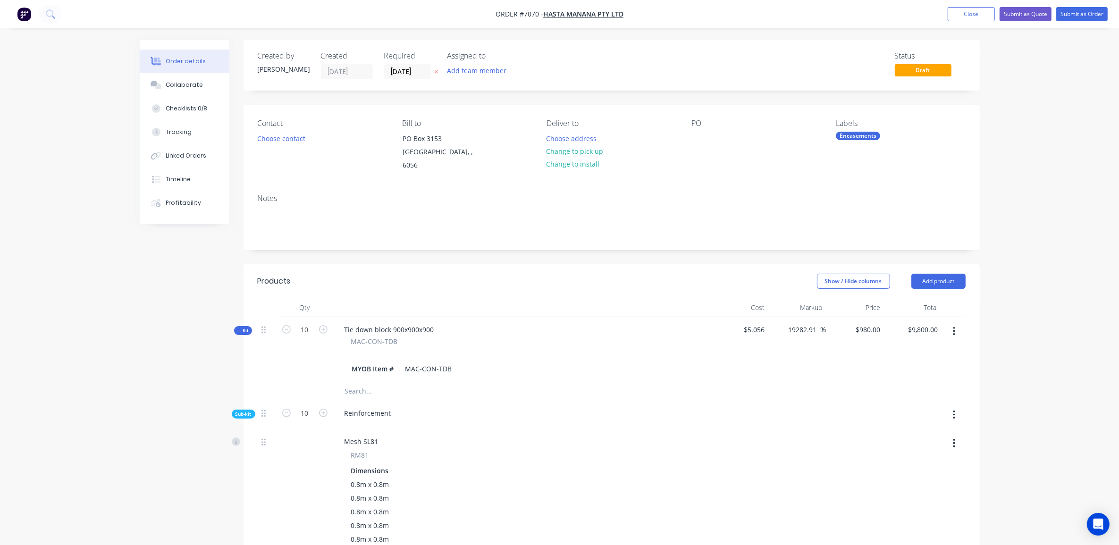
click at [236, 326] on button "Kit" at bounding box center [243, 330] width 18 height 9
click at [958, 388] on button "button" at bounding box center [954, 396] width 22 height 17
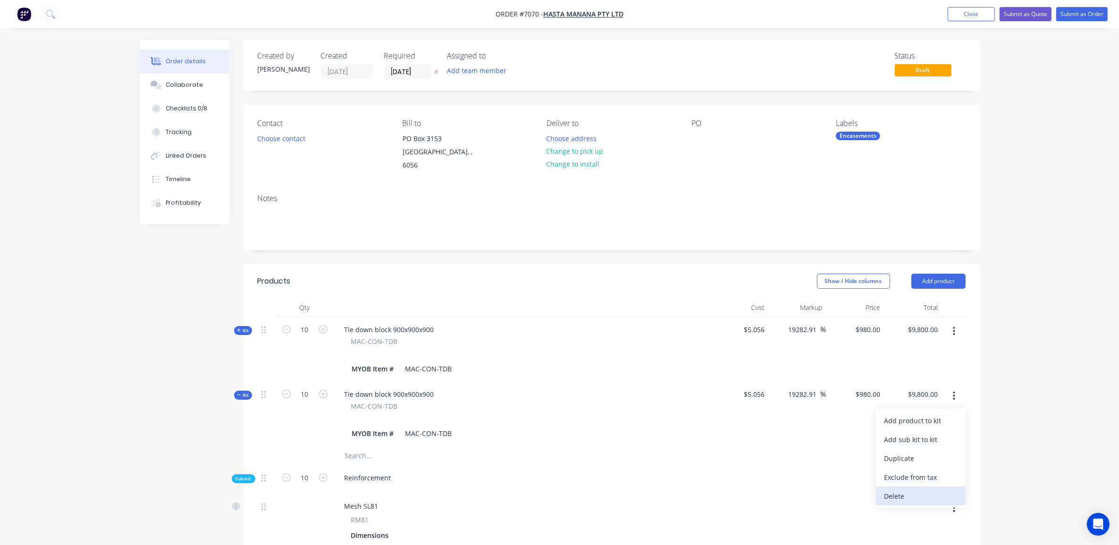
click at [915, 489] on div "Delete" at bounding box center [921, 496] width 73 height 14
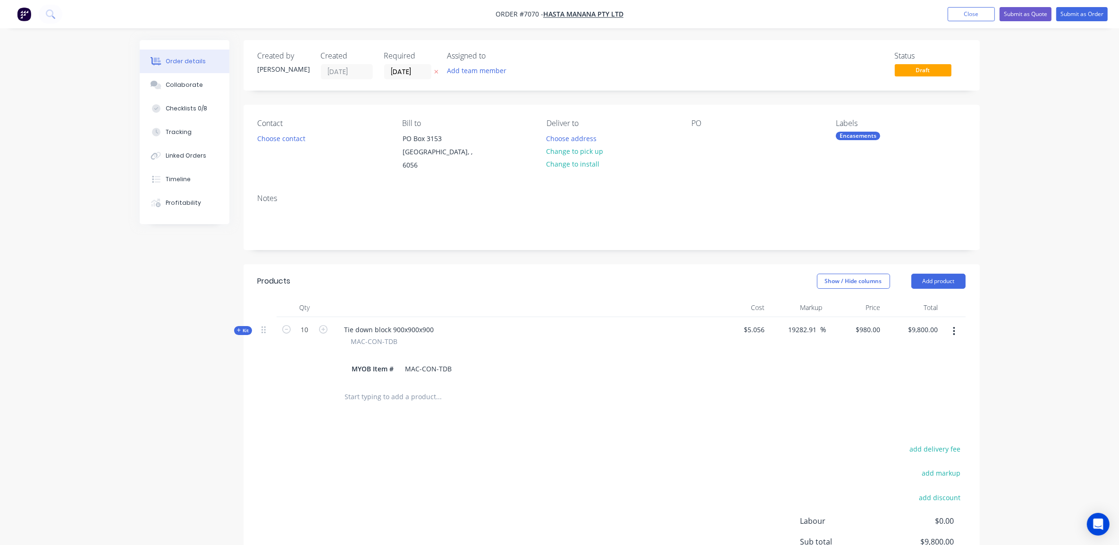
click at [1020, 340] on div "Order details Collaborate Checklists 0/8 Tracking Linked Orders Timeline Profit…" at bounding box center [559, 326] width 1119 height 653
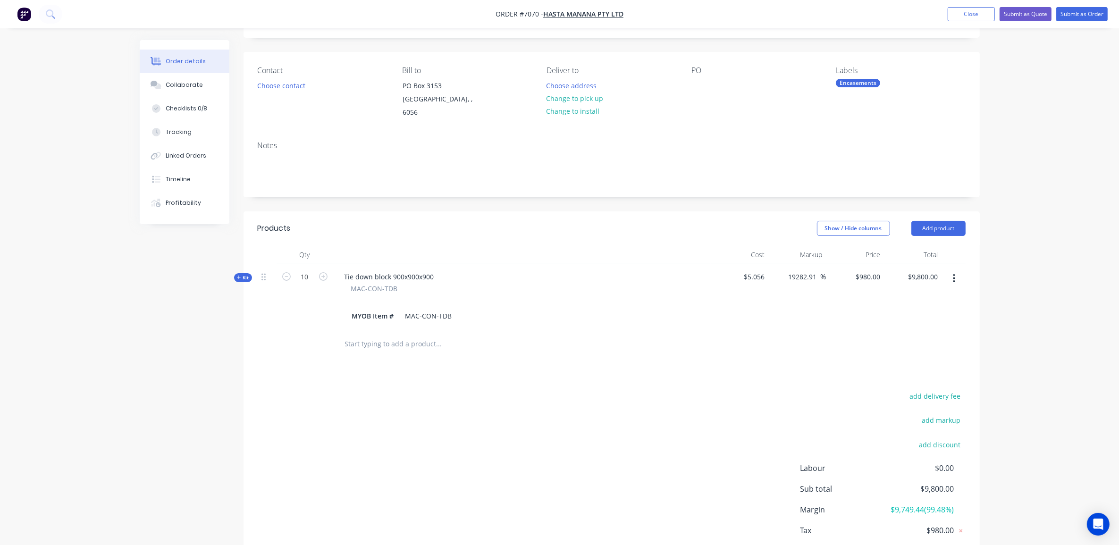
scroll to position [98, 0]
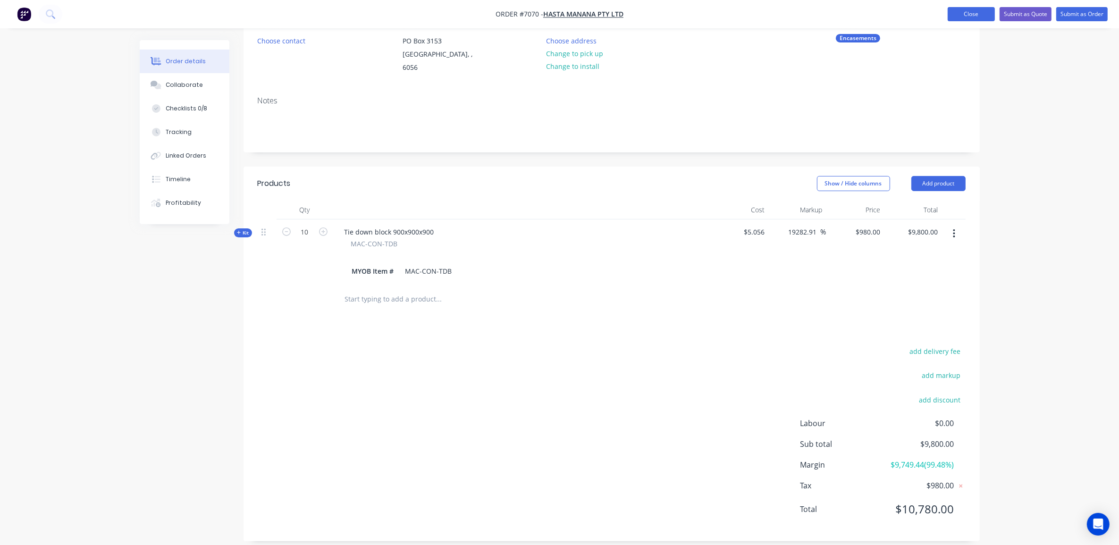
click at [971, 15] on button "Close" at bounding box center [971, 14] width 47 height 14
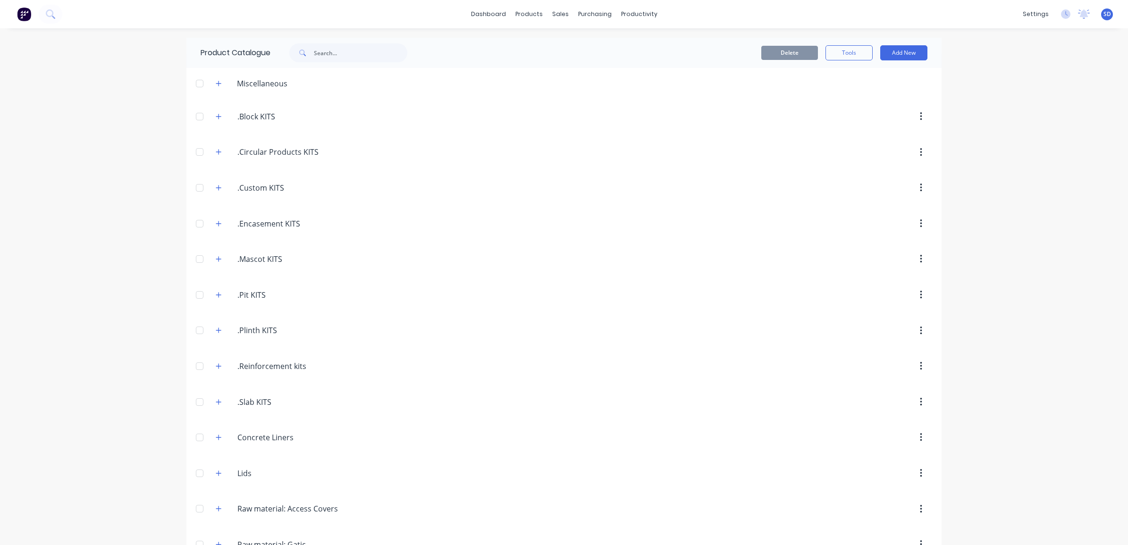
click at [893, 55] on button "Add New" at bounding box center [903, 52] width 47 height 15
click at [558, 17] on div "sales" at bounding box center [561, 14] width 26 height 14
click at [571, 39] on link "Sales Orders" at bounding box center [605, 44] width 125 height 19
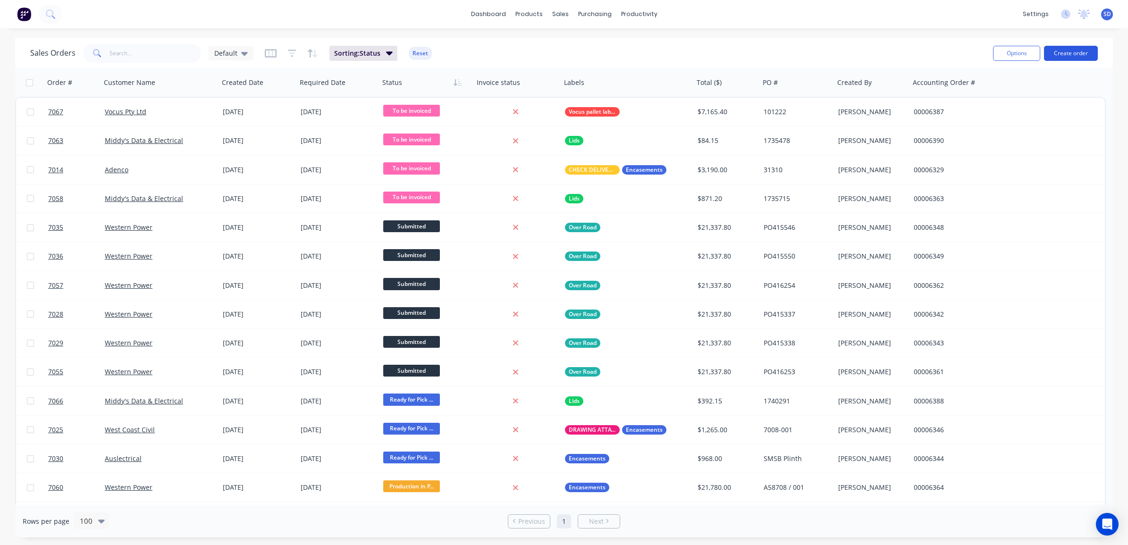
click at [1065, 51] on button "Create order" at bounding box center [1071, 53] width 54 height 15
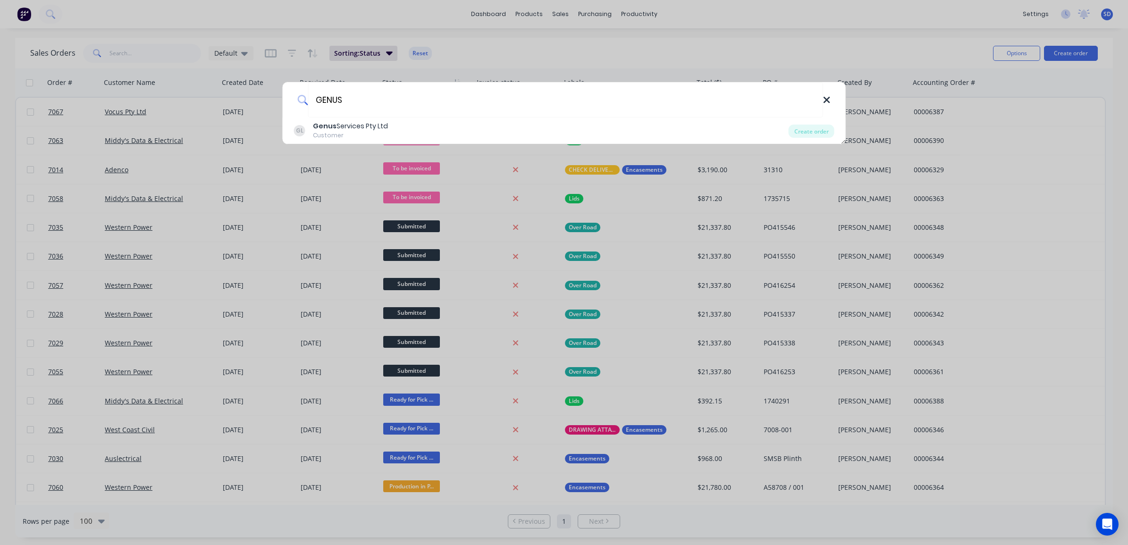
type input "GENUS"
click at [825, 102] on icon at bounding box center [827, 100] width 8 height 10
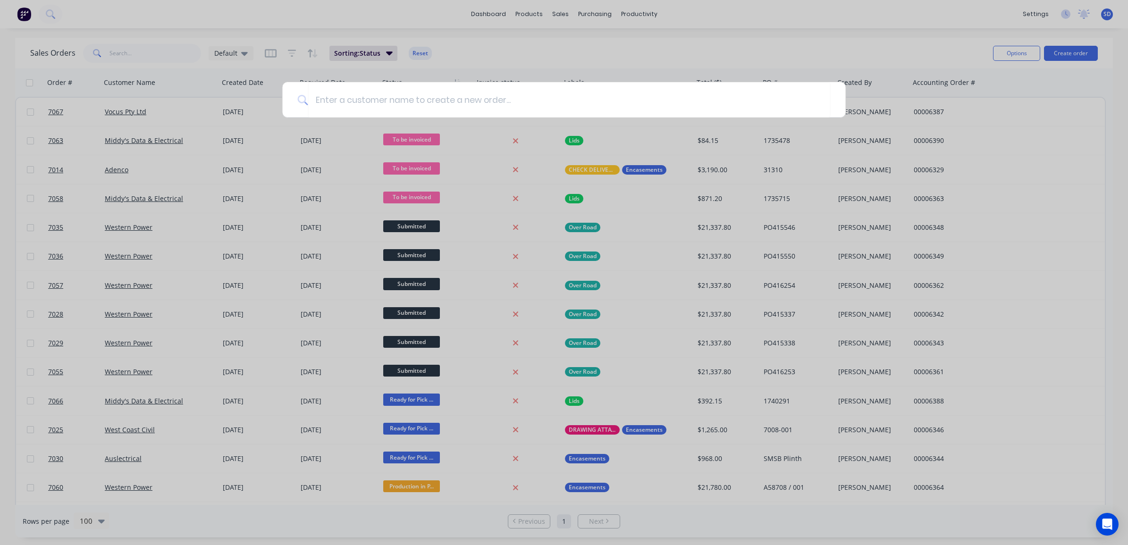
click at [625, 41] on div at bounding box center [564, 272] width 1128 height 545
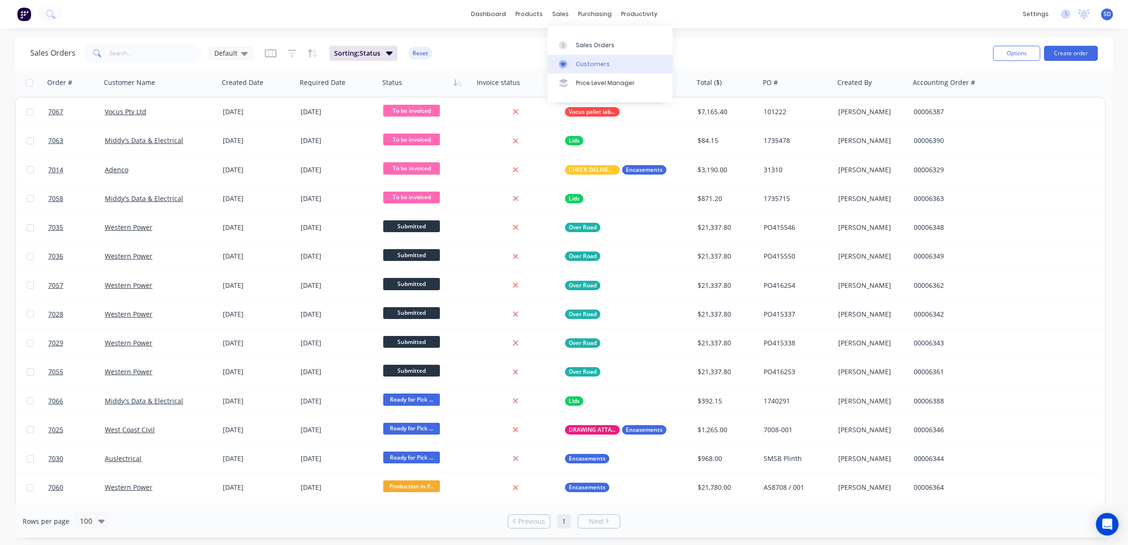
click at [579, 62] on div "Customers" at bounding box center [593, 64] width 34 height 8
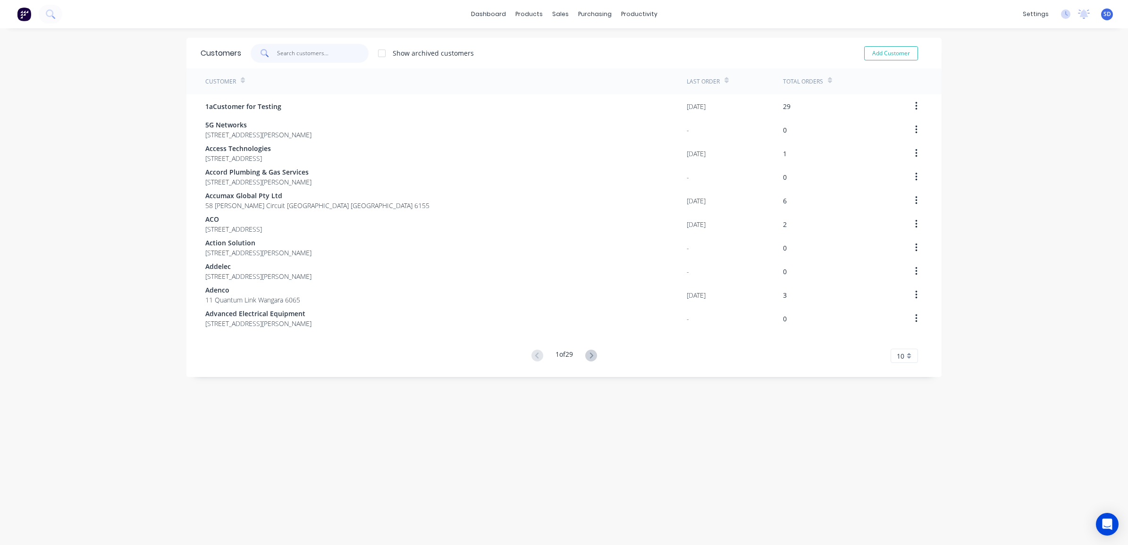
click at [298, 51] on input "text" at bounding box center [323, 53] width 92 height 19
type input "D"
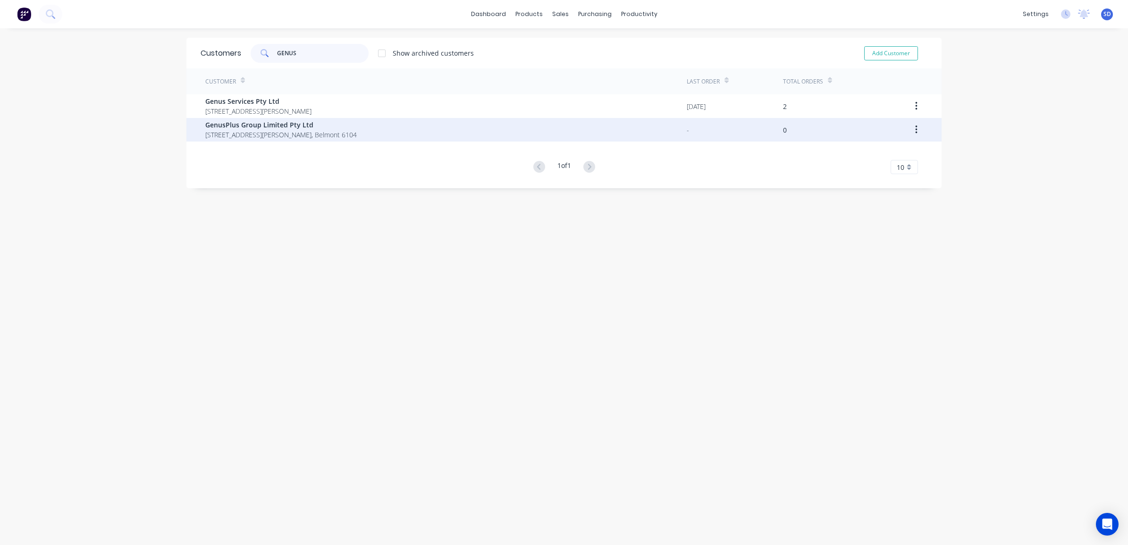
type input "GENUS"
click at [282, 126] on span "GenusPlus Group Limited Pty Ltd" at bounding box center [281, 125] width 152 height 10
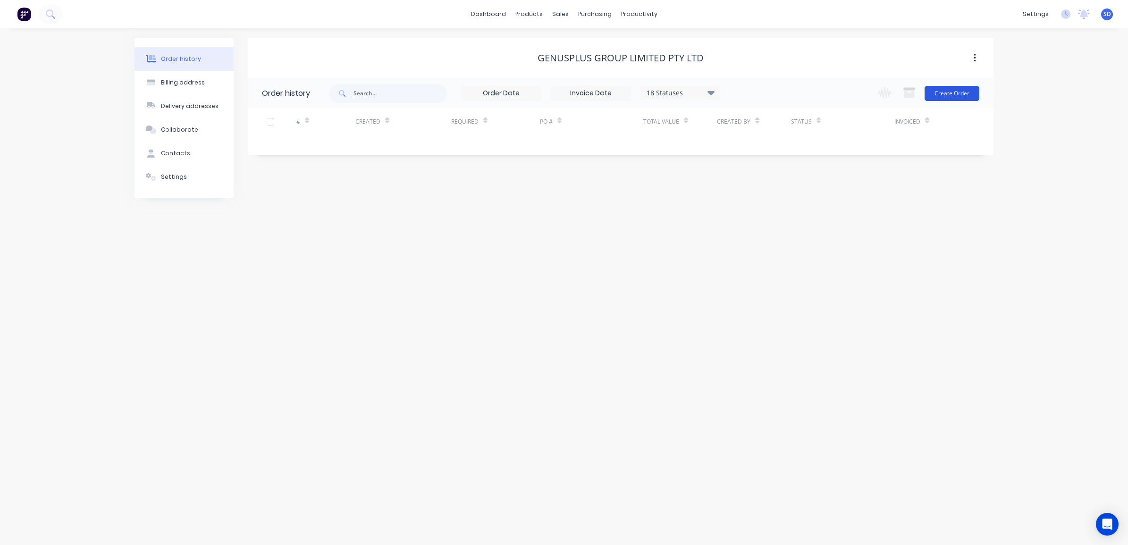
click at [961, 94] on button "Create Order" at bounding box center [952, 93] width 55 height 15
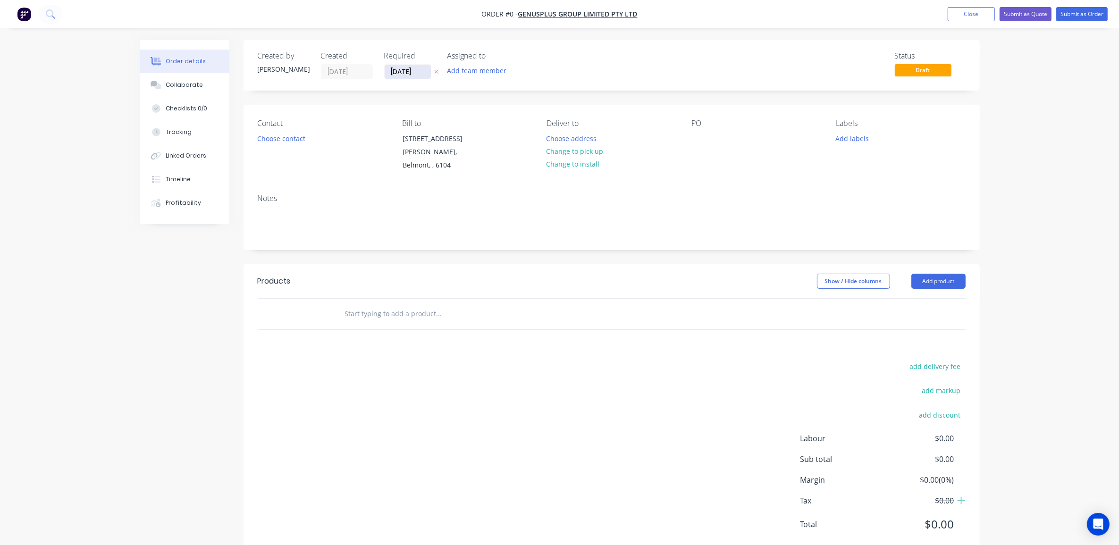
click at [403, 71] on input "[DATE]" at bounding box center [408, 72] width 46 height 14
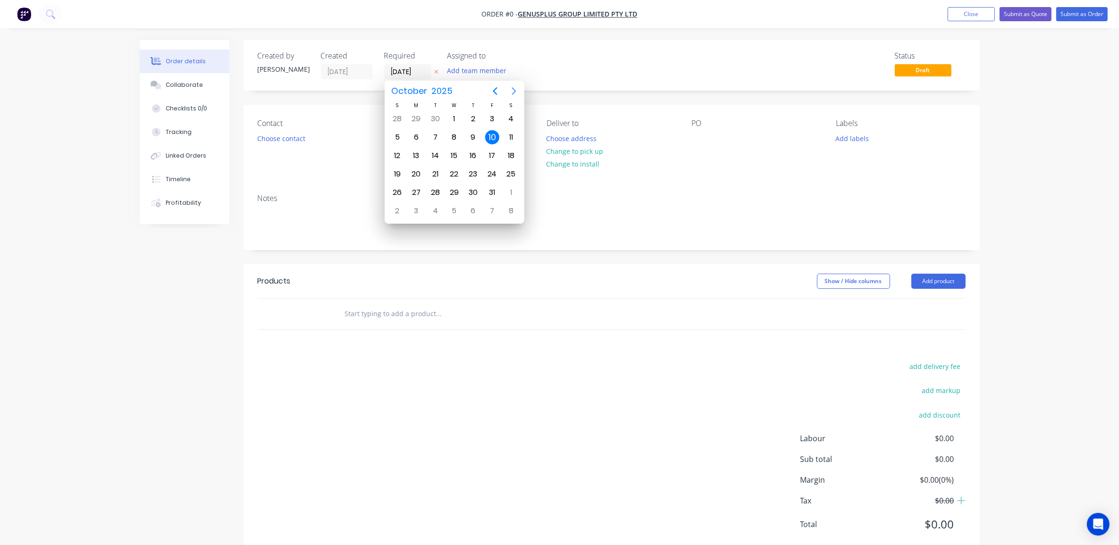
click at [514, 93] on icon "Next page" at bounding box center [514, 92] width 4 height 8
click at [399, 208] on div "30" at bounding box center [397, 211] width 14 height 14
type input "[DATE]"
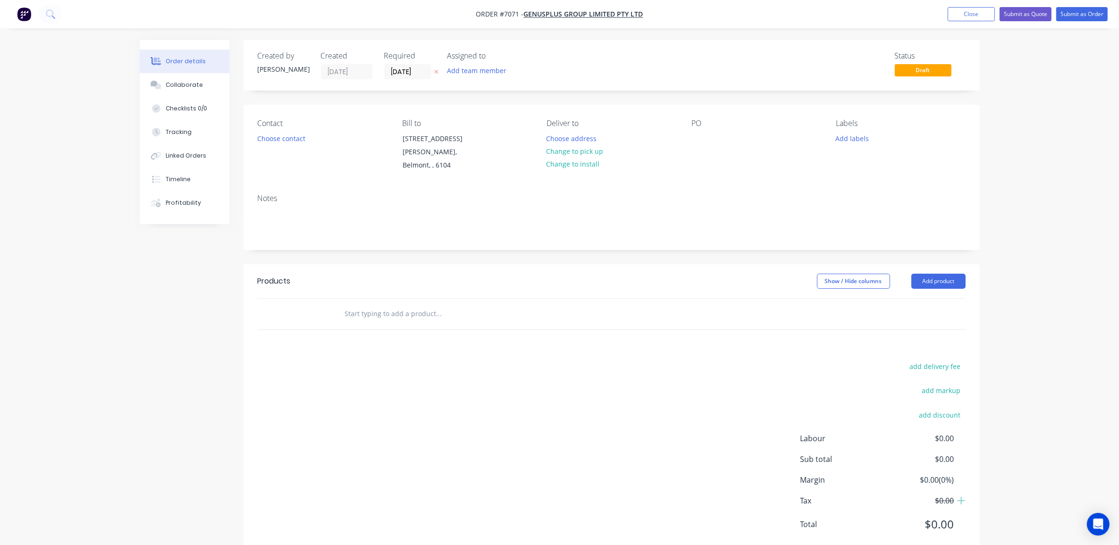
click at [1050, 119] on div "Order details Collaborate Checklists 0/0 Tracking Linked Orders Timeline Profit…" at bounding box center [559, 285] width 1119 height 571
click at [982, 15] on button "Close" at bounding box center [971, 14] width 47 height 14
